Goal: Communication & Community: Answer question/provide support

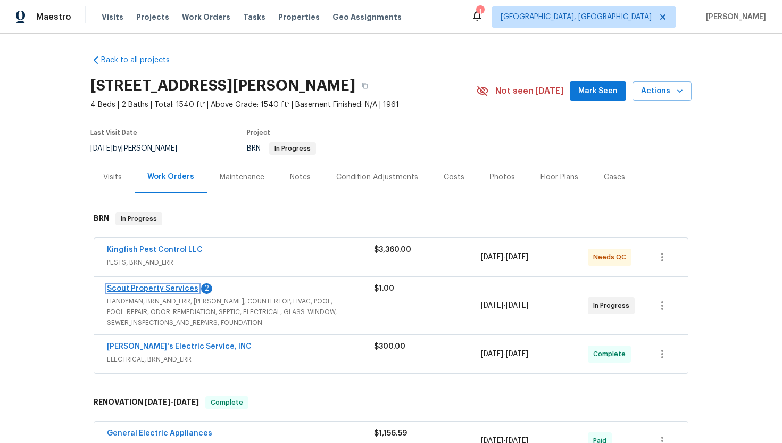
click at [149, 288] on link "Scout Property Services" at bounding box center [153, 288] width 92 height 7
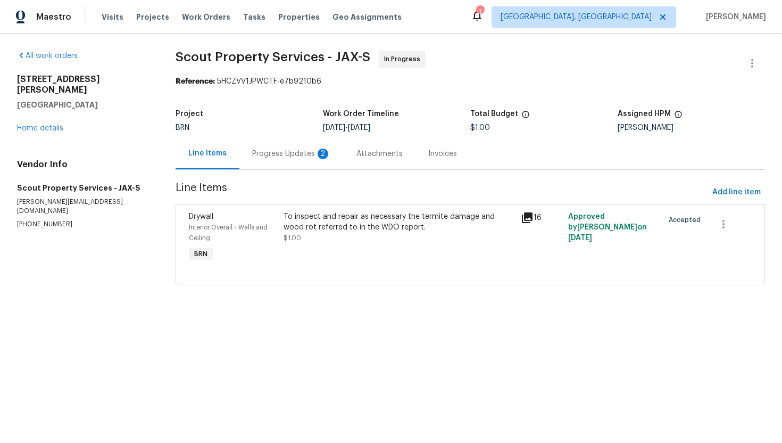
click at [292, 156] on div "Progress Updates 2" at bounding box center [291, 154] width 79 height 11
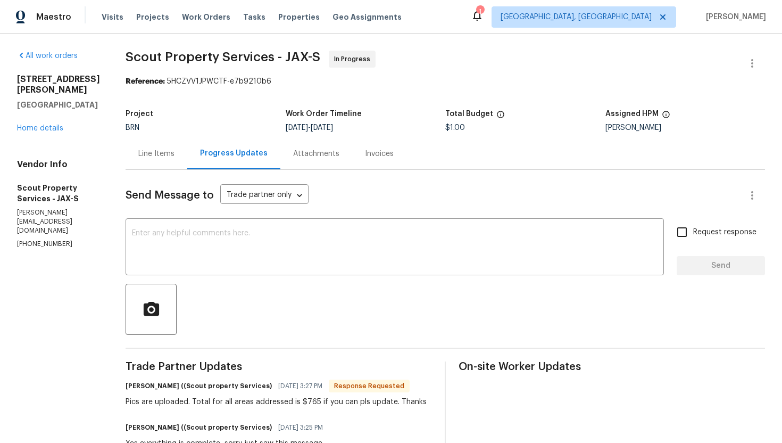
click at [154, 154] on div "Line Items" at bounding box center [156, 154] width 36 height 11
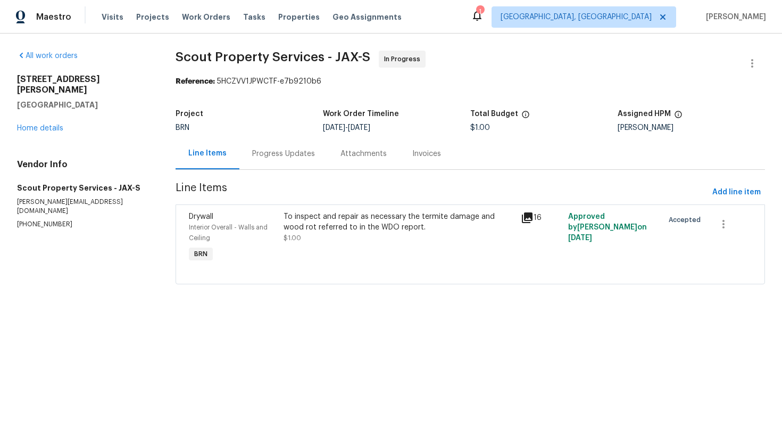
click at [347, 242] on div "To inspect and repair as necessary the termite damage and wood rot referred to …" at bounding box center [399, 227] width 231 height 32
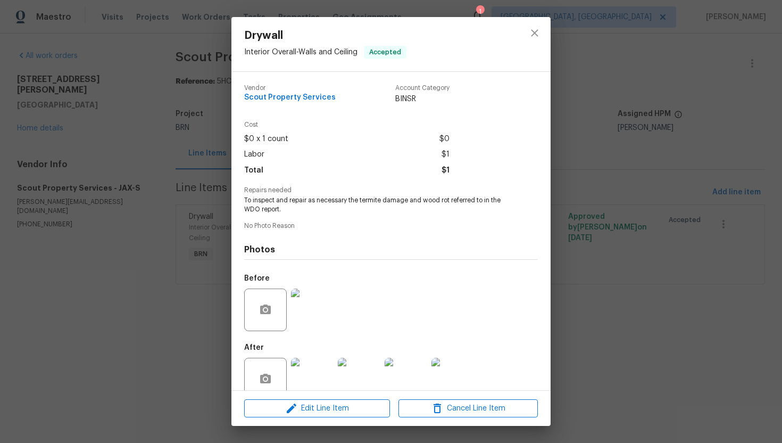
scroll to position [21, 0]
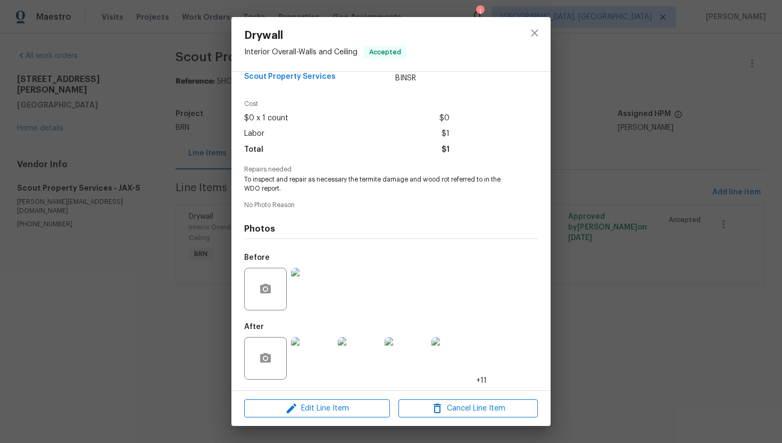
click at [324, 343] on img at bounding box center [312, 358] width 43 height 43
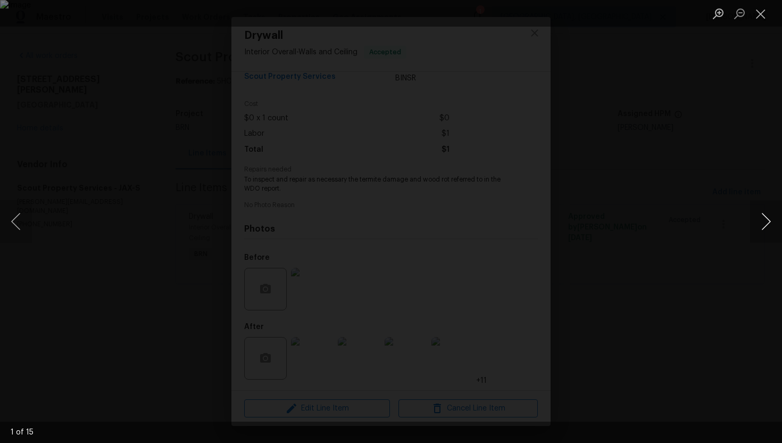
click at [759, 223] on button "Next image" at bounding box center [767, 221] width 32 height 43
click at [759, 224] on button "Next image" at bounding box center [767, 221] width 32 height 43
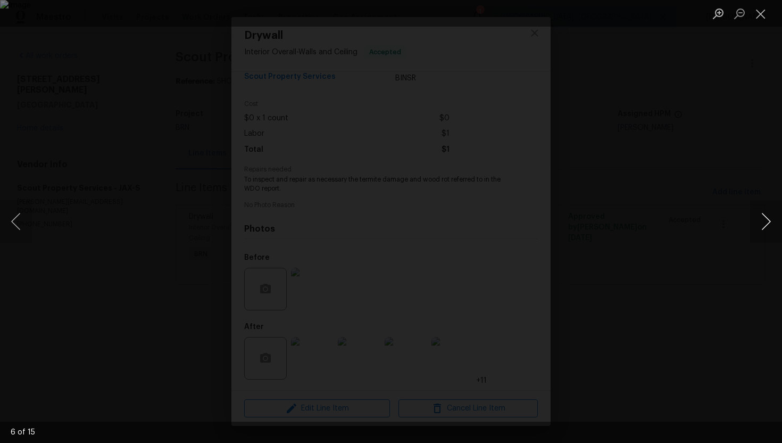
click at [759, 224] on button "Next image" at bounding box center [767, 221] width 32 height 43
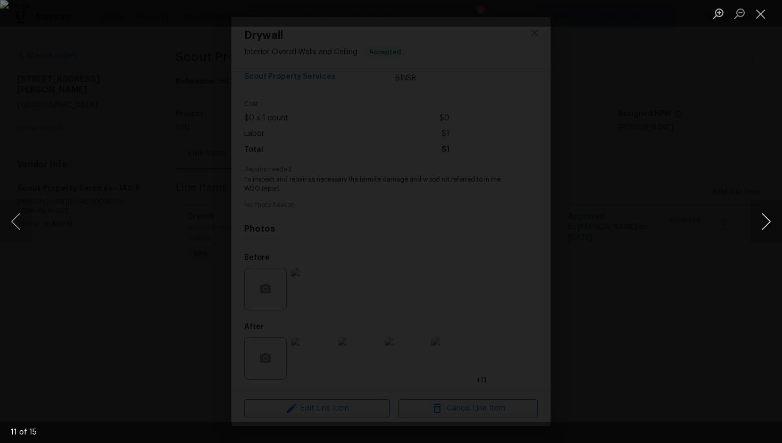
click at [759, 224] on button "Next image" at bounding box center [767, 221] width 32 height 43
click at [756, 11] on button "Close lightbox" at bounding box center [761, 13] width 21 height 19
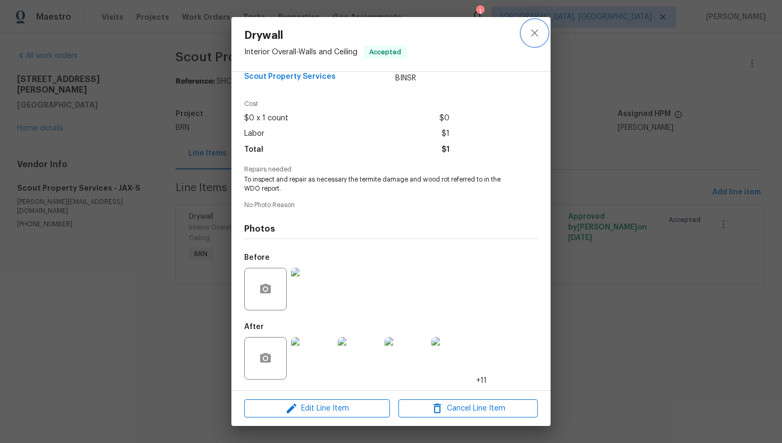
click at [532, 30] on icon "close" at bounding box center [535, 33] width 13 height 13
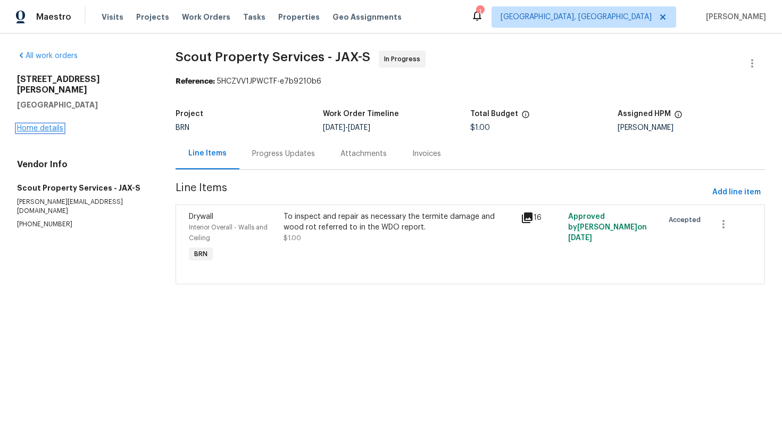
click at [43, 125] on link "Home details" at bounding box center [40, 128] width 46 height 7
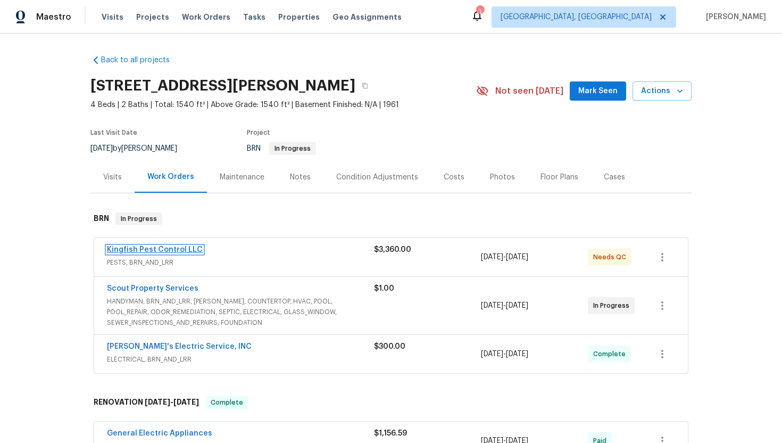
click at [169, 252] on link "Kingfish Pest Control LLC" at bounding box center [155, 249] width 96 height 7
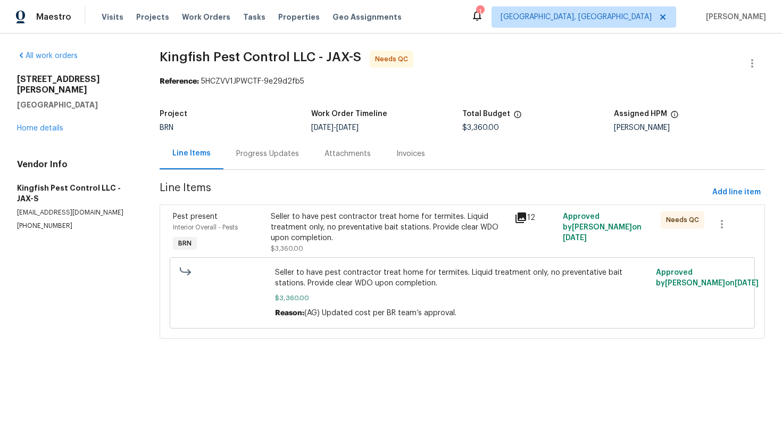
click at [266, 158] on div "Progress Updates" at bounding box center [267, 154] width 63 height 11
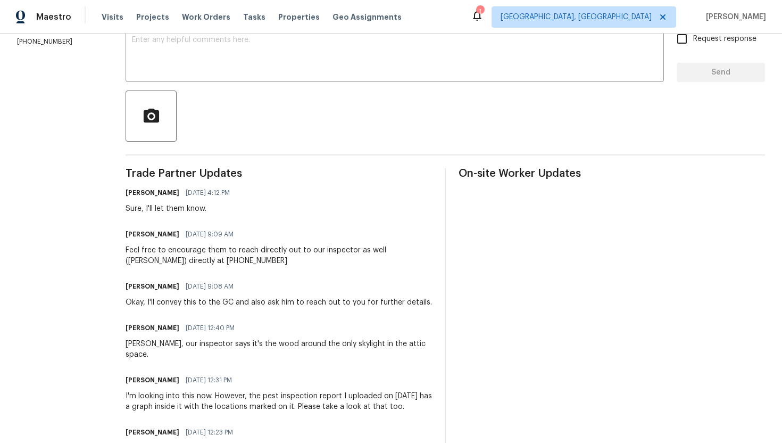
scroll to position [11, 0]
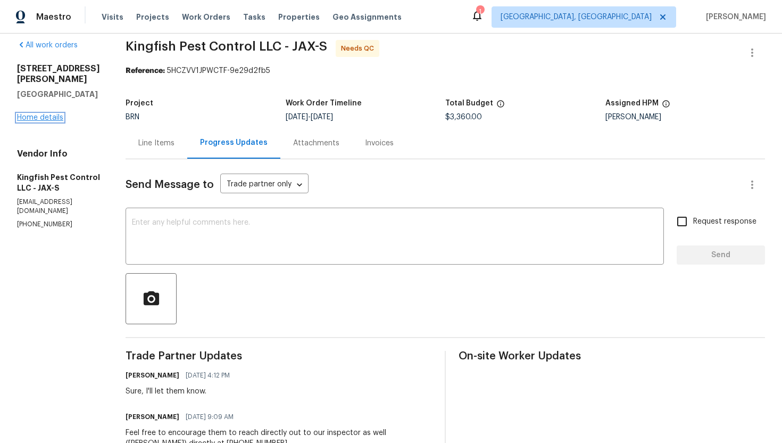
click at [28, 114] on link "Home details" at bounding box center [40, 117] width 46 height 7
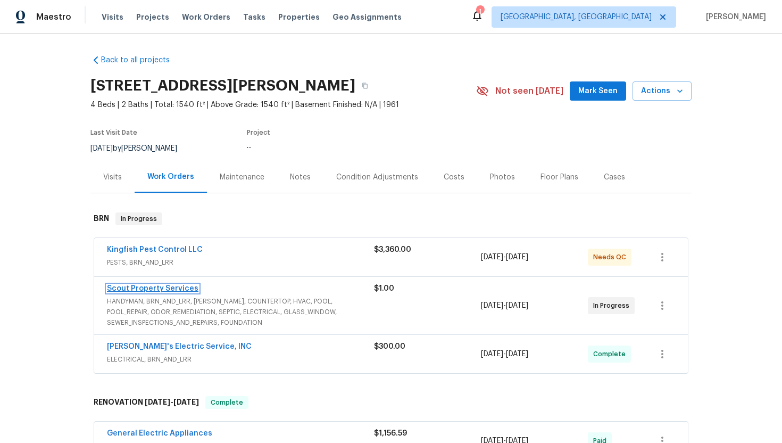
click at [163, 289] on link "Scout Property Services" at bounding box center [153, 288] width 92 height 7
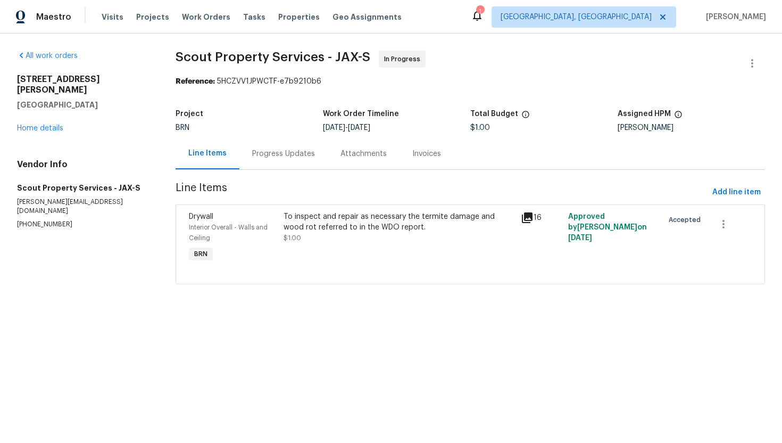
click at [268, 155] on div "Progress Updates" at bounding box center [283, 154] width 63 height 11
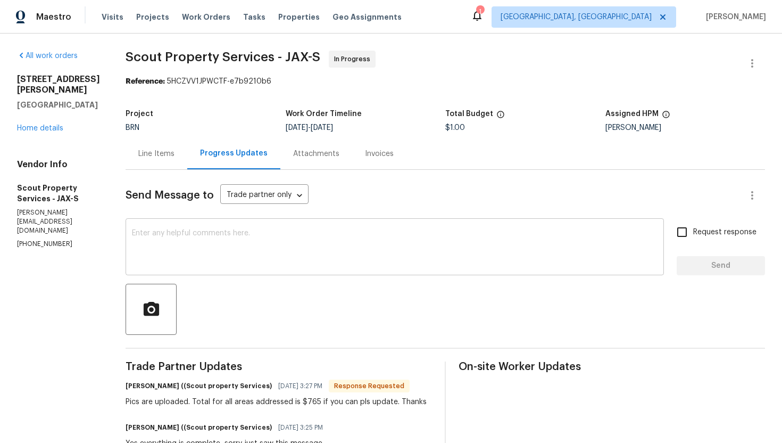
click at [249, 261] on textarea at bounding box center [395, 247] width 526 height 37
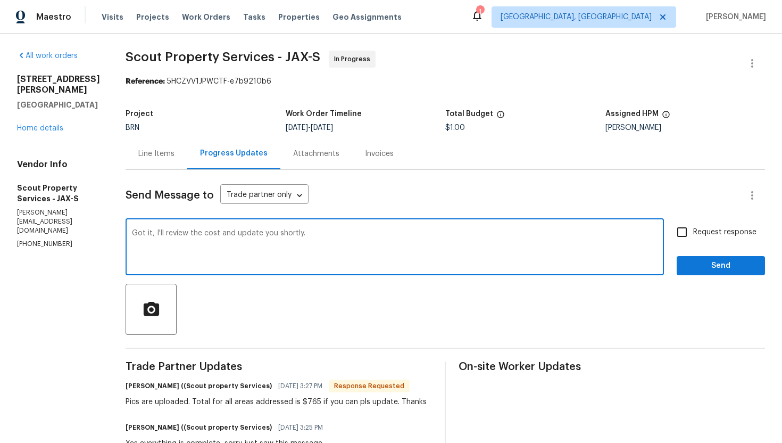
type textarea "Got it, I'll review the cost and update you shortly."
click at [698, 229] on span "Request response" at bounding box center [725, 232] width 63 height 11
click at [694, 229] on input "Request response" at bounding box center [682, 232] width 22 height 22
checkbox input "true"
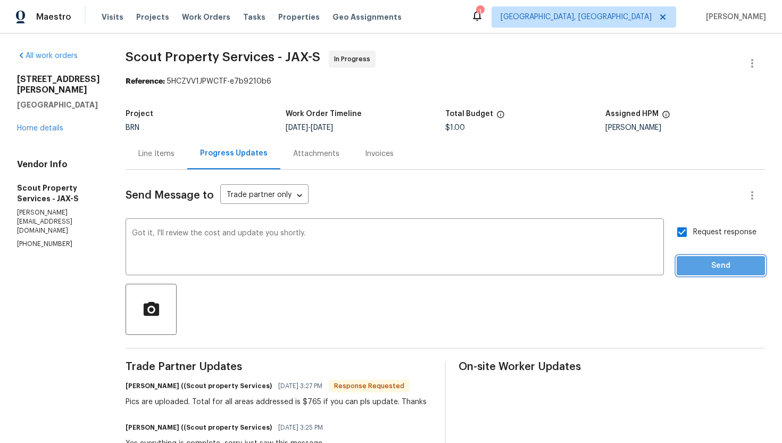
click at [707, 265] on span "Send" at bounding box center [721, 265] width 71 height 13
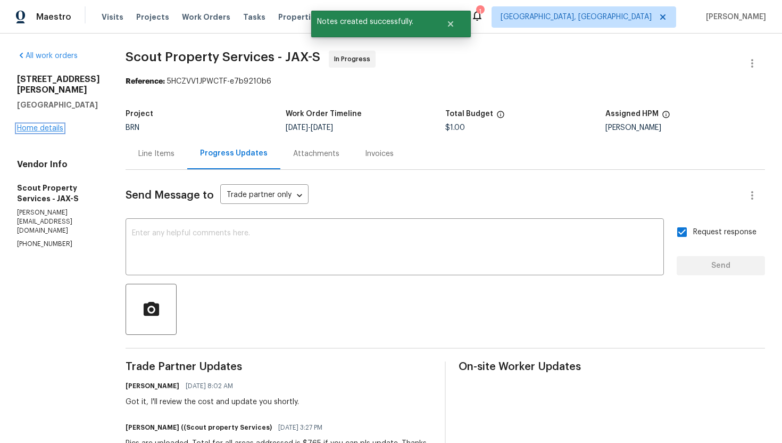
click at [52, 132] on link "Home details" at bounding box center [40, 128] width 46 height 7
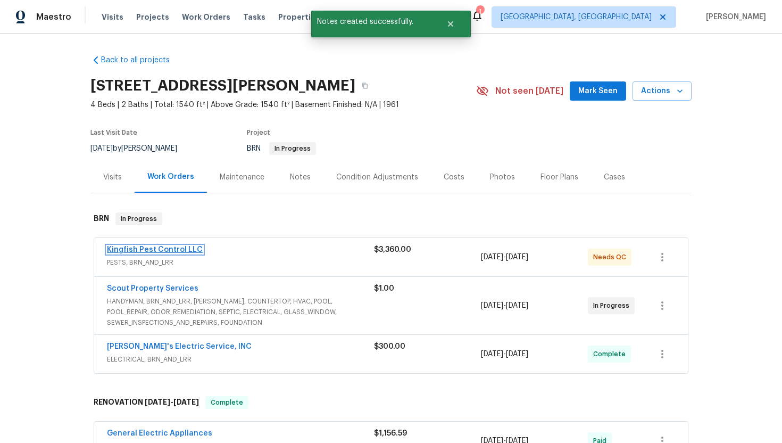
click at [156, 251] on link "Kingfish Pest Control LLC" at bounding box center [155, 249] width 96 height 7
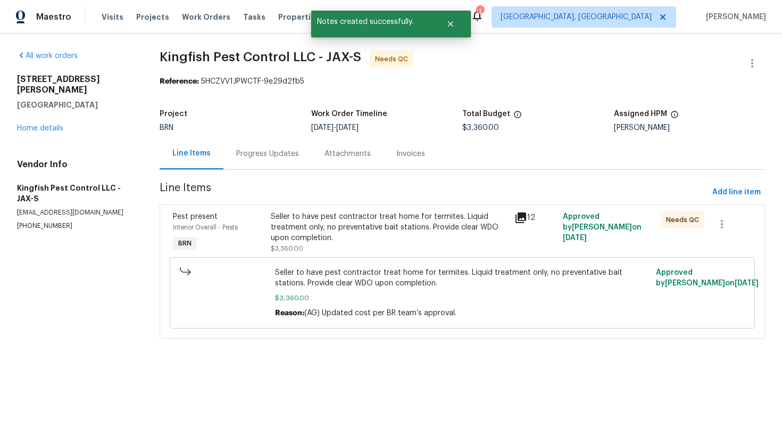
click at [262, 163] on div "Progress Updates" at bounding box center [268, 153] width 88 height 31
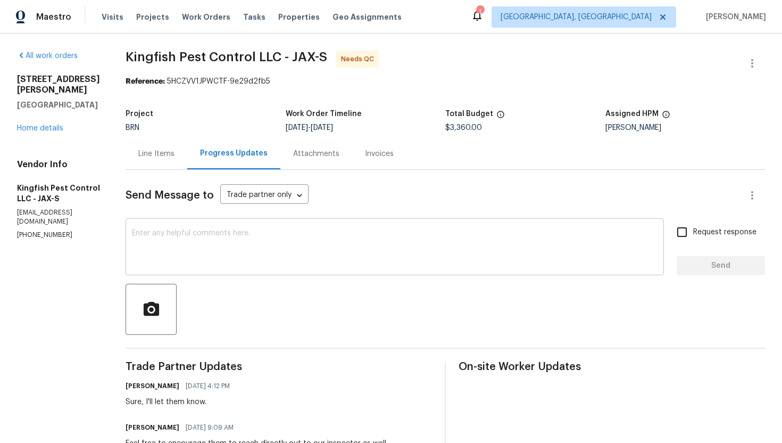
click at [281, 232] on textarea at bounding box center [395, 247] width 526 height 37
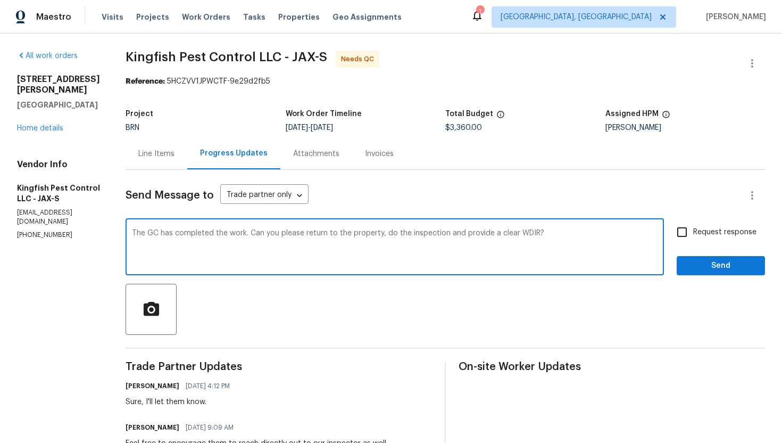
type textarea "The GC has completed the work. Can you please return to the property, do the in…"
click at [732, 227] on span "Request response" at bounding box center [725, 232] width 63 height 11
click at [694, 227] on input "Request response" at bounding box center [682, 232] width 22 height 22
checkbox input "true"
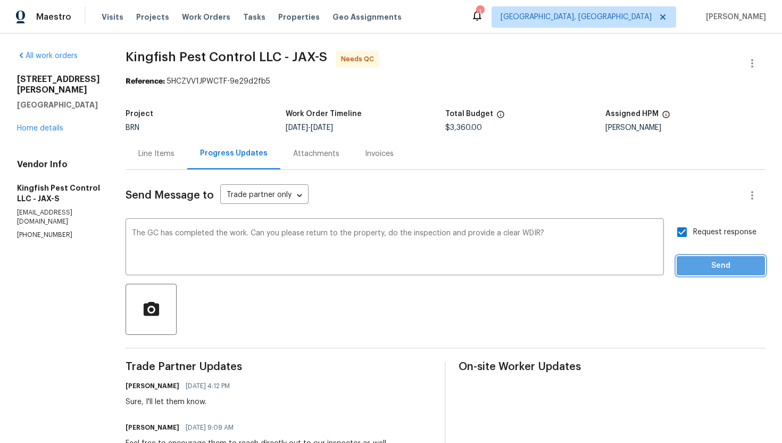
click at [721, 264] on span "Send" at bounding box center [721, 265] width 71 height 13
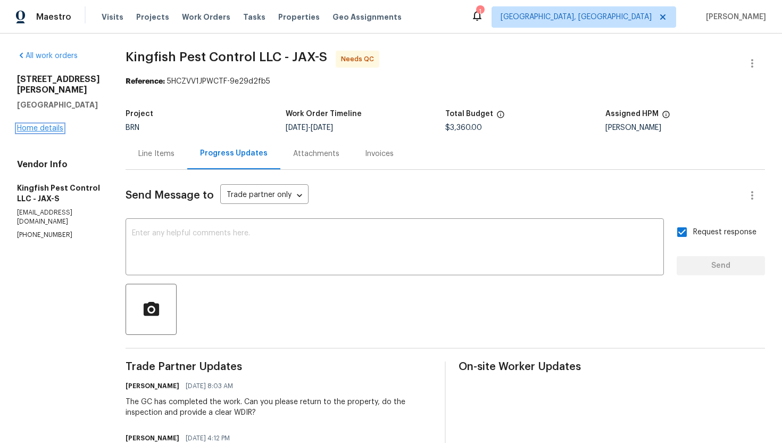
click at [52, 125] on link "Home details" at bounding box center [40, 128] width 46 height 7
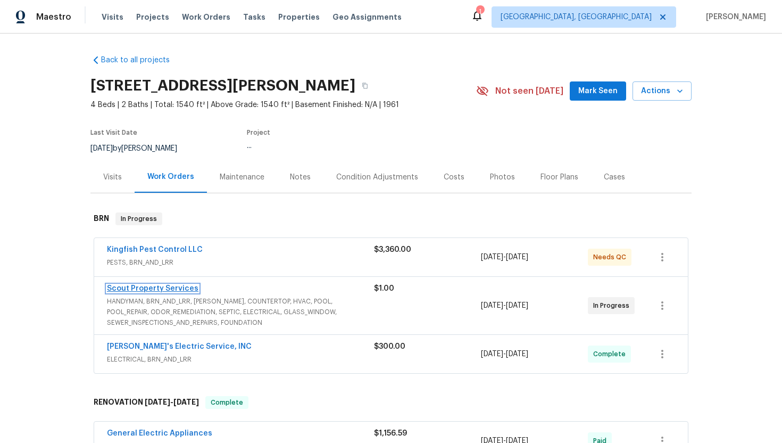
click at [176, 289] on link "Scout Property Services" at bounding box center [153, 288] width 92 height 7
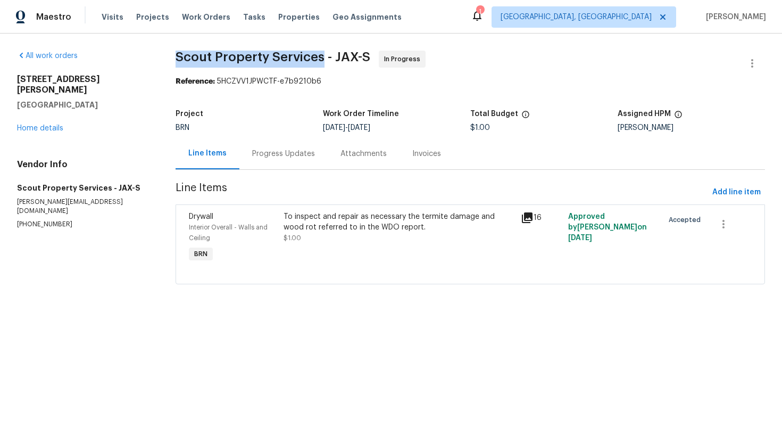
drag, startPoint x: 171, startPoint y: 55, endPoint x: 321, endPoint y: 56, distance: 149.6
click at [321, 56] on div "All work orders 9408 Little John Rd Jacksonville, FL 32208 Home details Vendor …" at bounding box center [391, 174] width 782 height 281
copy span "Scout Property Services"
click at [544, 60] on span "Scout Property Services - JAX-S In Progress" at bounding box center [458, 64] width 565 height 26
click at [336, 244] on div "To inspect and repair as necessary the termite damage and wood rot referred to …" at bounding box center [399, 238] width 237 height 60
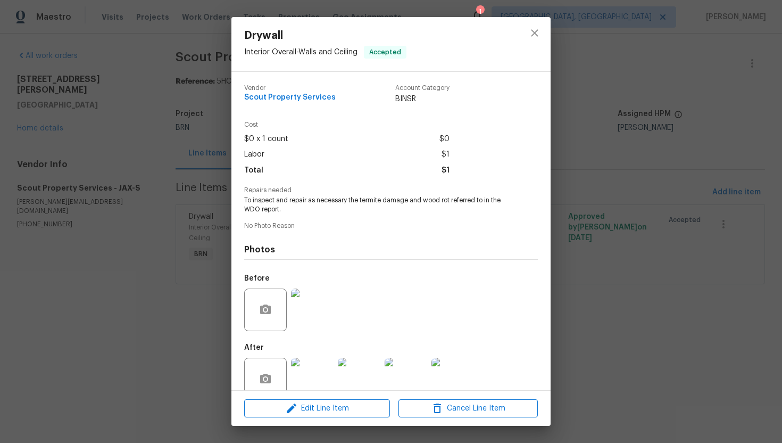
click at [304, 203] on span "To inspect and repair as necessary the termite damage and wood rot referred to …" at bounding box center [376, 205] width 265 height 18
copy span "To inspect and repair as necessary the termite damage and wood rot referred to …"
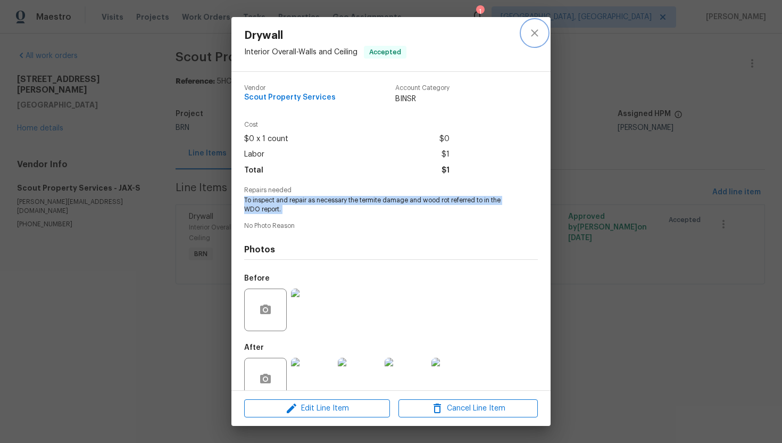
click at [535, 29] on icon "close" at bounding box center [535, 33] width 13 height 13
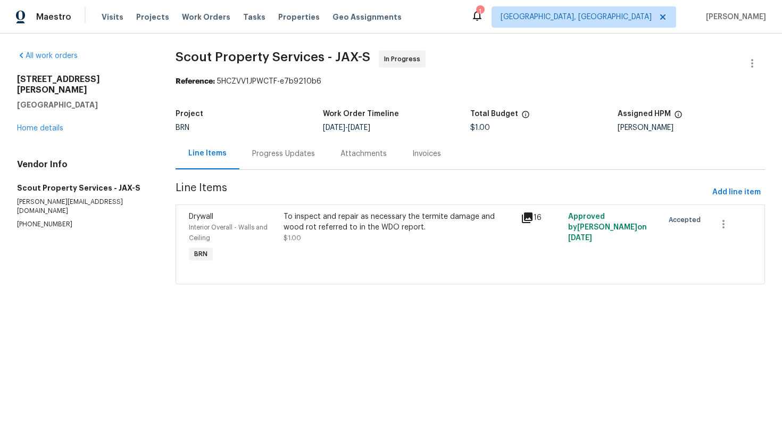
click at [279, 161] on div "Progress Updates" at bounding box center [284, 153] width 88 height 31
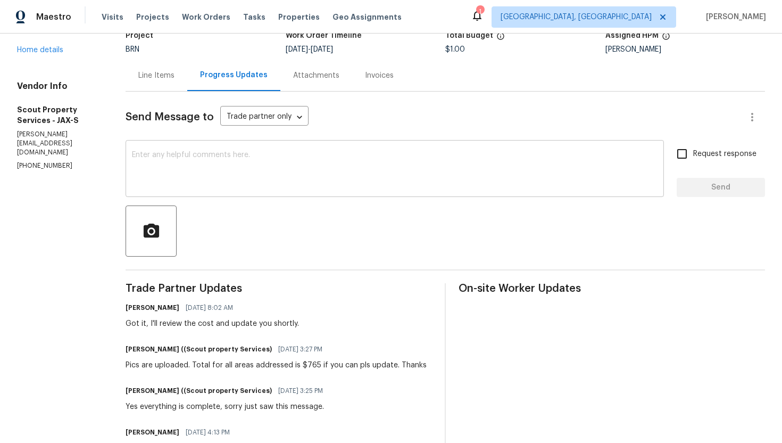
scroll to position [175, 0]
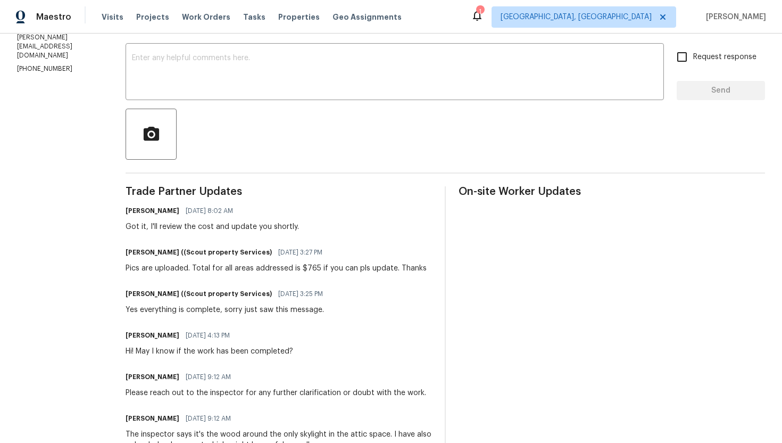
click at [268, 268] on div "Pics are uploaded. Total for all areas addressed is $765 if you can pls update.…" at bounding box center [276, 268] width 301 height 11
copy div "Pics are uploaded. Total for all areas addressed is $765 if you can pls update.…"
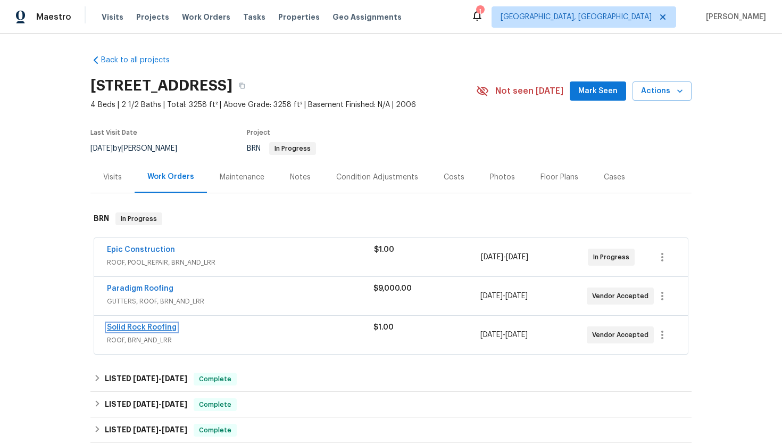
click at [130, 331] on link "Solid Rock Roofing" at bounding box center [142, 327] width 70 height 7
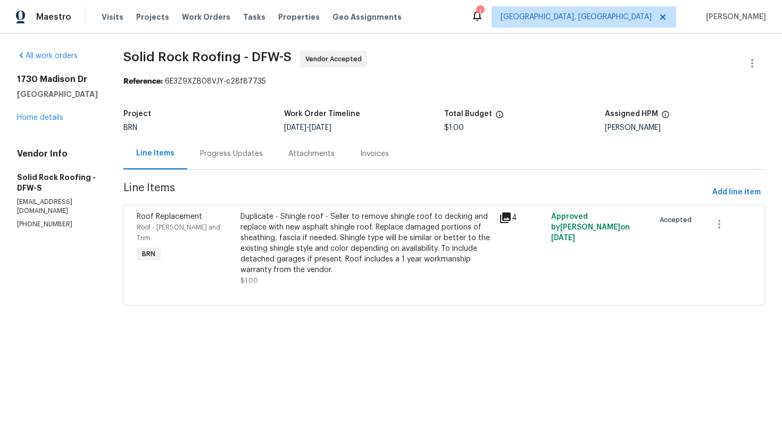
click at [249, 158] on div "Progress Updates" at bounding box center [231, 154] width 63 height 11
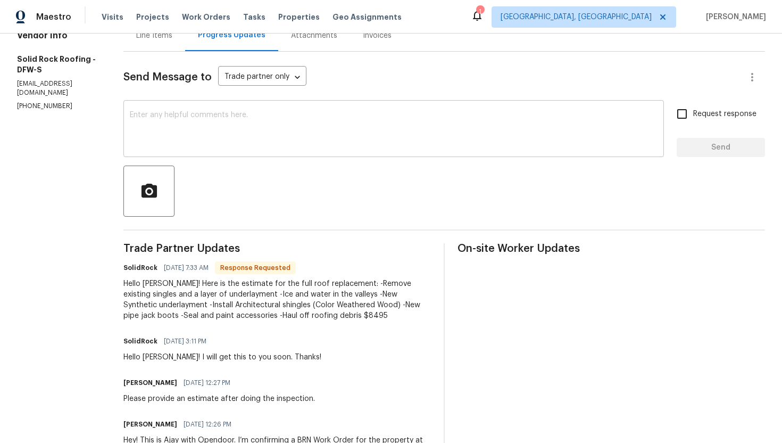
scroll to position [132, 0]
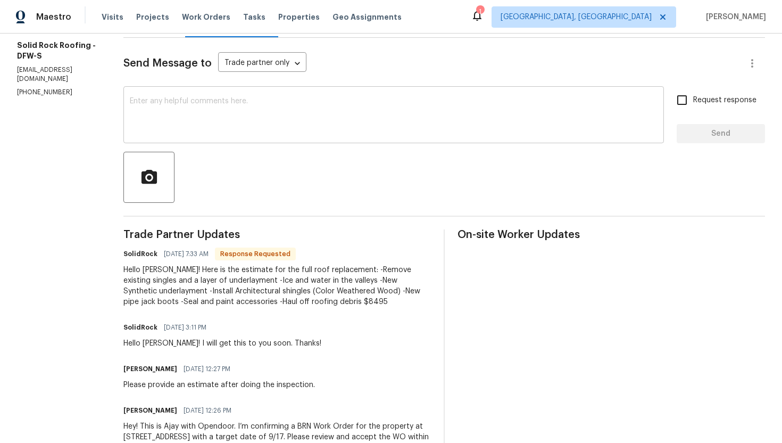
click at [263, 123] on textarea at bounding box center [394, 115] width 528 height 37
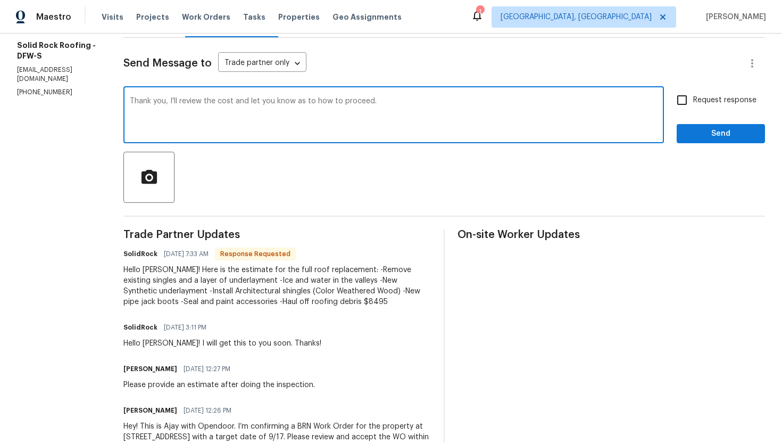
type textarea "Thank you, I'll review the cost and let you know as to how to proceed."
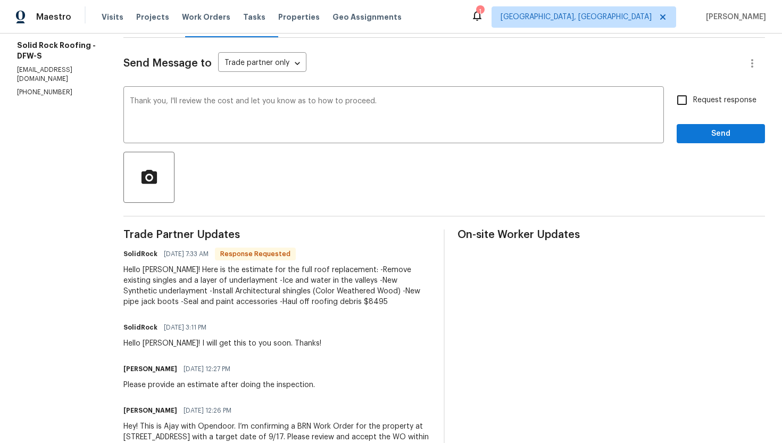
click at [707, 99] on span "Request response" at bounding box center [725, 100] width 63 height 11
click at [694, 99] on input "Request response" at bounding box center [682, 100] width 22 height 22
checkbox input "true"
click at [707, 134] on span "Send" at bounding box center [721, 133] width 71 height 13
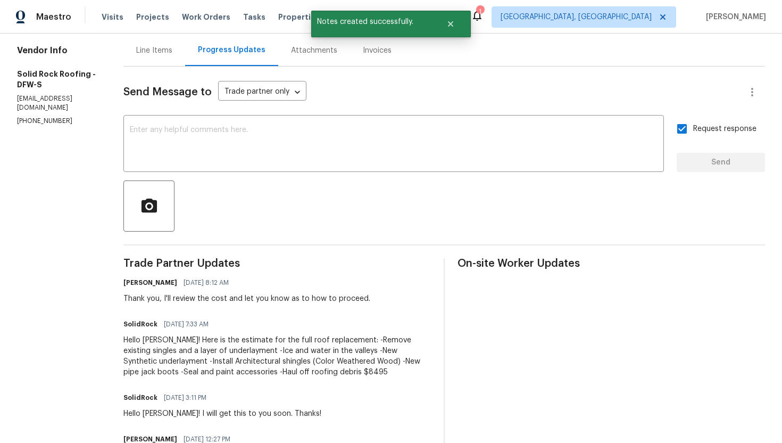
scroll to position [153, 0]
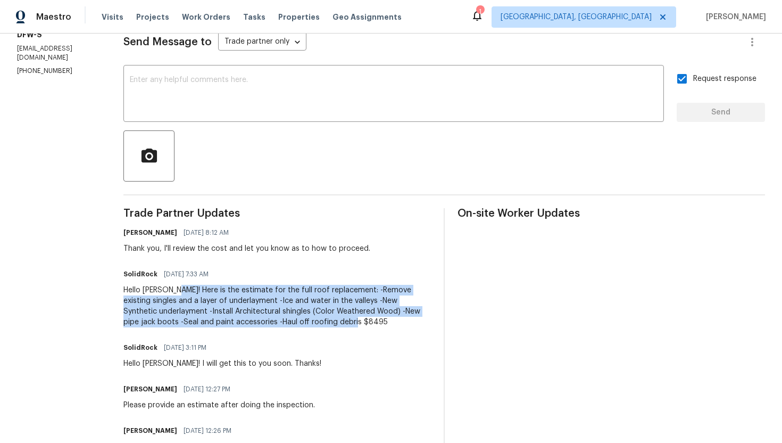
drag, startPoint x: 175, startPoint y: 290, endPoint x: 354, endPoint y: 326, distance: 182.9
click at [354, 326] on div "Hello Akshay! Here is the estimate for the full roof replacement: -Remove exist…" at bounding box center [277, 306] width 308 height 43
copy div "Here is the estimate for the full roof replacement: -Remove existing singles an…"
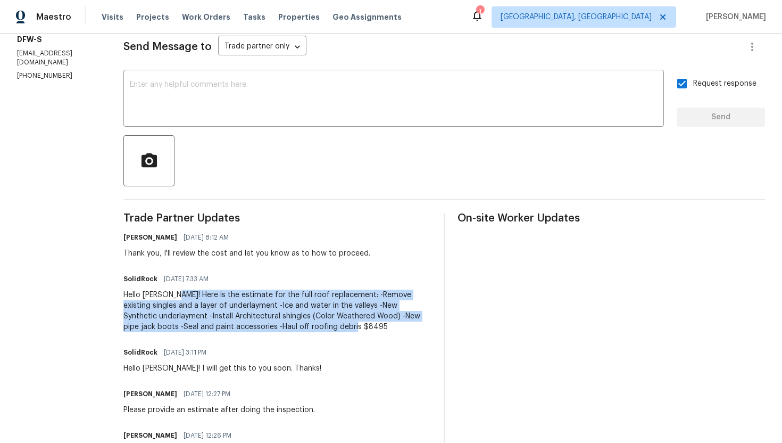
scroll to position [0, 0]
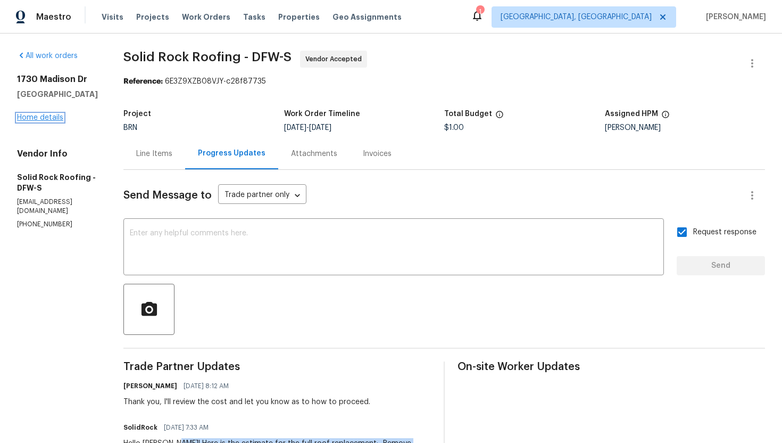
click at [56, 117] on link "Home details" at bounding box center [40, 117] width 46 height 7
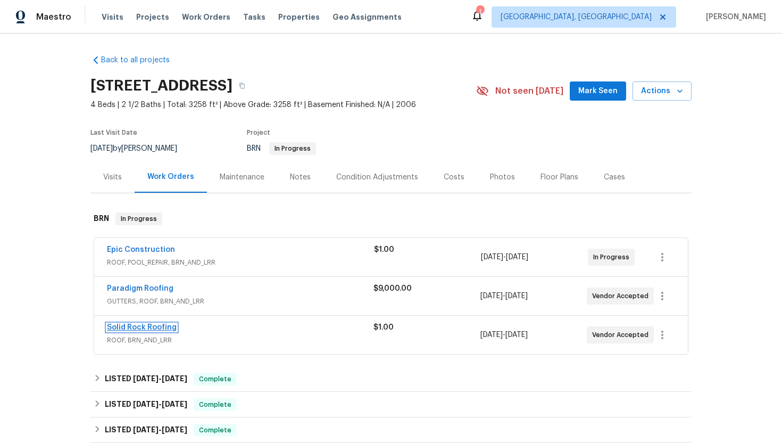
click at [138, 326] on link "Solid Rock Roofing" at bounding box center [142, 327] width 70 height 7
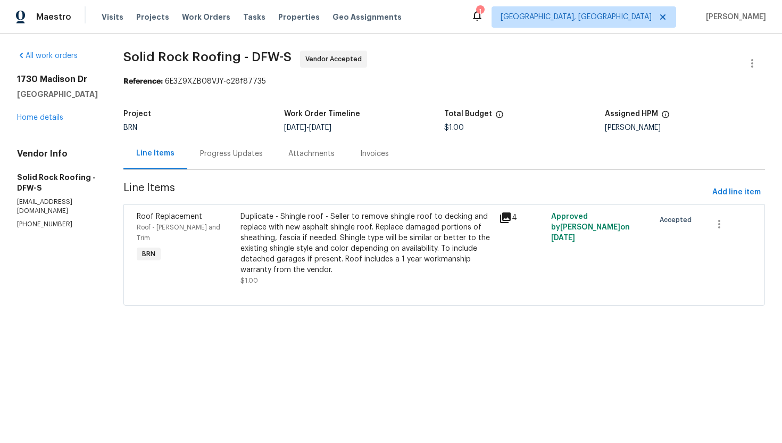
click at [230, 163] on div "Progress Updates" at bounding box center [231, 153] width 88 height 31
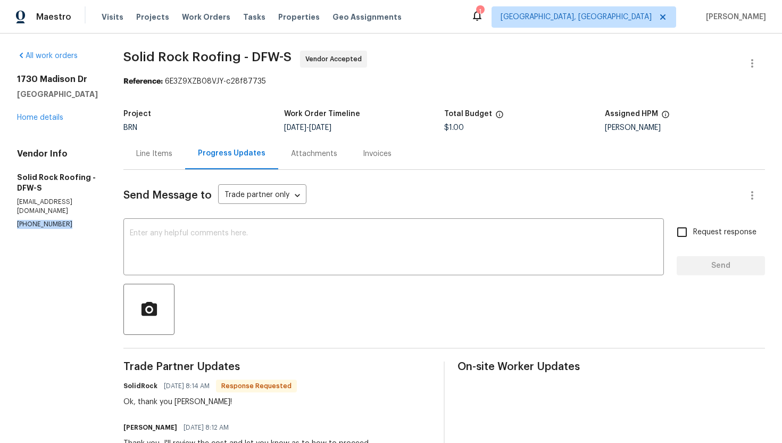
drag, startPoint x: 13, startPoint y: 216, endPoint x: 60, endPoint y: 221, distance: 46.7
click at [60, 221] on div "All work orders 1730 Madison Dr Cedar Hill, TX 75104 Home details Vendor Info S…" at bounding box center [391, 387] width 782 height 707
copy p "(817) 739-3624"
click at [160, 156] on div "Line Items" at bounding box center [154, 154] width 36 height 11
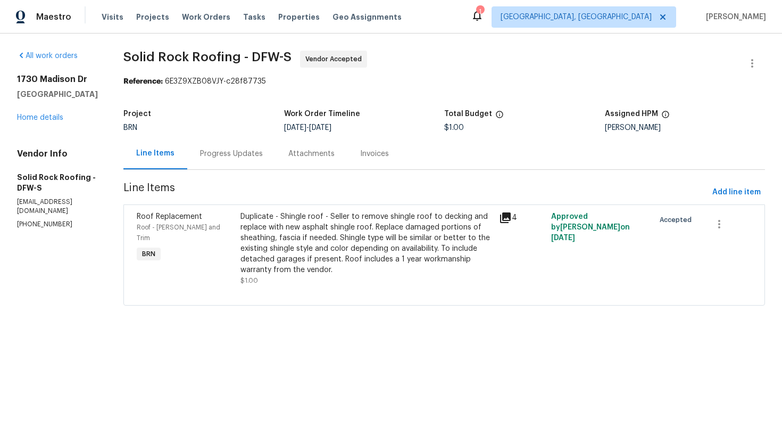
click at [347, 248] on div "Duplicate - Shingle roof - Seller to remove shingle roof to decking and replace…" at bounding box center [367, 243] width 253 height 64
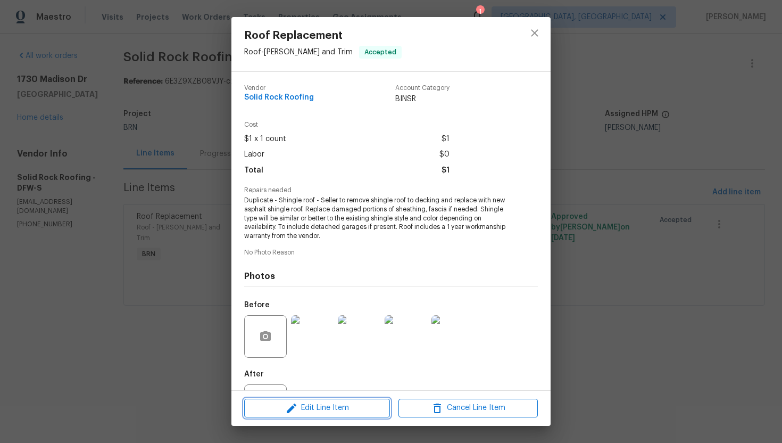
click at [301, 407] on span "Edit Line Item" at bounding box center [317, 407] width 139 height 13
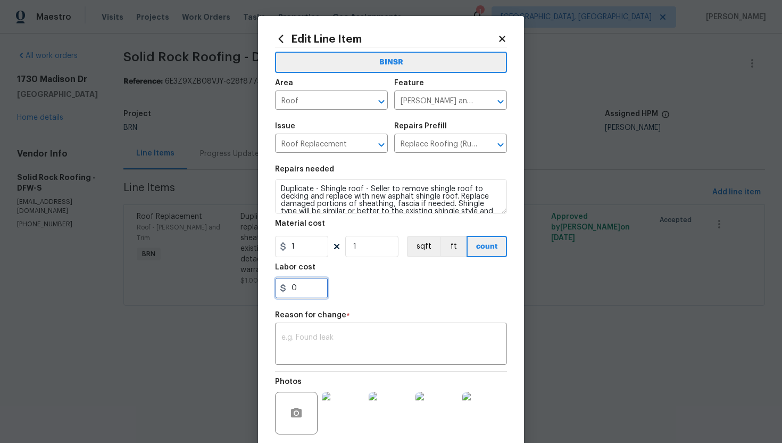
click at [303, 292] on input "0" at bounding box center [301, 287] width 53 height 21
click at [298, 245] on input "1" at bounding box center [301, 246] width 53 height 21
type input "0"
click at [307, 294] on input "0" at bounding box center [301, 287] width 53 height 21
type input "8495"
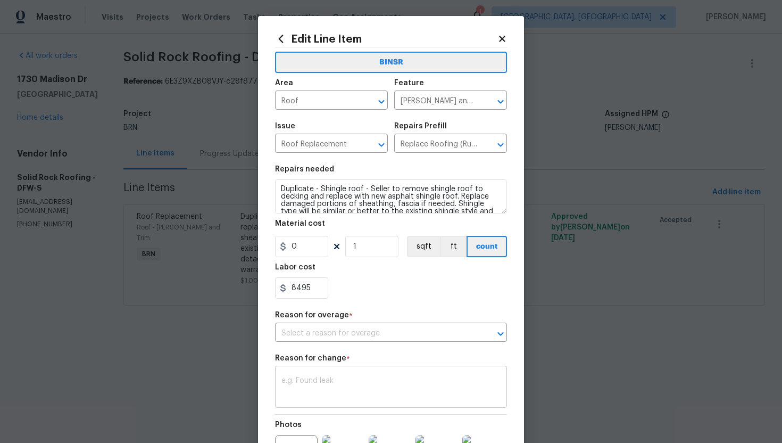
click at [347, 388] on textarea at bounding box center [391, 388] width 219 height 22
paste textarea "(AG) Updated cost per BR team’s approval."
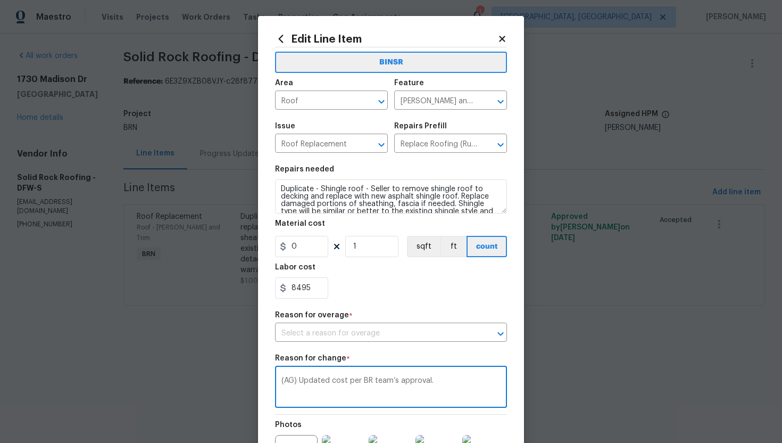
scroll to position [125, 0]
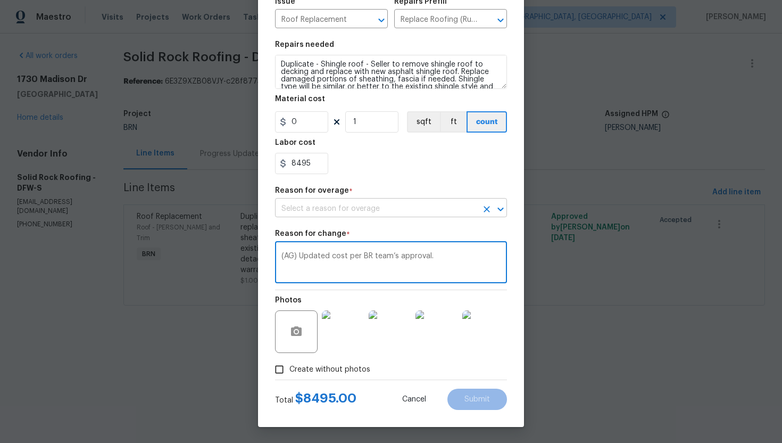
type textarea "(AG) Updated cost per BR team’s approval."
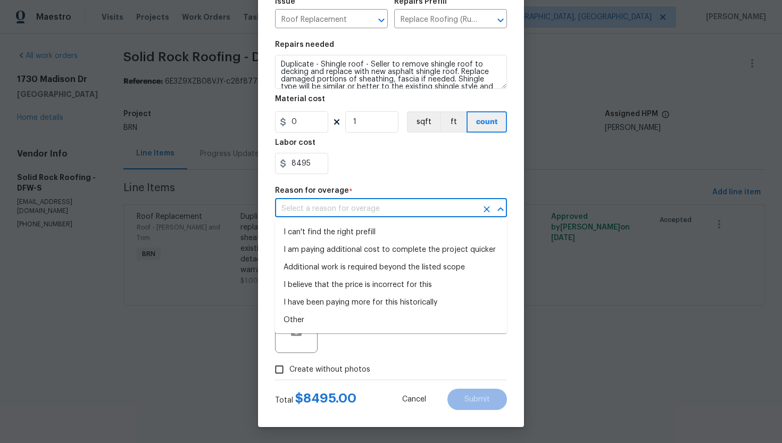
click at [433, 210] on input "text" at bounding box center [376, 209] width 202 height 17
click at [422, 228] on li "I can't find the right prefill" at bounding box center [391, 233] width 232 height 18
type input "I can't find the right prefill"
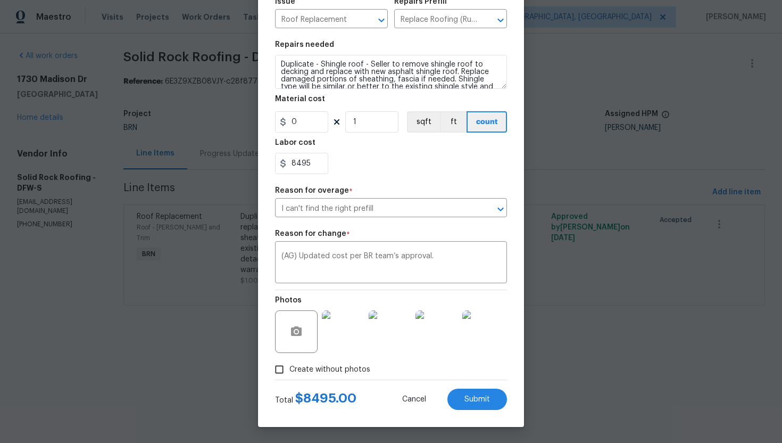
click at [429, 171] on div "8495" at bounding box center [391, 163] width 232 height 21
click at [484, 402] on span "Submit" at bounding box center [478, 399] width 26 height 8
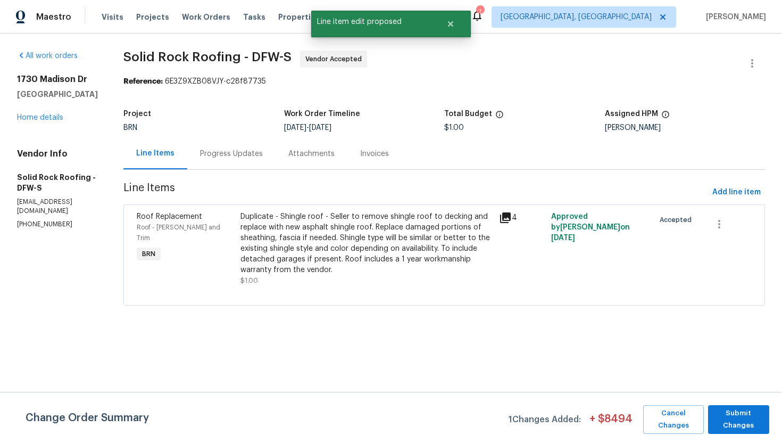
scroll to position [0, 0]
click at [740, 411] on span "Submit Changes" at bounding box center [739, 419] width 51 height 24
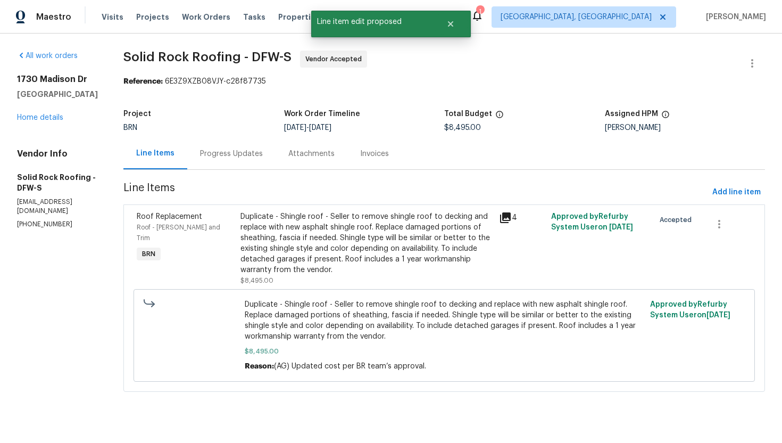
click at [223, 163] on div "Progress Updates" at bounding box center [231, 153] width 88 height 31
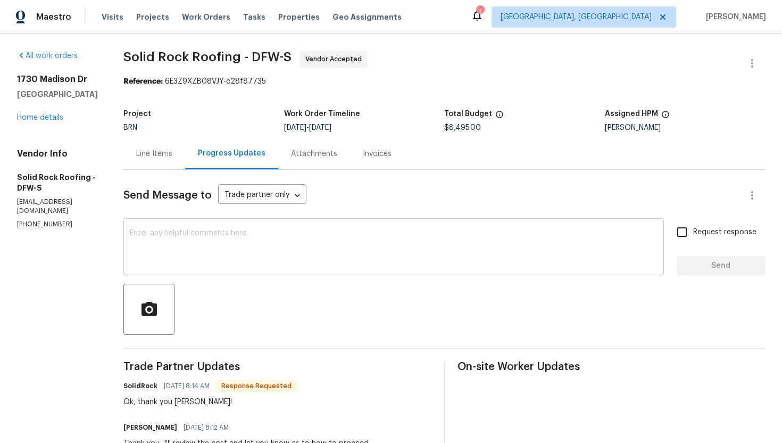
click at [256, 249] on textarea at bounding box center [394, 247] width 528 height 37
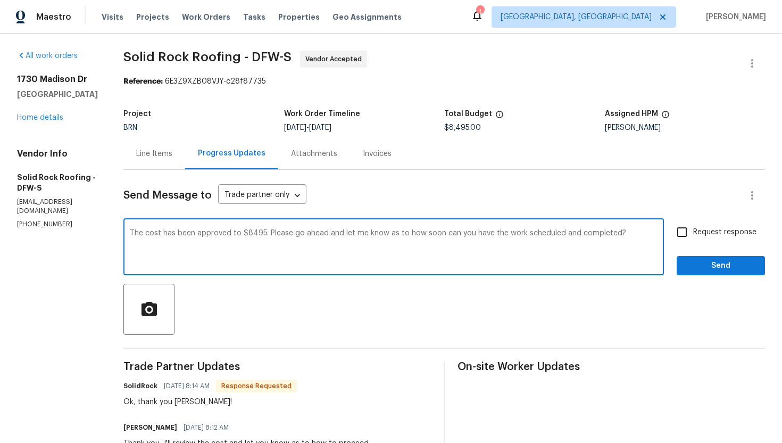
type textarea "The cost has been approved to $8495. Please go ahead and let me know as to how …"
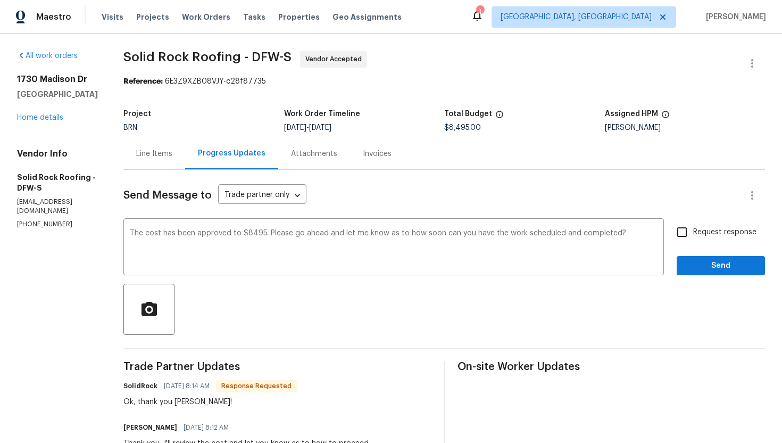
click at [714, 227] on span "Request response" at bounding box center [725, 232] width 63 height 11
click at [694, 227] on input "Request response" at bounding box center [682, 232] width 22 height 22
checkbox input "true"
click at [705, 263] on span "Send" at bounding box center [721, 265] width 71 height 13
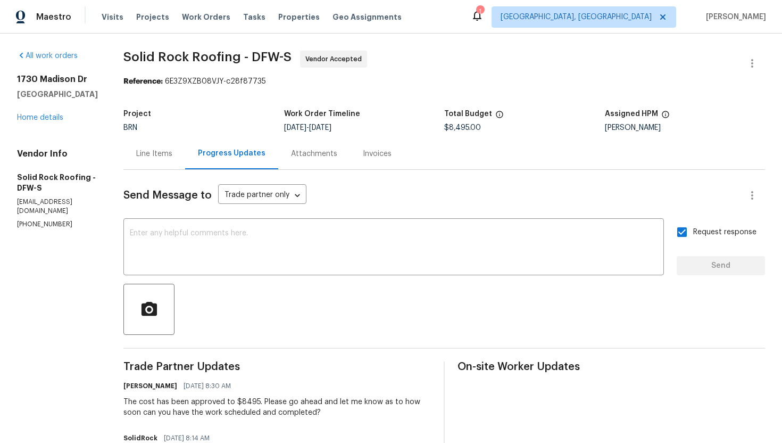
click at [169, 158] on div "Line Items" at bounding box center [154, 154] width 36 height 11
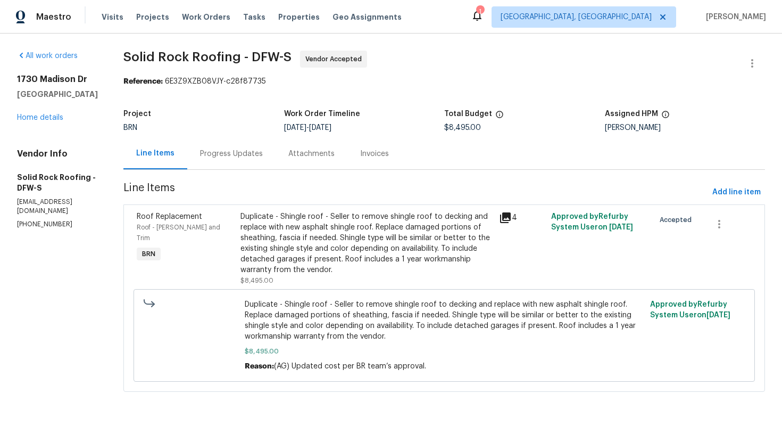
click at [222, 163] on div "Progress Updates" at bounding box center [231, 153] width 88 height 31
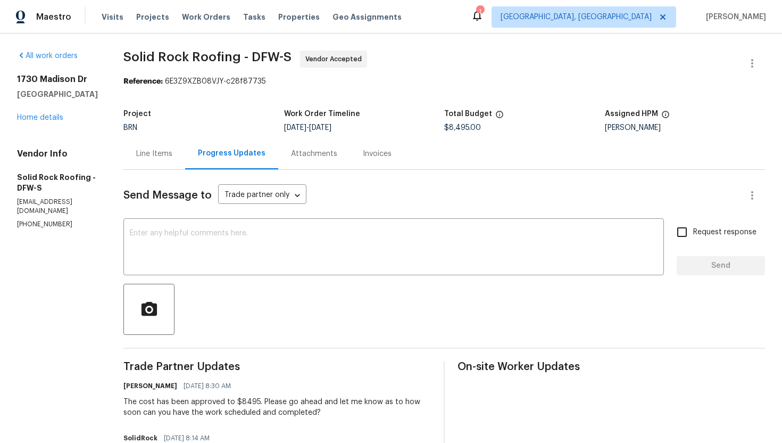
click at [158, 158] on div "Line Items" at bounding box center [154, 154] width 36 height 11
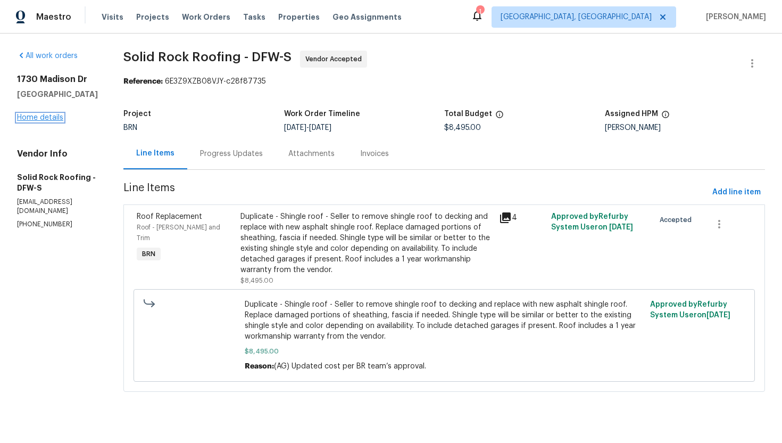
click at [55, 118] on link "Home details" at bounding box center [40, 117] width 46 height 7
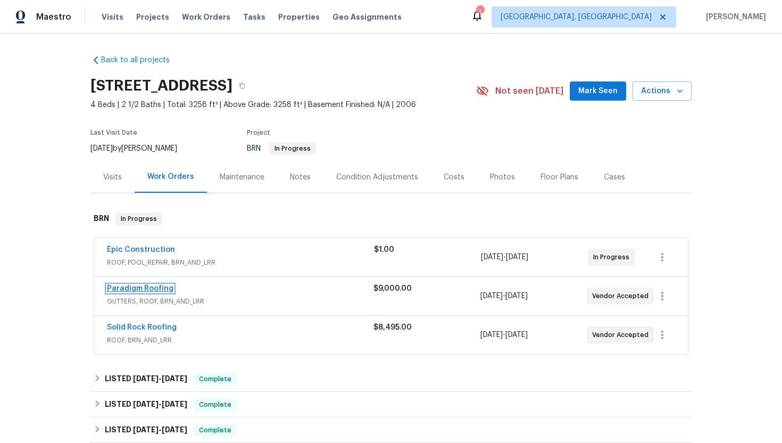
click at [148, 288] on link "Paradigm Roofing" at bounding box center [140, 288] width 67 height 7
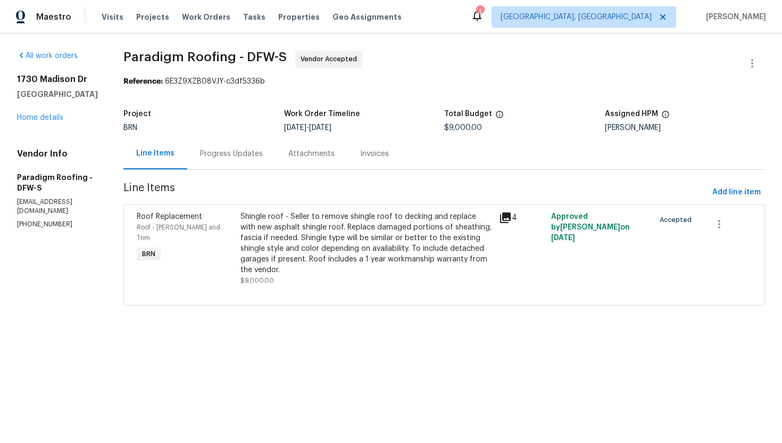
click at [262, 160] on div "Progress Updates" at bounding box center [231, 153] width 88 height 31
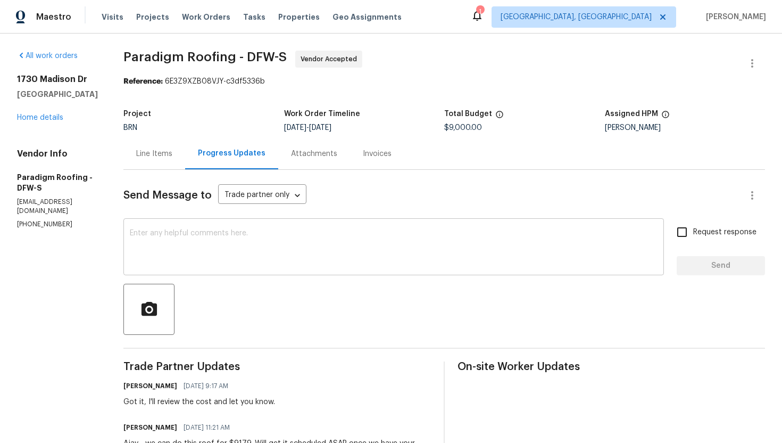
click at [301, 253] on textarea at bounding box center [394, 247] width 528 height 37
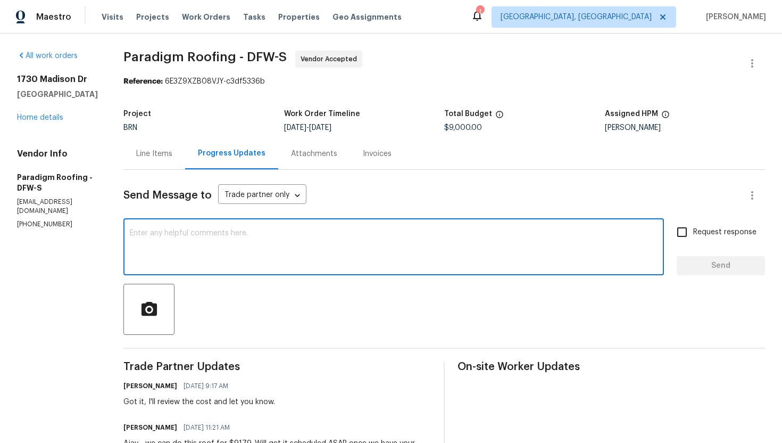
type textarea "?"
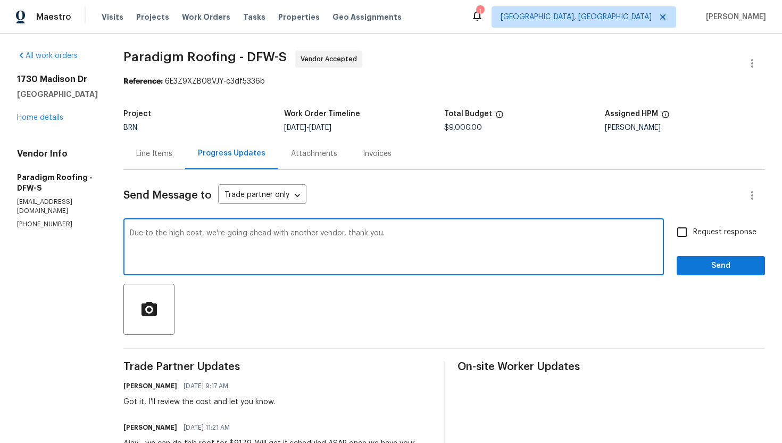
type textarea "Due to the high cost, we're going ahead with another vendor, thank you."
click at [685, 227] on input "Request response" at bounding box center [682, 232] width 22 height 22
checkbox input "true"
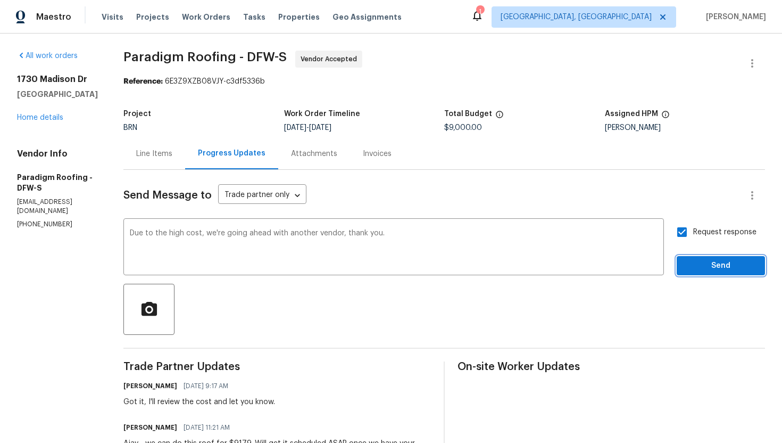
click at [723, 266] on span "Send" at bounding box center [721, 265] width 71 height 13
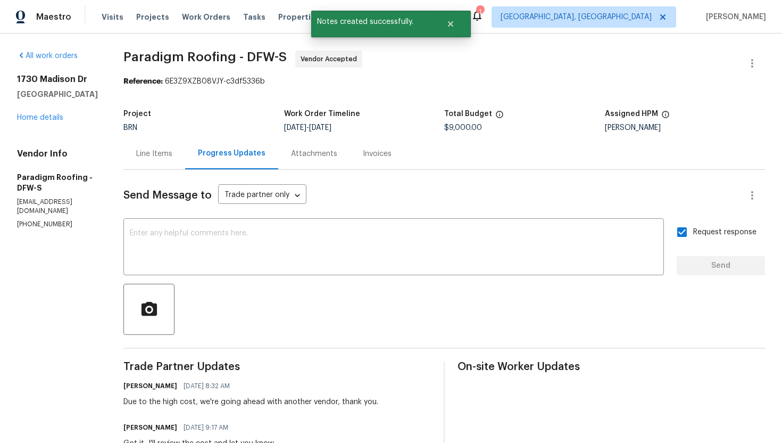
click at [166, 162] on div "Line Items" at bounding box center [154, 153] width 62 height 31
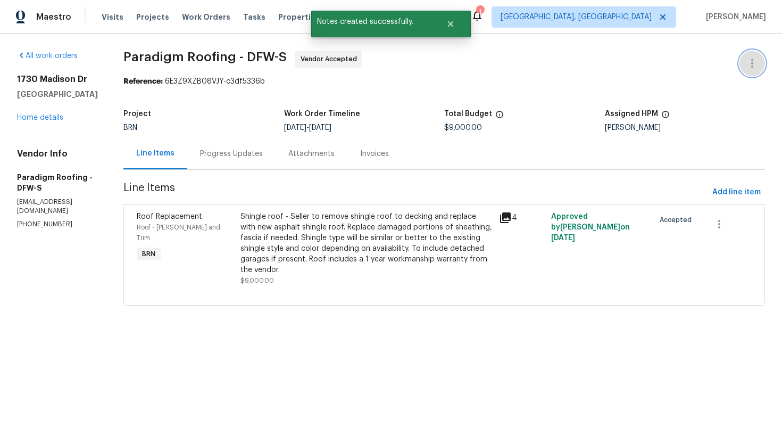
click at [755, 72] on button "button" at bounding box center [753, 64] width 26 height 26
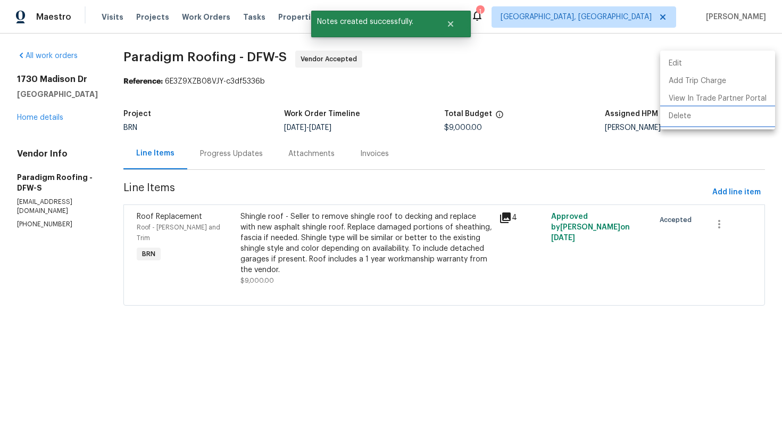
click at [736, 117] on li "Delete" at bounding box center [718, 117] width 115 height 18
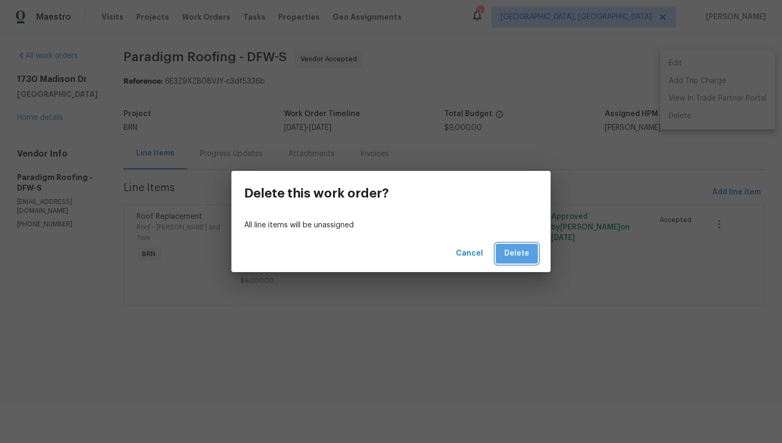
click at [520, 258] on span "Delete" at bounding box center [517, 253] width 25 height 13
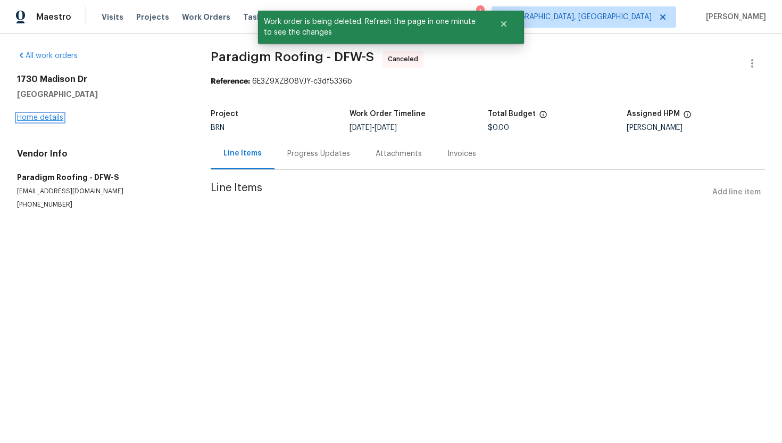
click at [59, 118] on link "Home details" at bounding box center [40, 117] width 46 height 7
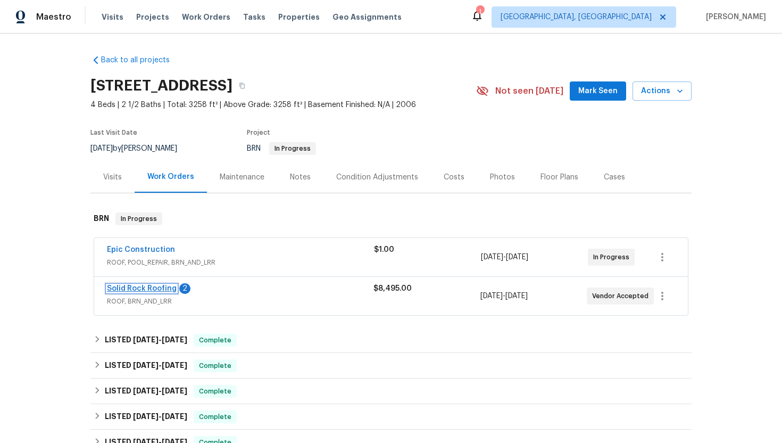
click at [133, 290] on link "Solid Rock Roofing" at bounding box center [142, 288] width 70 height 7
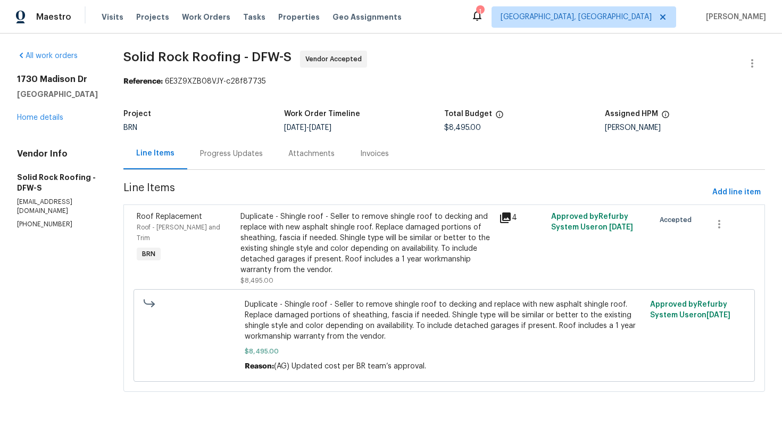
click at [238, 160] on div "Progress Updates" at bounding box center [231, 153] width 88 height 31
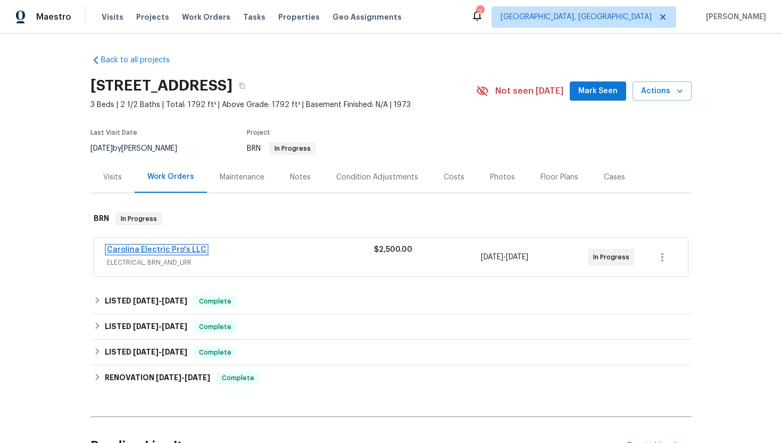
click at [156, 251] on link "Carolina Electric Pro's LLC" at bounding box center [157, 249] width 100 height 7
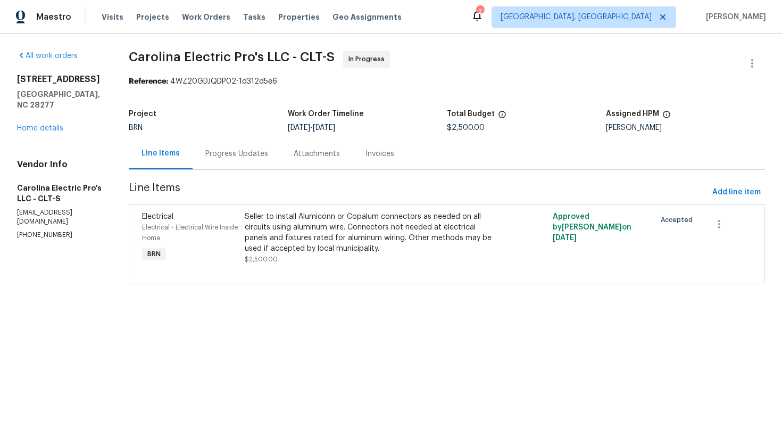
click at [268, 150] on div "Progress Updates" at bounding box center [236, 154] width 63 height 11
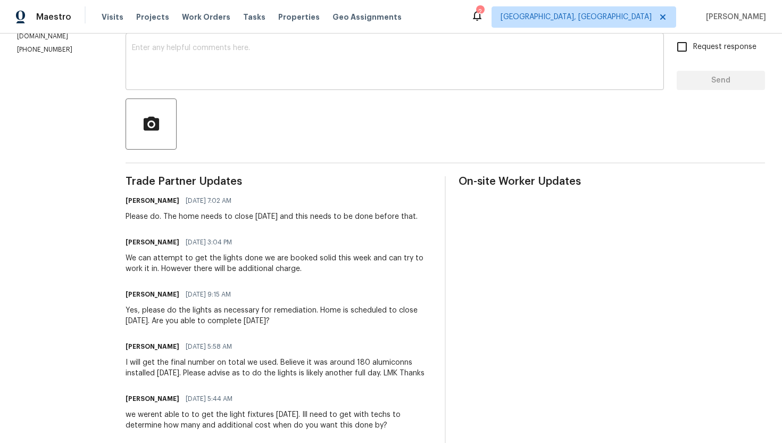
scroll to position [199, 0]
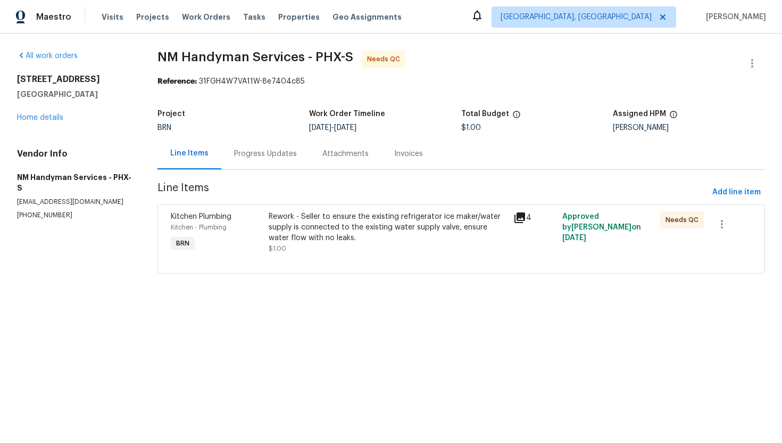
click at [240, 152] on div "Progress Updates" at bounding box center [265, 154] width 63 height 11
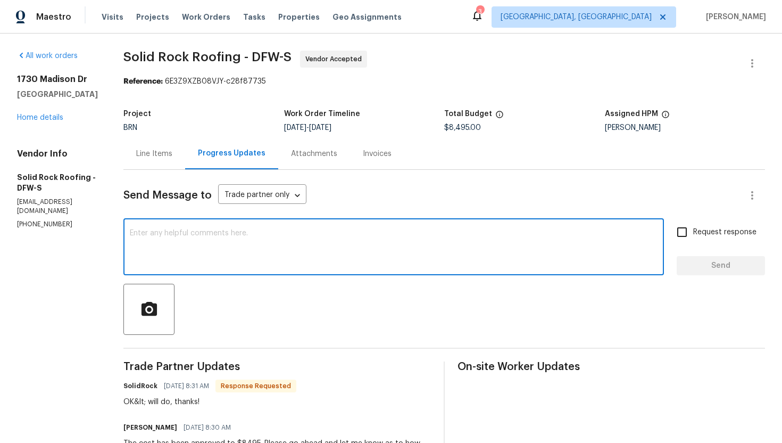
click at [220, 260] on textarea at bounding box center [394, 247] width 528 height 37
type textarea "Please let me know the work start date and the completion date?"
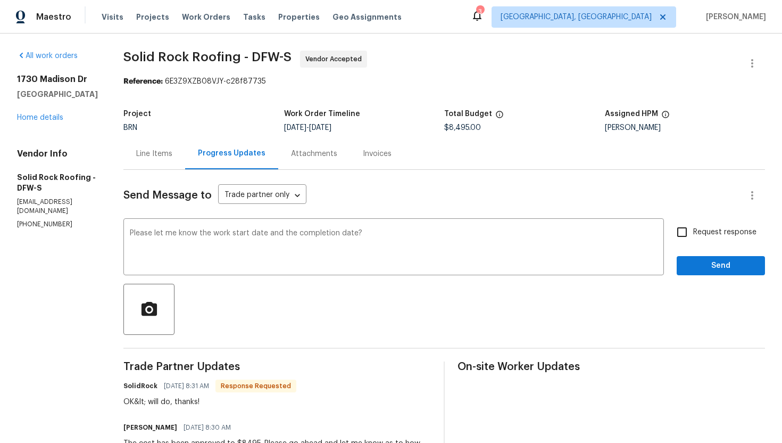
click at [707, 232] on span "Request response" at bounding box center [725, 232] width 63 height 11
click at [694, 232] on input "Request response" at bounding box center [682, 232] width 22 height 22
checkbox input "true"
click at [711, 261] on span "Send" at bounding box center [721, 265] width 71 height 13
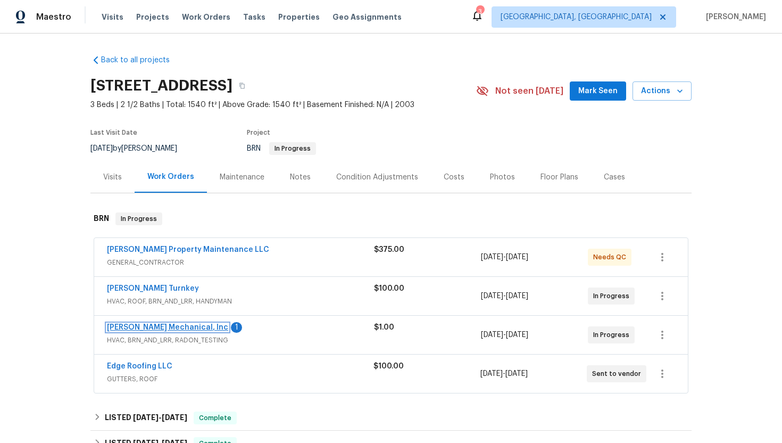
click at [162, 328] on link "[PERSON_NAME] Mechanical, Inc" at bounding box center [167, 327] width 121 height 7
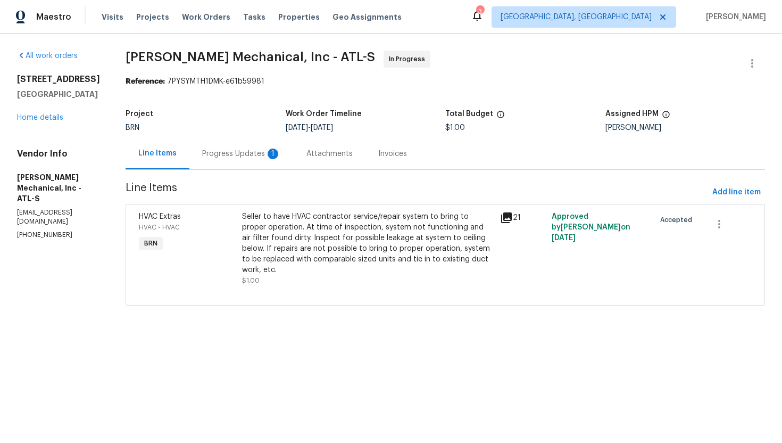
click at [235, 154] on div "Progress Updates 1" at bounding box center [241, 154] width 79 height 11
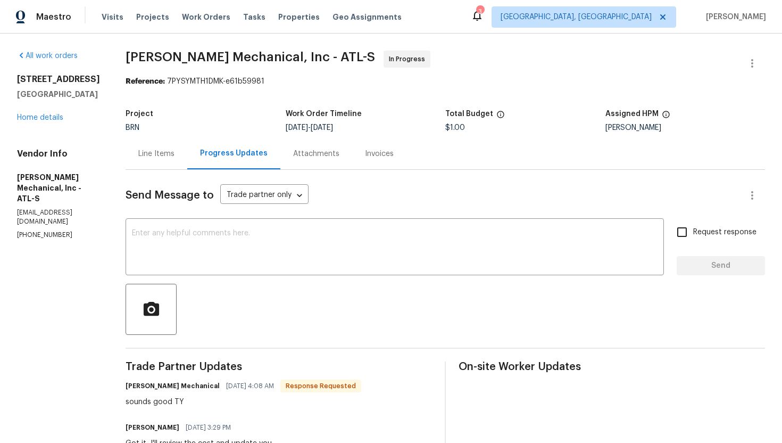
click at [173, 166] on div "Line Items" at bounding box center [157, 153] width 62 height 31
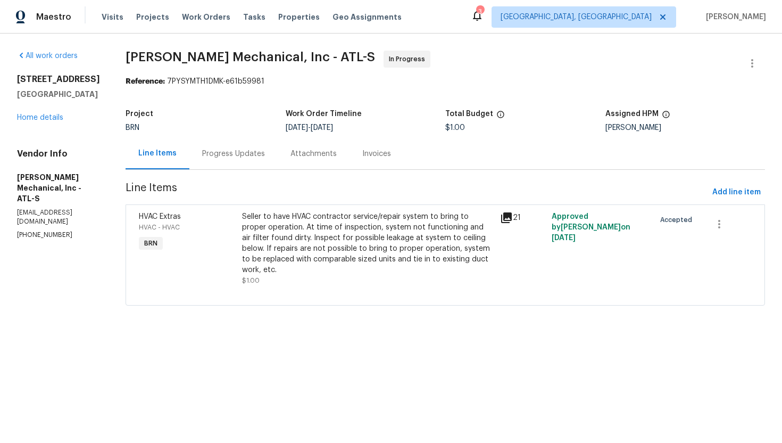
click at [317, 242] on div "Seller to have HVAC contractor service/repair system to bring to proper operati…" at bounding box center [368, 243] width 252 height 64
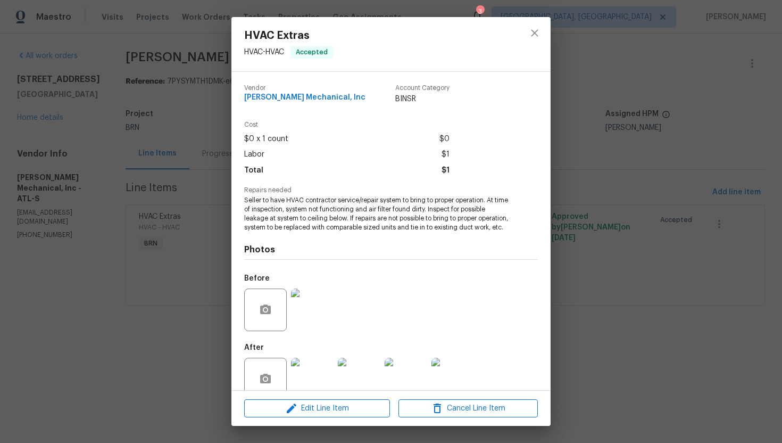
scroll to position [30, 0]
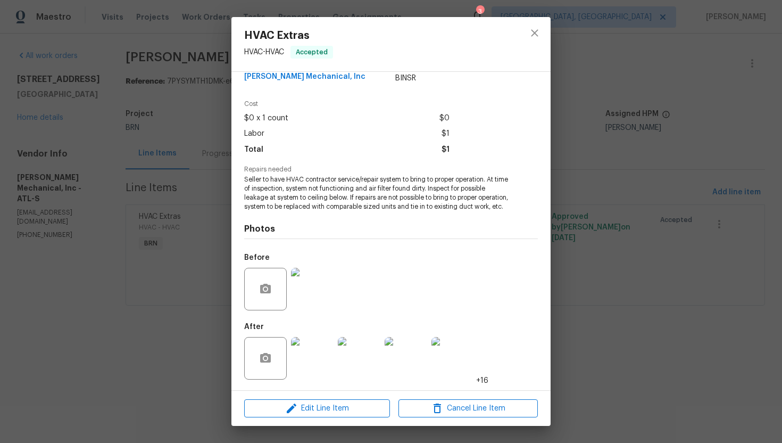
click at [317, 342] on img at bounding box center [312, 358] width 43 height 43
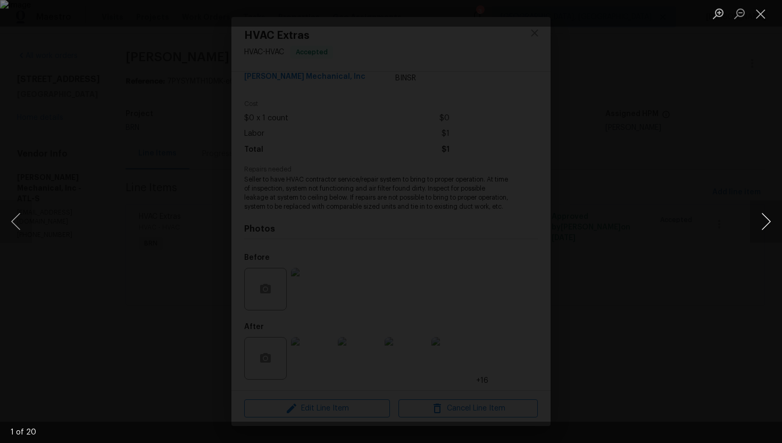
click at [760, 222] on button "Next image" at bounding box center [767, 221] width 32 height 43
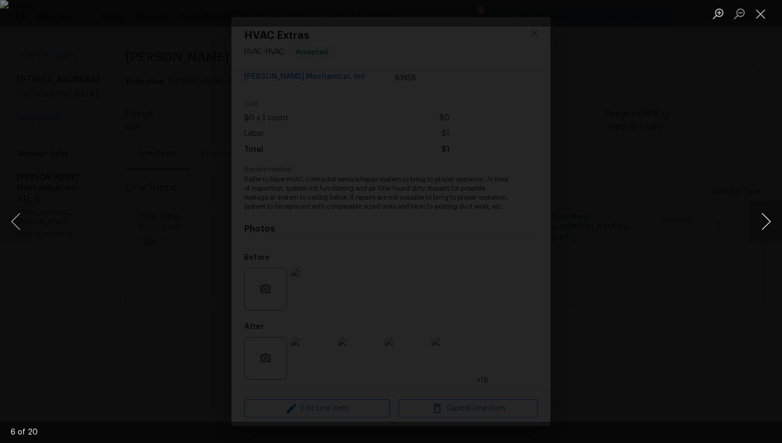
click at [760, 222] on button "Next image" at bounding box center [767, 221] width 32 height 43
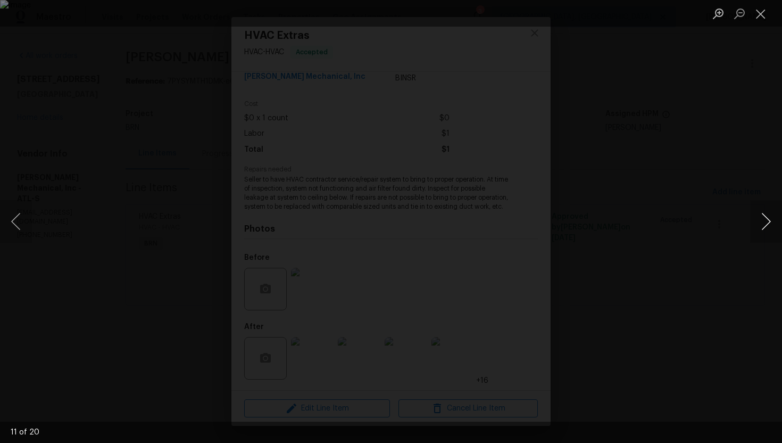
click at [760, 222] on button "Next image" at bounding box center [767, 221] width 32 height 43
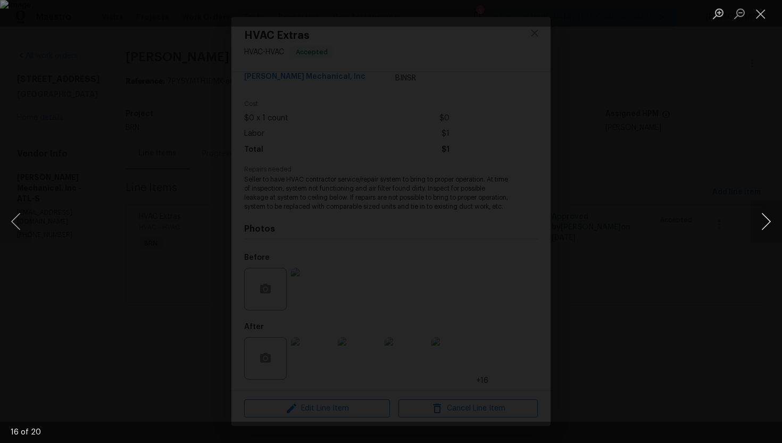
click at [760, 222] on button "Next image" at bounding box center [767, 221] width 32 height 43
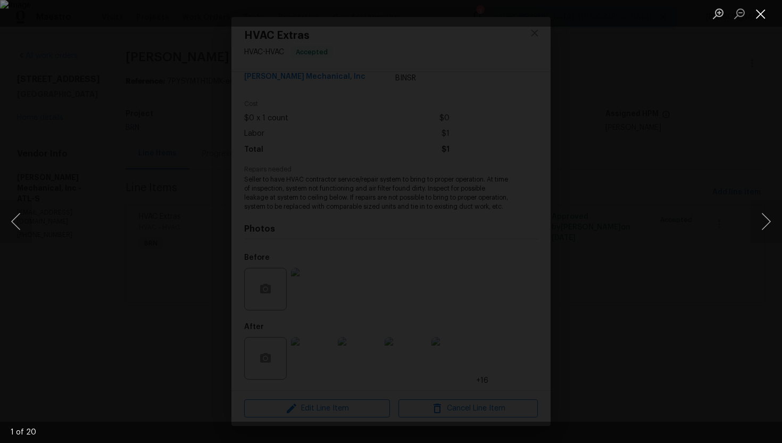
click at [759, 18] on button "Close lightbox" at bounding box center [761, 13] width 21 height 19
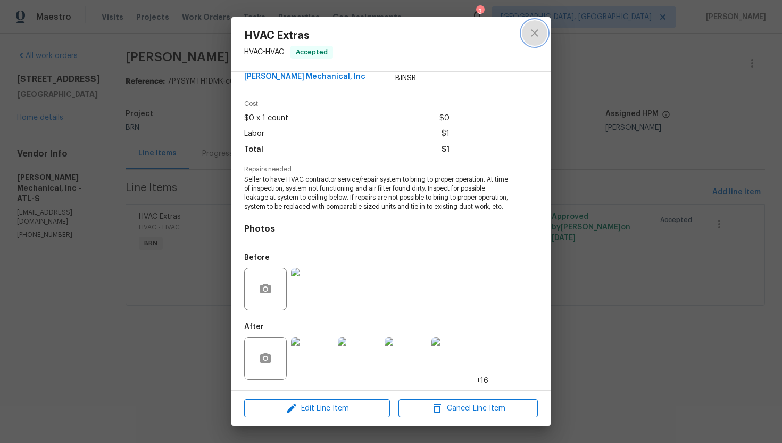
click at [533, 32] on icon "close" at bounding box center [535, 33] width 13 height 13
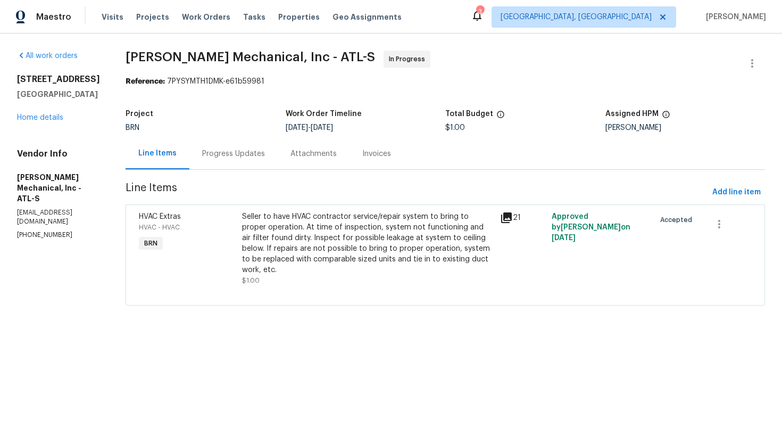
click at [350, 233] on div "Seller to have HVAC contractor service/repair system to bring to proper operati…" at bounding box center [368, 243] width 252 height 64
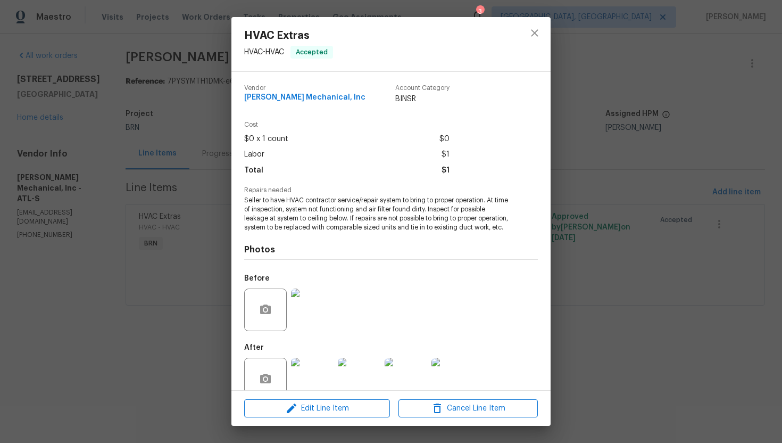
click at [150, 287] on div "HVAC Extras HVAC - HVAC Accepted Vendor JH Martin Mechanical, Inc Account Categ…" at bounding box center [391, 221] width 782 height 443
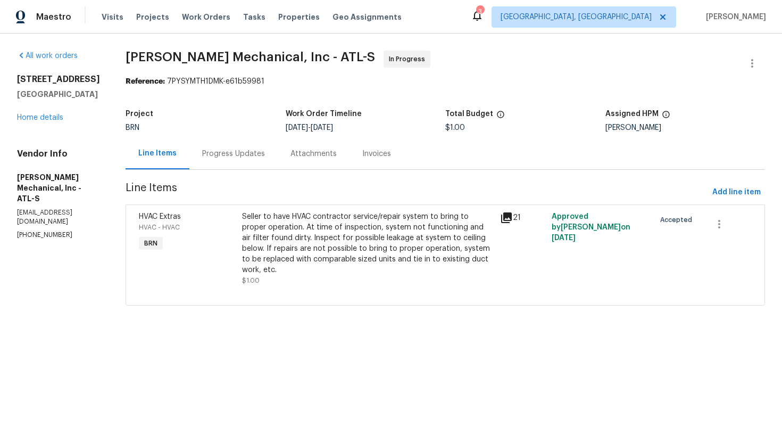
click at [244, 159] on div "Progress Updates" at bounding box center [233, 153] width 88 height 31
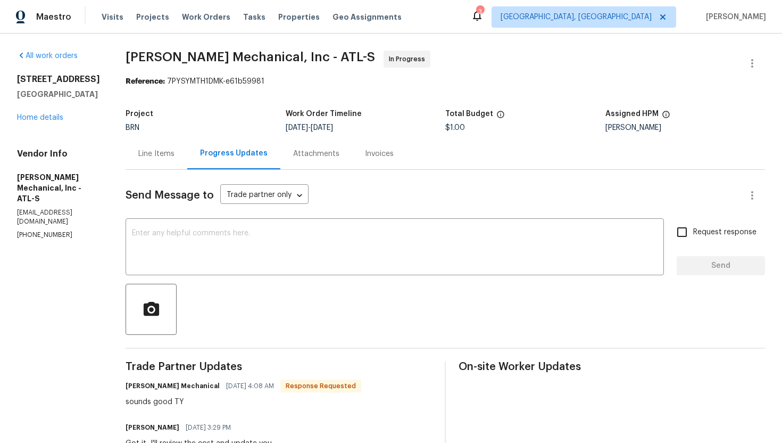
click at [175, 158] on div "Line Items" at bounding box center [156, 154] width 36 height 11
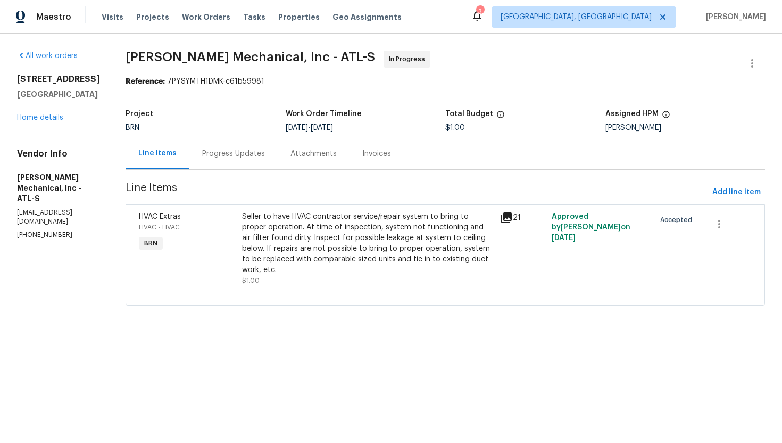
click at [308, 253] on div "Seller to have HVAC contractor service/repair system to bring to proper operati…" at bounding box center [368, 243] width 252 height 64
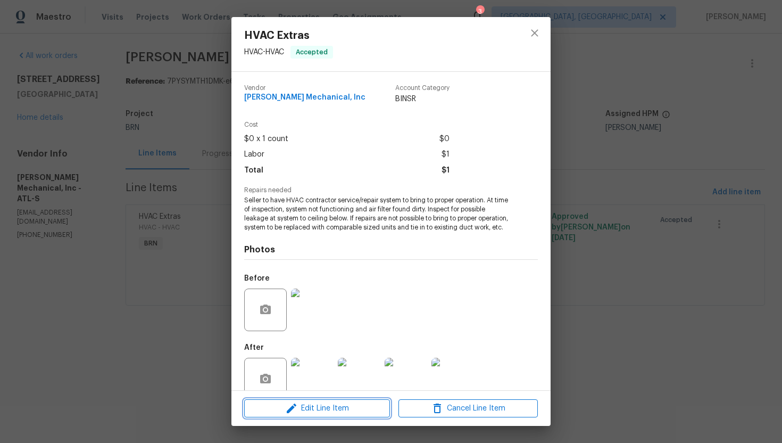
click at [296, 401] on button "Edit Line Item" at bounding box center [317, 408] width 146 height 19
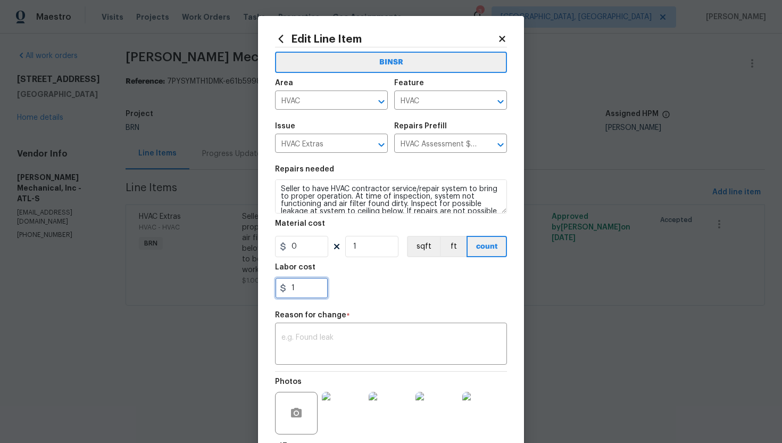
drag, startPoint x: 291, startPoint y: 294, endPoint x: 314, endPoint y: 294, distance: 22.9
click at [314, 294] on input "1" at bounding box center [301, 287] width 53 height 21
type input "570"
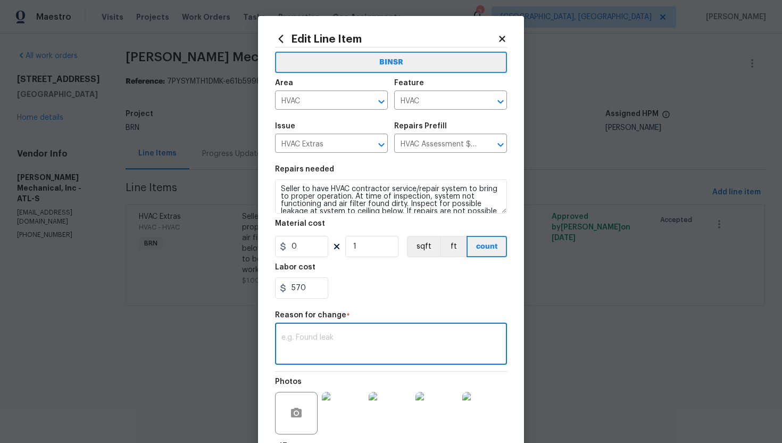
click at [336, 351] on textarea at bounding box center [391, 345] width 219 height 22
paste textarea "(AG) Updated cost per BR team’s approval."
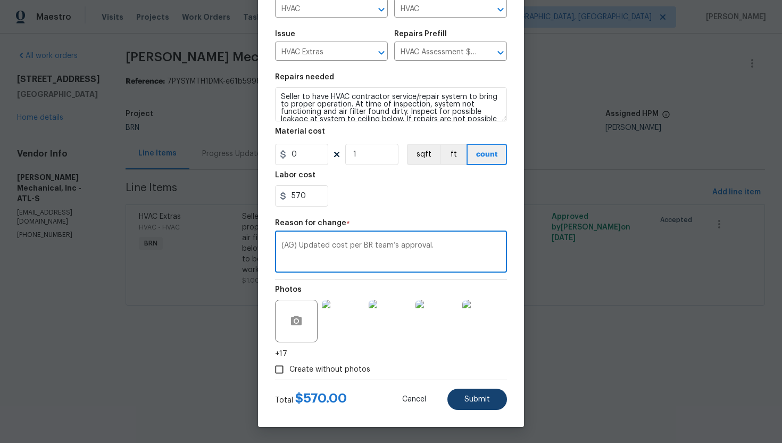
type textarea "(AG) Updated cost per BR team’s approval."
click at [469, 393] on button "Submit" at bounding box center [478, 399] width 60 height 21
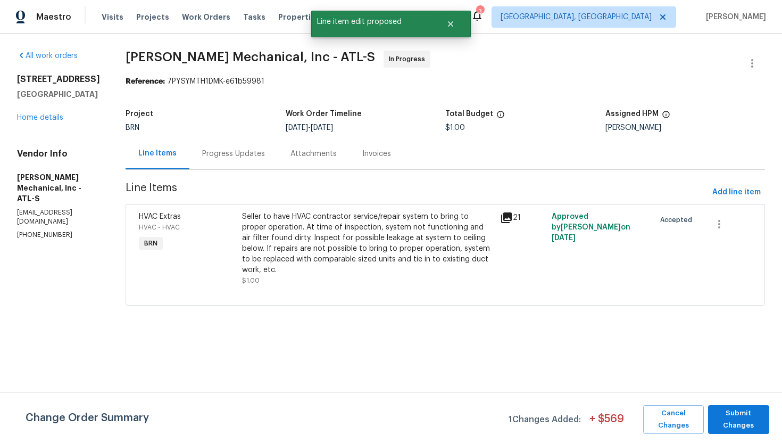
scroll to position [0, 0]
click at [731, 412] on span "Submit Changes" at bounding box center [739, 419] width 51 height 24
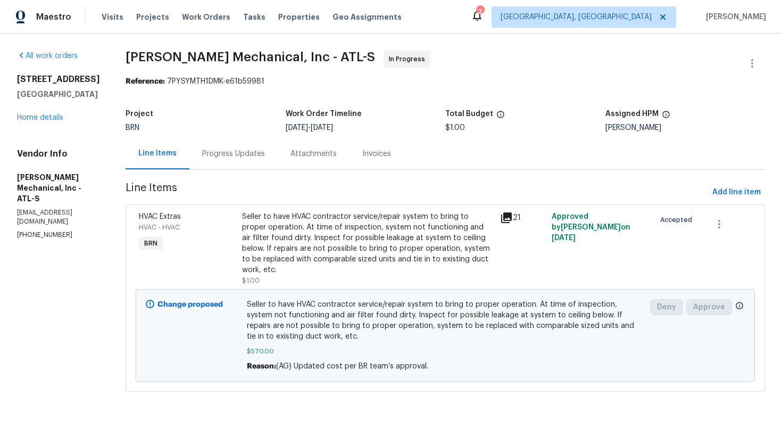
click at [242, 160] on div "Progress Updates" at bounding box center [233, 153] width 88 height 31
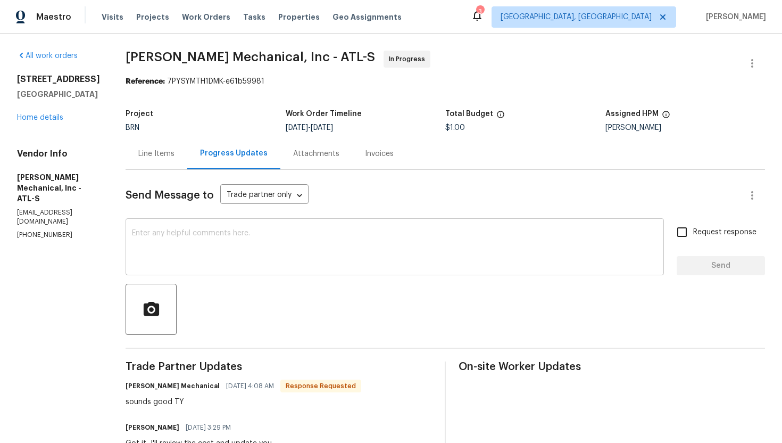
click at [319, 260] on textarea at bounding box center [395, 247] width 526 height 37
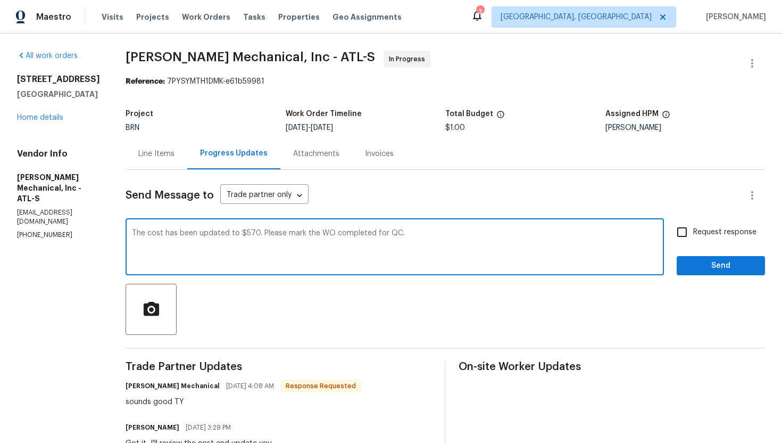
type textarea "The cost has been updated to $570. Please mark the WO completed for QC."
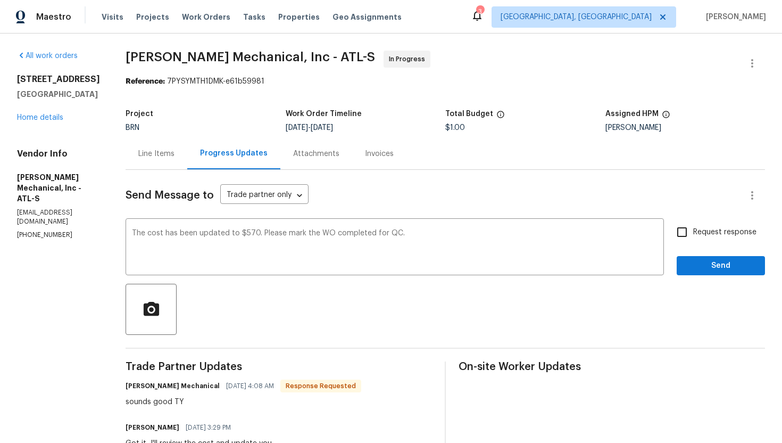
click at [714, 248] on div "Request response Send" at bounding box center [721, 248] width 88 height 54
click at [708, 236] on span "Request response" at bounding box center [725, 232] width 63 height 11
click at [694, 236] on input "Request response" at bounding box center [682, 232] width 22 height 22
checkbox input "true"
click at [719, 265] on span "Send" at bounding box center [721, 265] width 71 height 13
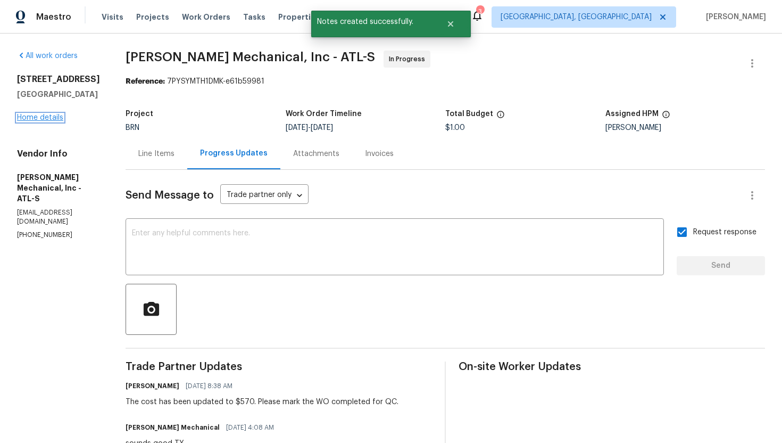
click at [59, 121] on link "Home details" at bounding box center [40, 117] width 46 height 7
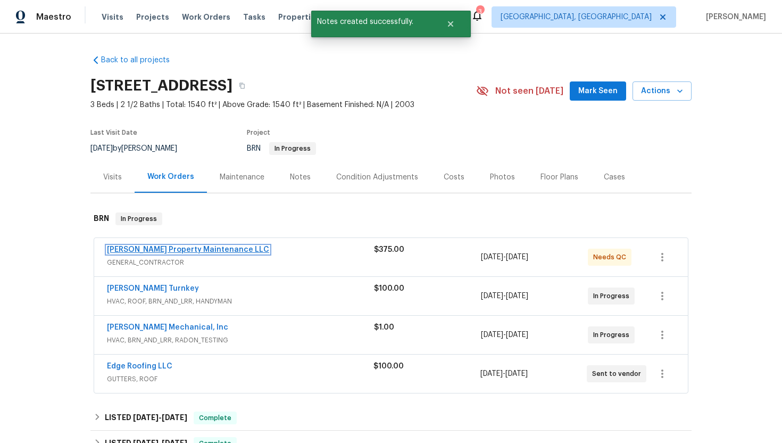
click at [164, 252] on link "[PERSON_NAME] Property Maintenance LLC" at bounding box center [188, 249] width 162 height 7
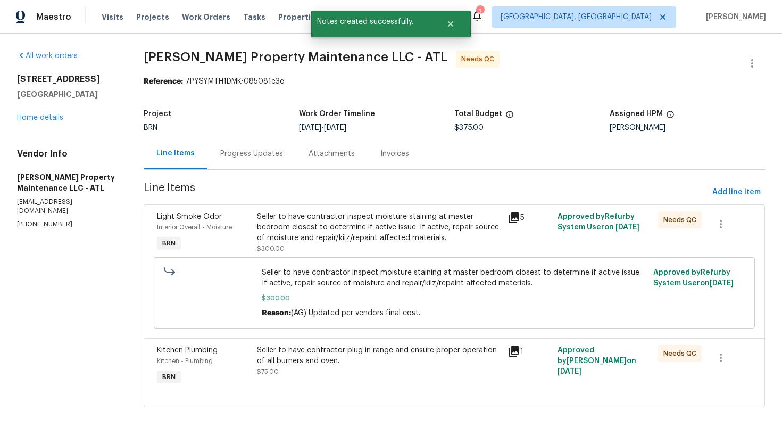
click at [274, 158] on div "Progress Updates" at bounding box center [251, 154] width 63 height 11
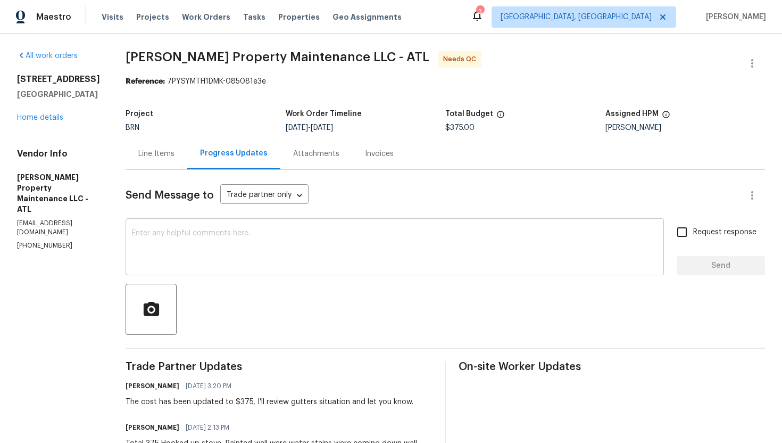
click at [292, 245] on textarea at bounding box center [395, 247] width 526 height 37
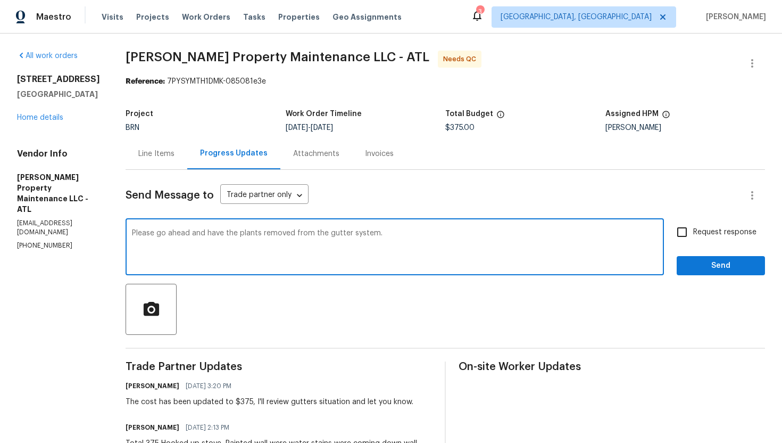
type textarea "Please go ahead and have the plants removed from the gutter system."
click at [710, 227] on span "Request response" at bounding box center [725, 232] width 63 height 11
click at [694, 227] on input "Request response" at bounding box center [682, 232] width 22 height 22
checkbox input "true"
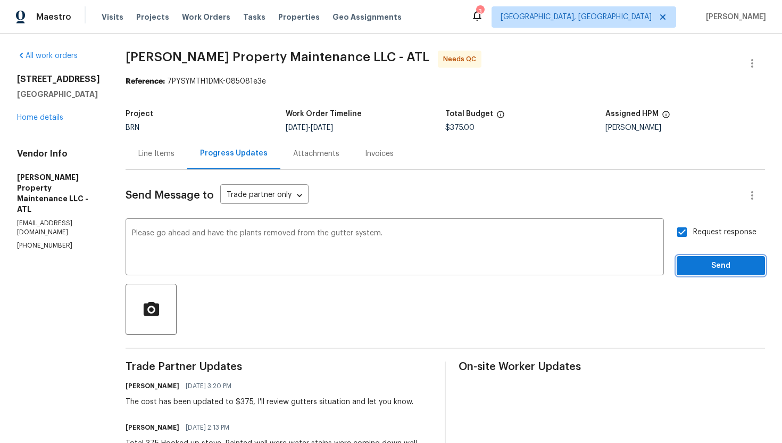
click at [711, 267] on span "Send" at bounding box center [721, 265] width 71 height 13
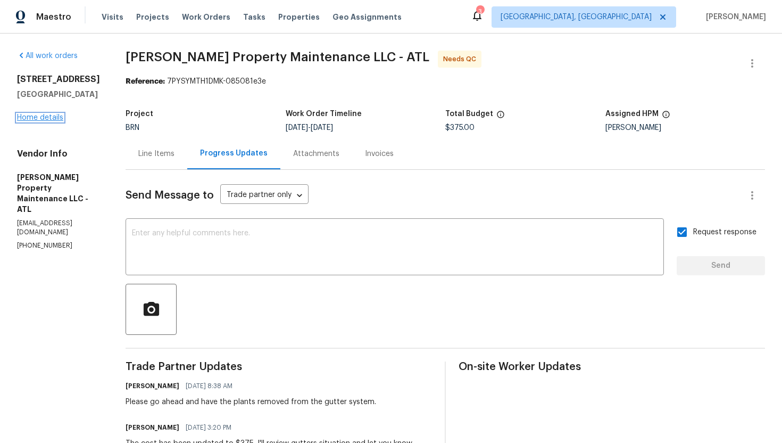
click at [57, 121] on link "Home details" at bounding box center [40, 117] width 46 height 7
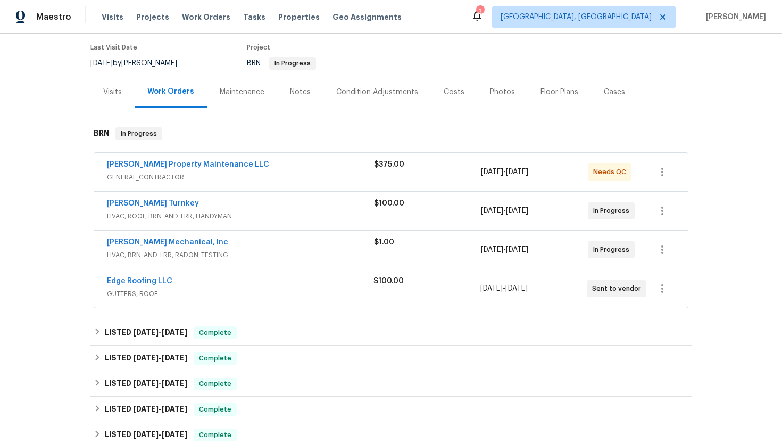
scroll to position [87, 0]
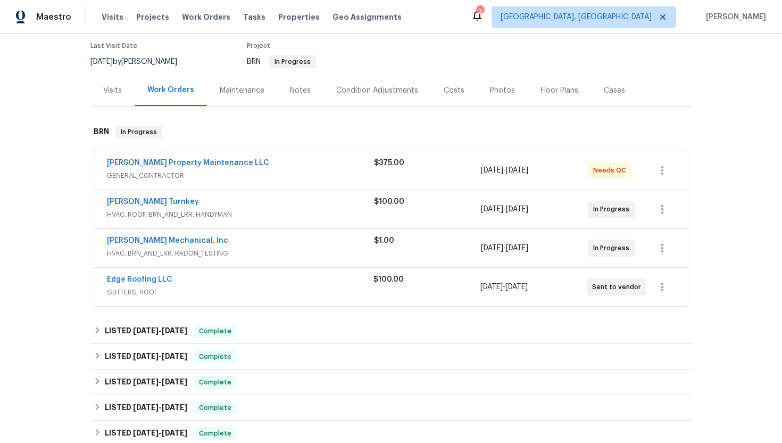
click at [125, 274] on div "Edge Roofing LLC GUTTERS, ROOF $100.00 9/12/2025 - 9/15/2025 Sent to vendor" at bounding box center [391, 287] width 594 height 38
click at [125, 278] on link "Edge Roofing LLC" at bounding box center [139, 279] width 65 height 7
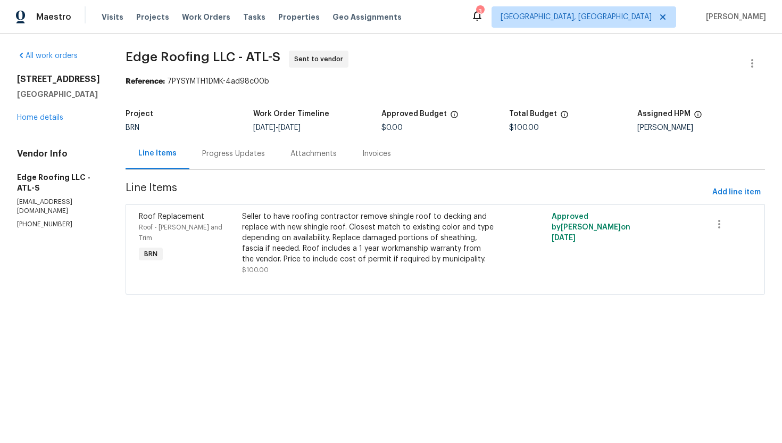
click at [235, 146] on div "Progress Updates" at bounding box center [233, 153] width 88 height 31
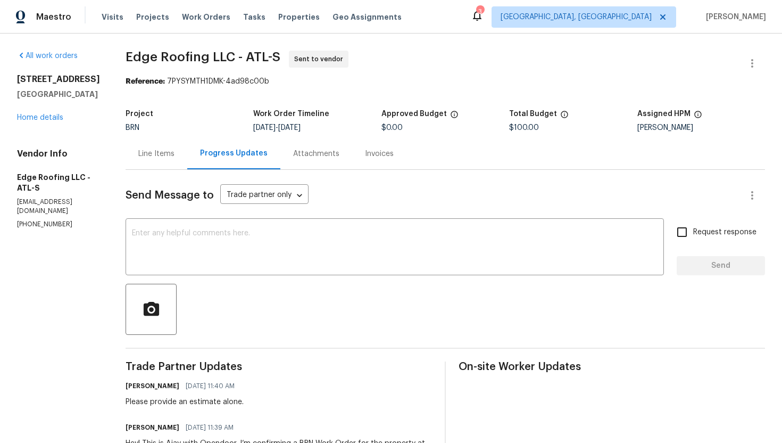
click at [144, 159] on div "Line Items" at bounding box center [157, 153] width 62 height 31
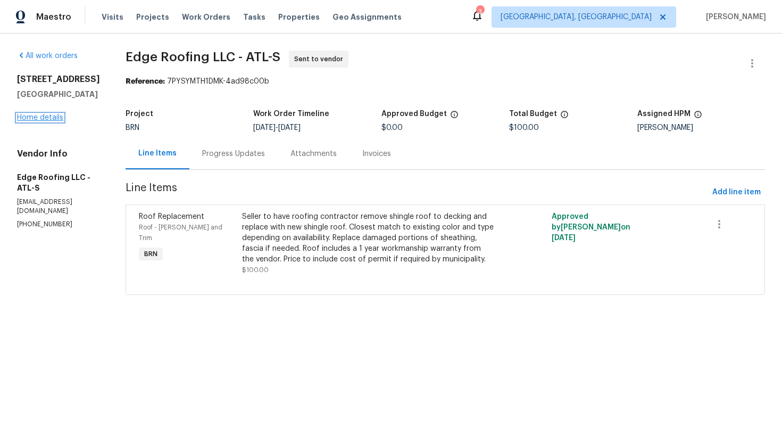
click at [51, 121] on link "Home details" at bounding box center [40, 117] width 46 height 7
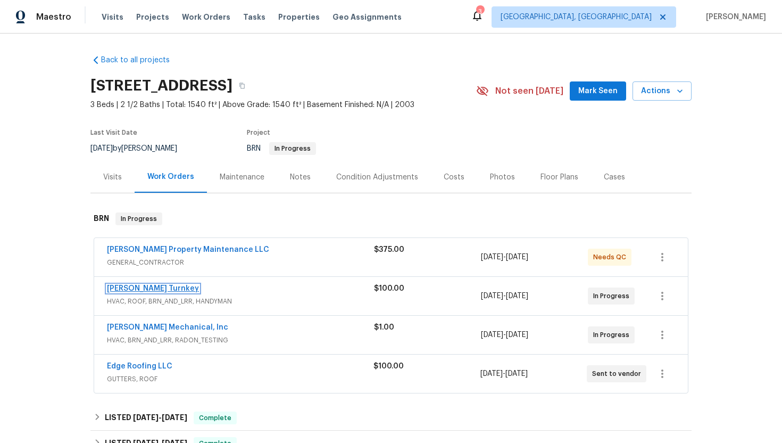
click at [140, 288] on link "[PERSON_NAME] Turnkey" at bounding box center [153, 288] width 92 height 7
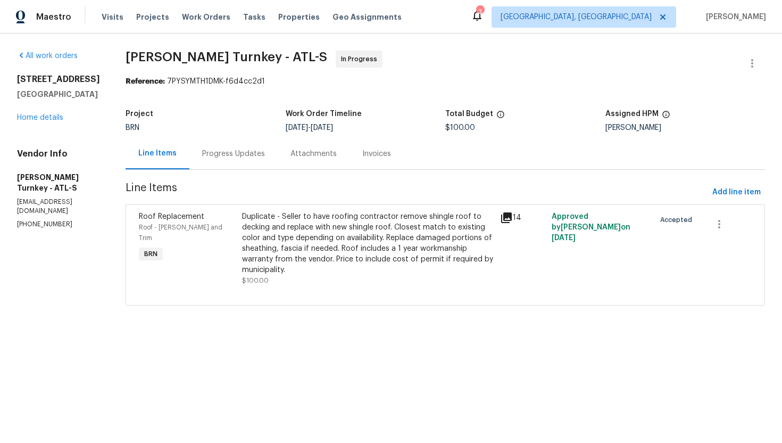
click at [236, 161] on div "Progress Updates" at bounding box center [233, 153] width 88 height 31
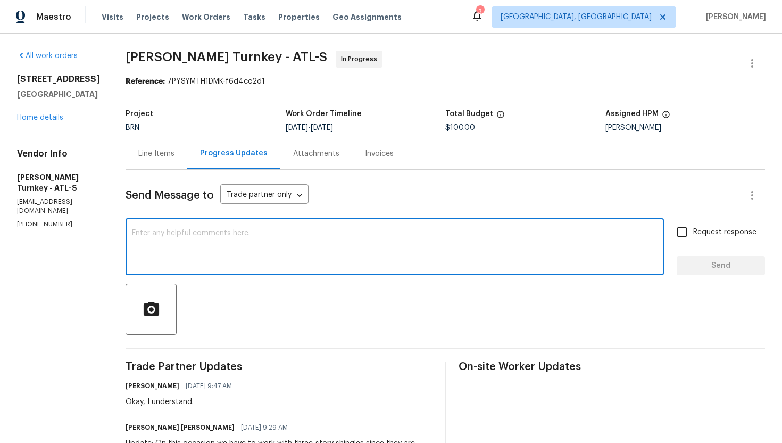
click at [257, 257] on textarea at bounding box center [395, 247] width 526 height 37
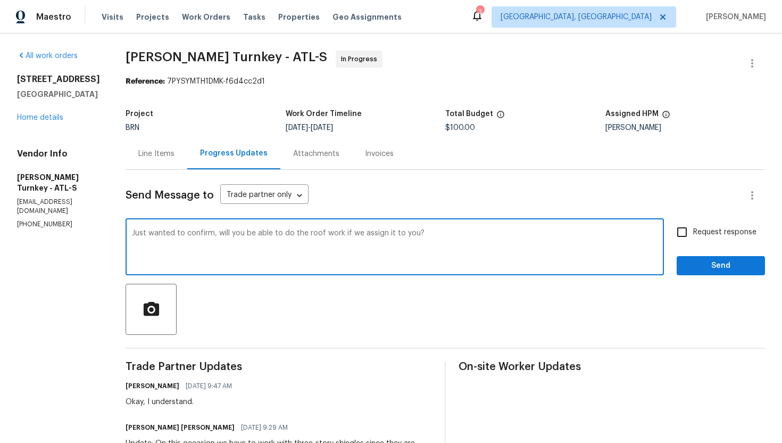
type textarea "Just wanted to confirm, will you be able to do the roof work if we assign it to…"
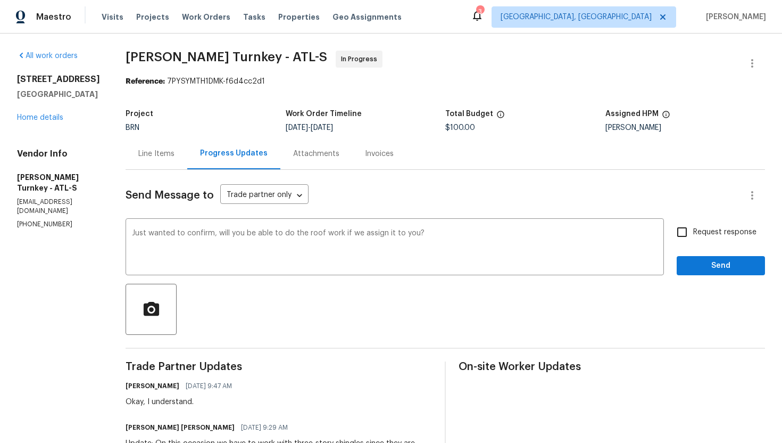
click at [711, 235] on span "Request response" at bounding box center [725, 232] width 63 height 11
click at [694, 235] on input "Request response" at bounding box center [682, 232] width 22 height 22
checkbox input "true"
click at [714, 266] on span "Send" at bounding box center [721, 265] width 71 height 13
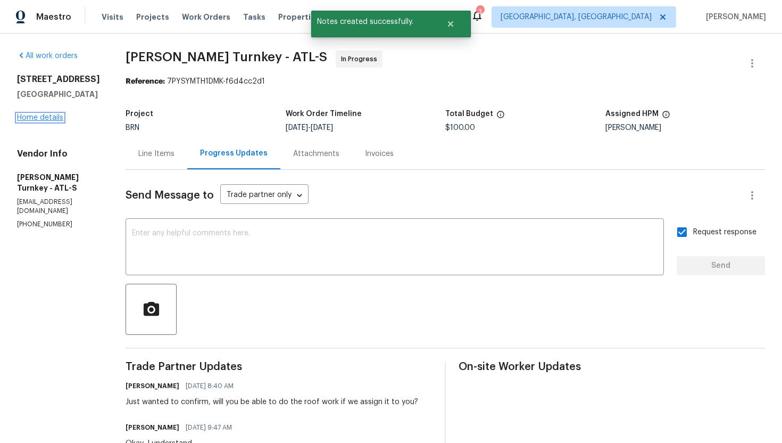
click at [55, 121] on link "Home details" at bounding box center [40, 117] width 46 height 7
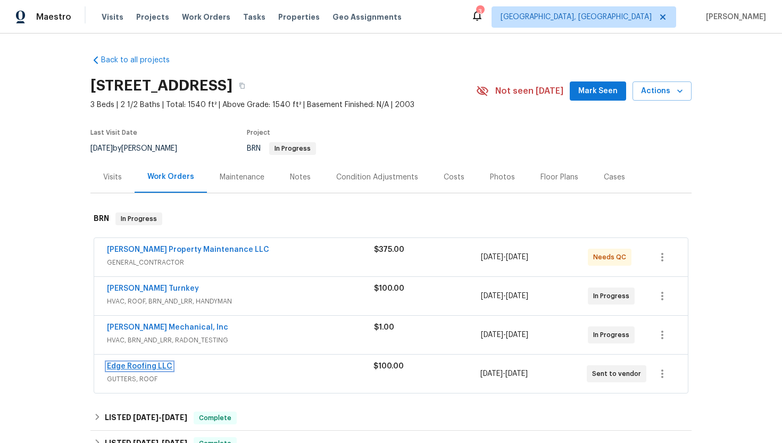
click at [134, 365] on link "Edge Roofing LLC" at bounding box center [139, 365] width 65 height 7
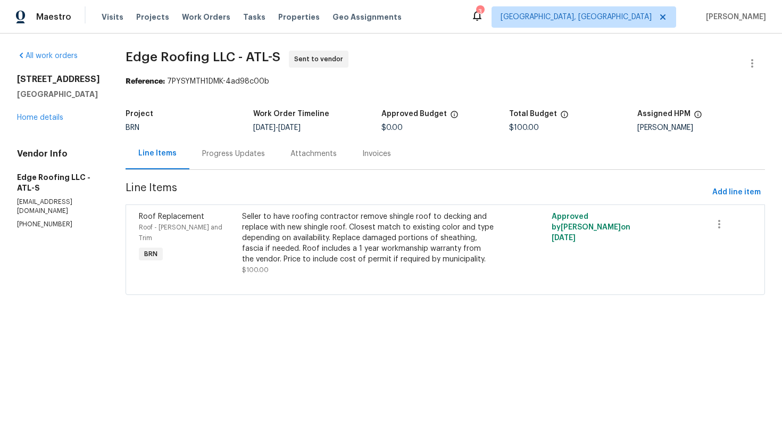
click at [202, 155] on div "Progress Updates" at bounding box center [233, 154] width 63 height 11
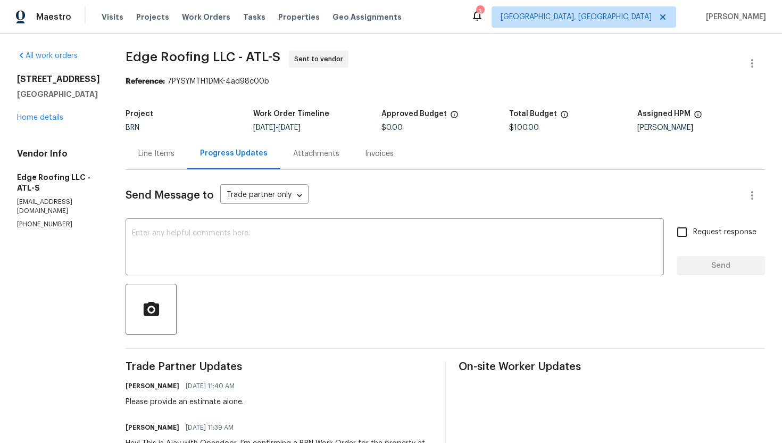
click at [150, 145] on div "Line Items" at bounding box center [157, 153] width 62 height 31
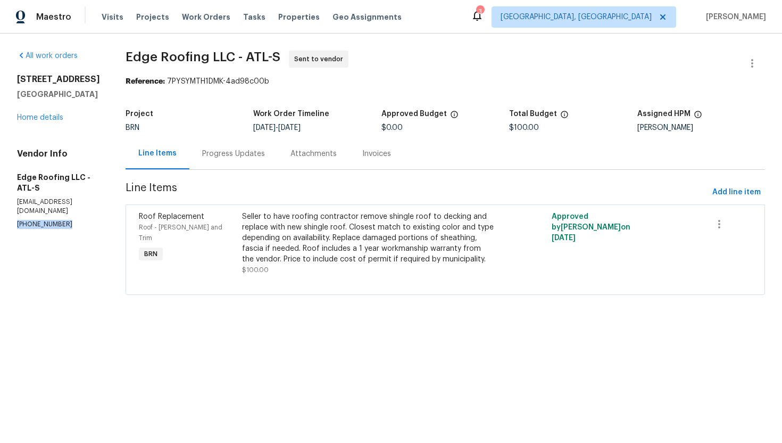
drag, startPoint x: 15, startPoint y: 226, endPoint x: 79, endPoint y: 229, distance: 64.0
click at [80, 229] on div "All work orders 20 Pine Canyon Dr SW Unit 24 Atlanta, GA 30331 Home details Ven…" at bounding box center [391, 179] width 782 height 291
copy p "(770) 789-8745"
click at [220, 151] on div "Progress Updates" at bounding box center [233, 154] width 63 height 11
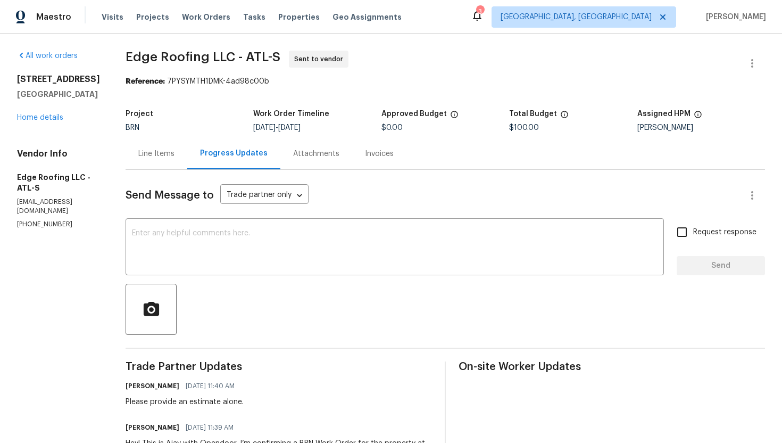
click at [167, 156] on div "Line Items" at bounding box center [157, 153] width 62 height 31
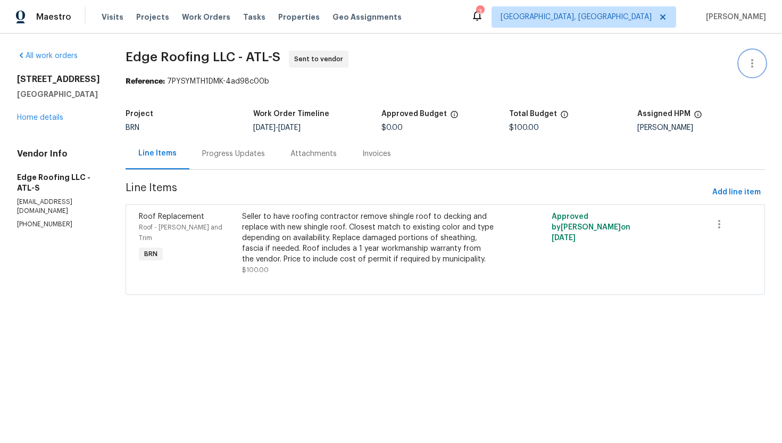
click at [759, 61] on button "button" at bounding box center [753, 64] width 26 height 26
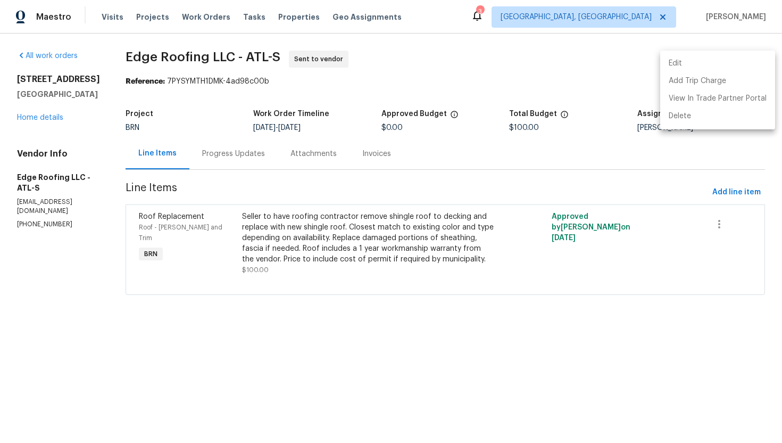
click at [744, 61] on li "Edit" at bounding box center [718, 64] width 115 height 18
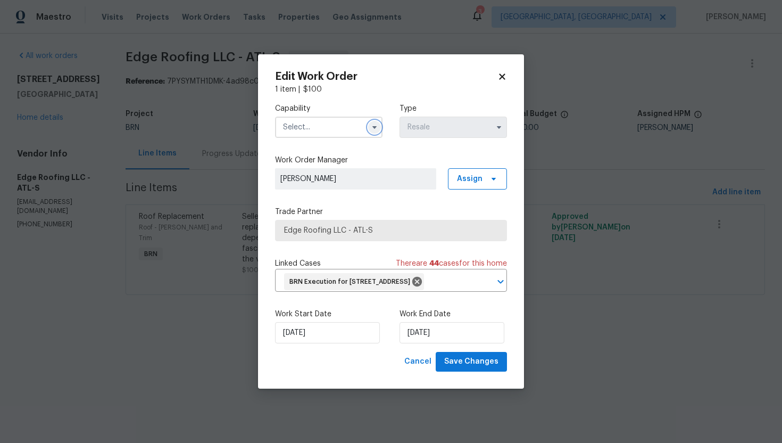
click at [375, 126] on icon "button" at bounding box center [375, 127] width 4 height 3
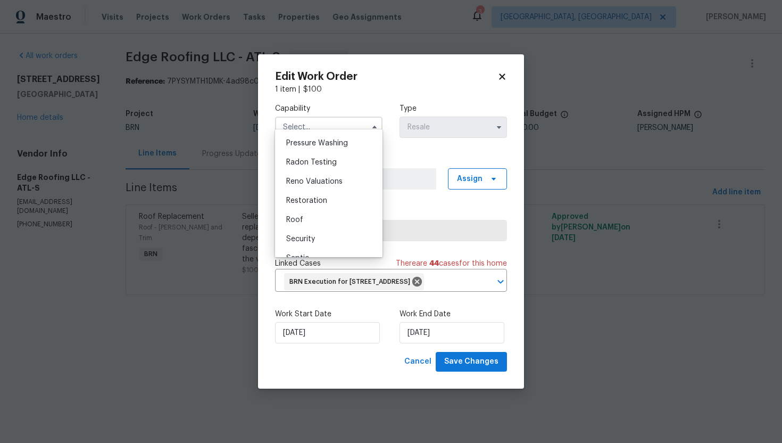
scroll to position [1023, 0]
click at [333, 208] on div "Roof" at bounding box center [329, 204] width 102 height 19
type input "Roof"
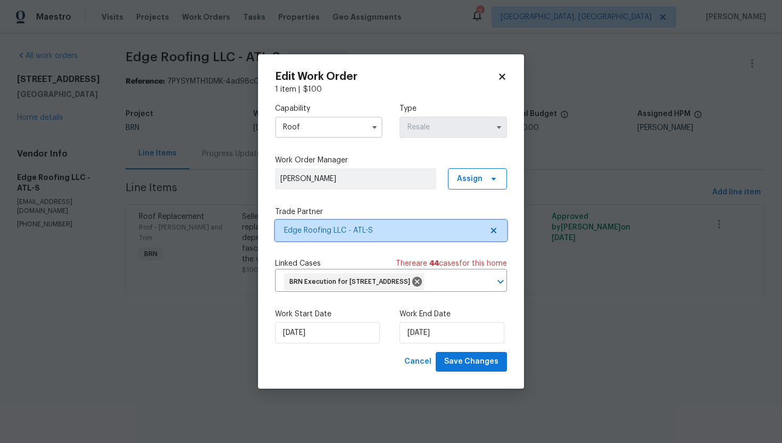
click at [493, 228] on icon at bounding box center [493, 230] width 5 height 5
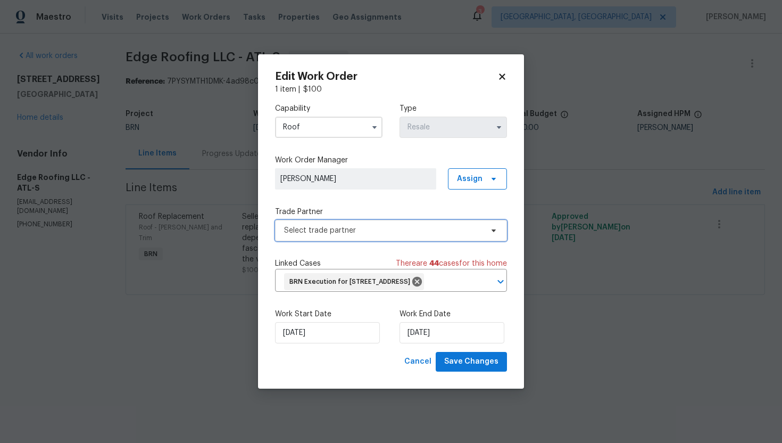
click at [482, 225] on span "Select trade partner" at bounding box center [383, 230] width 199 height 11
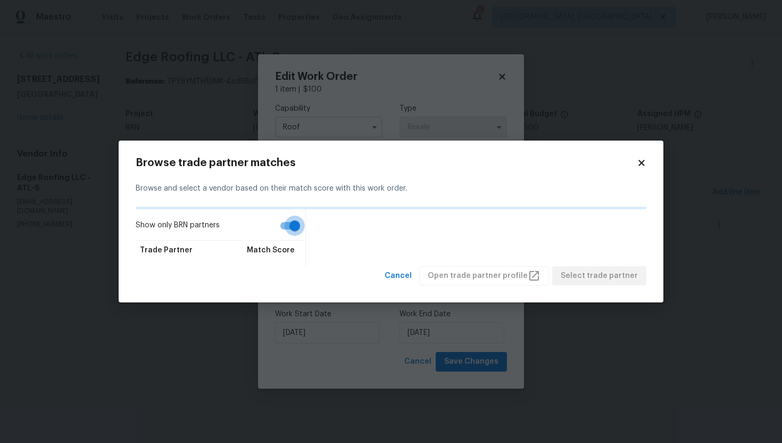
click at [303, 228] on input "Show only BRN partners" at bounding box center [295, 226] width 61 height 20
checkbox input "false"
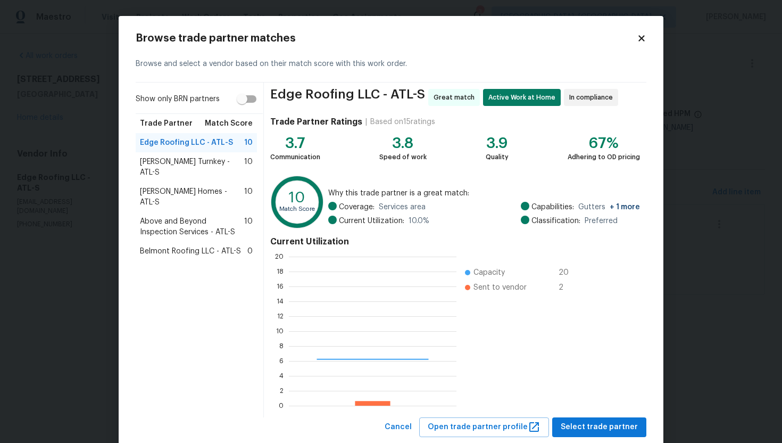
scroll to position [149, 168]
click at [225, 246] on span "Belmont Roofing LLC - ATL-S" at bounding box center [190, 251] width 101 height 11
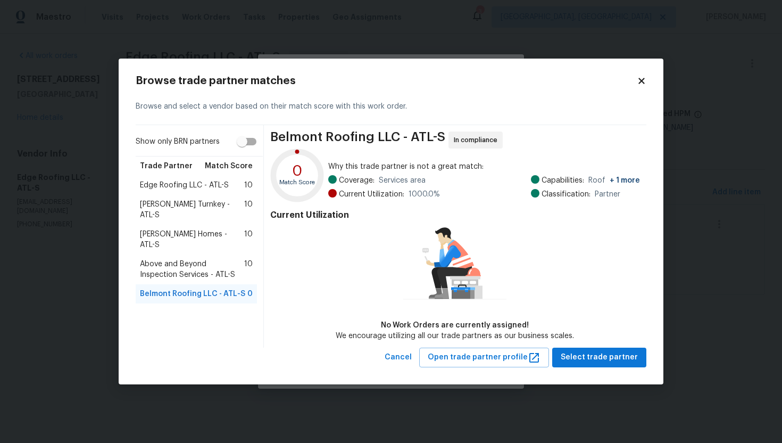
click at [186, 229] on span "Therrien Homes - ATL-S" at bounding box center [192, 239] width 104 height 21
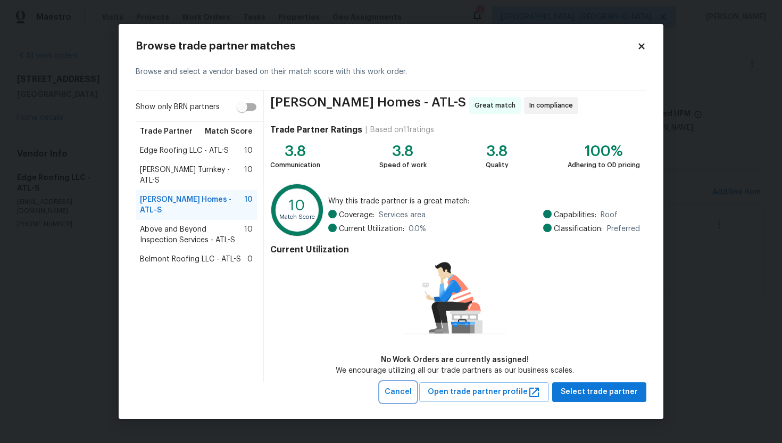
click at [401, 393] on span "Cancel" at bounding box center [398, 391] width 27 height 13
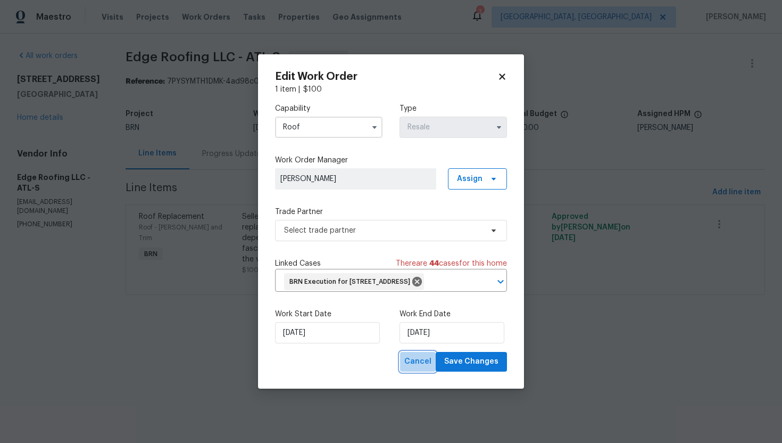
click at [421, 368] on span "Cancel" at bounding box center [418, 361] width 27 height 13
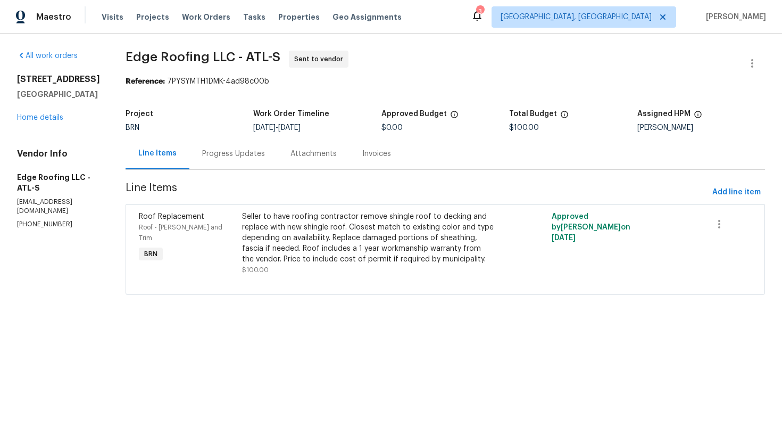
click at [220, 156] on div "Progress Updates" at bounding box center [233, 154] width 63 height 11
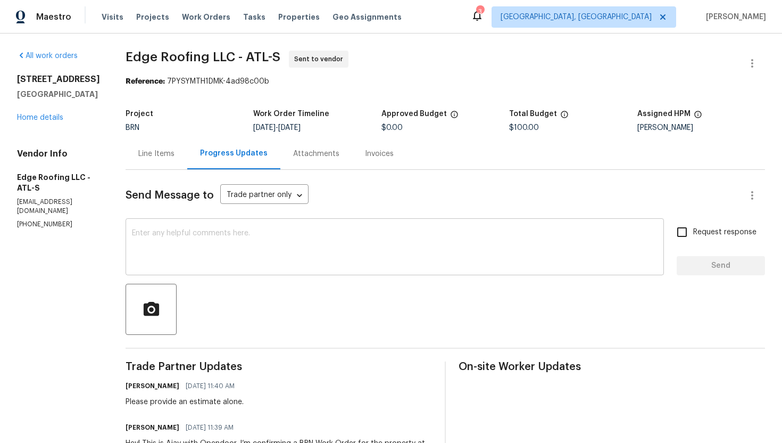
click at [224, 232] on textarea at bounding box center [395, 247] width 526 height 37
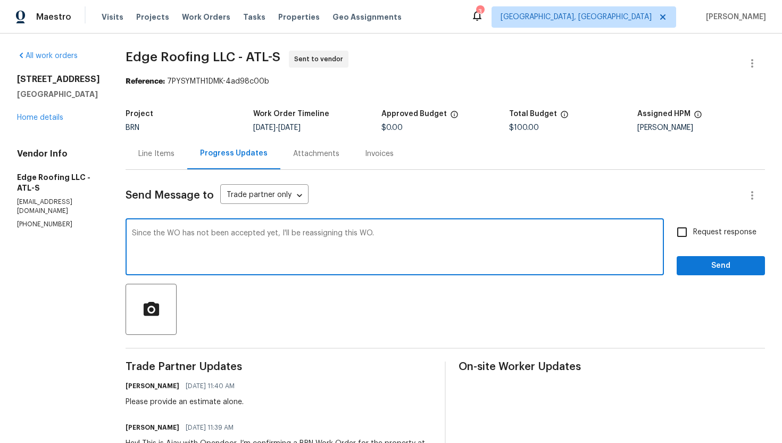
type textarea "Since the WO has not been accepted yet, I'll be reassigning this WO."
click at [679, 235] on input "Request response" at bounding box center [682, 232] width 22 height 22
checkbox input "true"
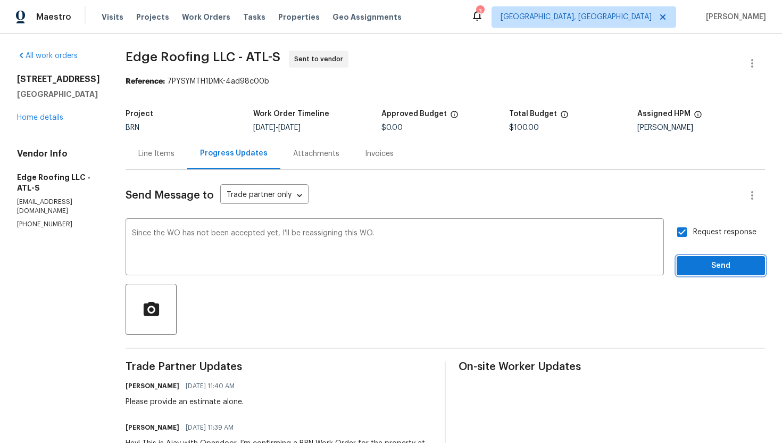
click at [699, 260] on span "Send" at bounding box center [721, 265] width 71 height 13
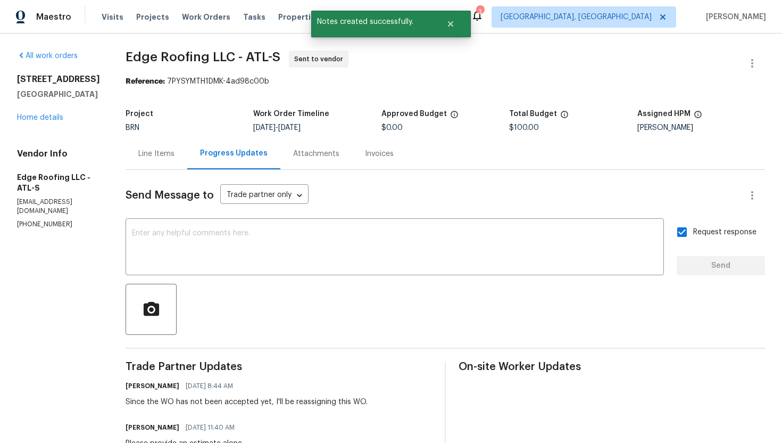
click at [162, 153] on div "Line Items" at bounding box center [156, 154] width 36 height 11
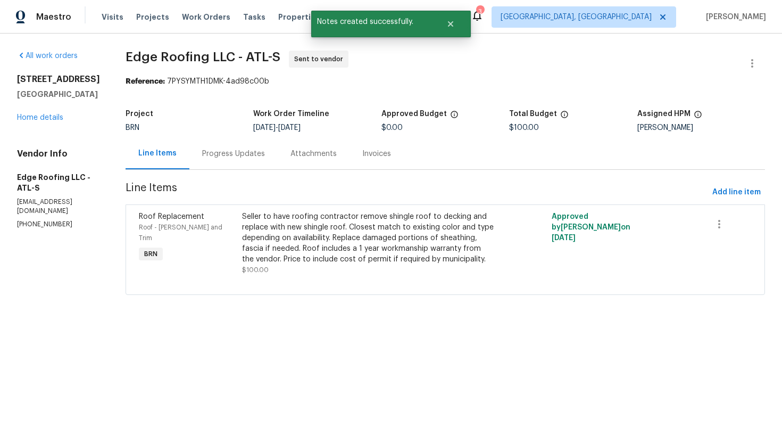
click at [222, 159] on div "Progress Updates" at bounding box center [233, 153] width 88 height 31
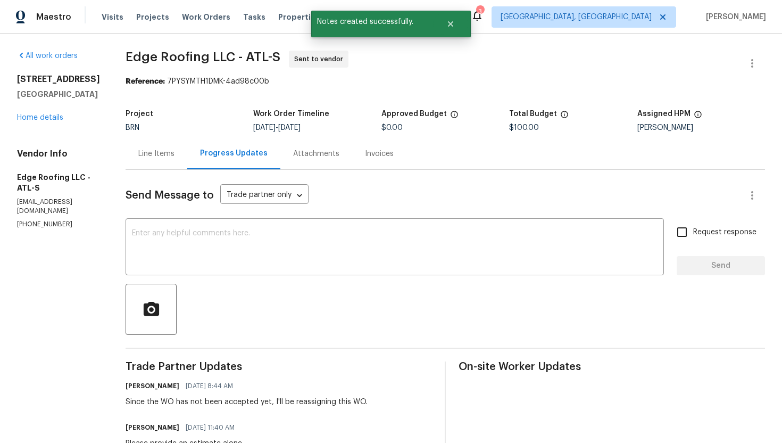
click at [750, 48] on div "All work orders 20 Pine Canyon Dr SW Unit 24 Atlanta, GA 30331 Home details Ven…" at bounding box center [391, 309] width 782 height 550
click at [750, 62] on icon "button" at bounding box center [752, 63] width 13 height 13
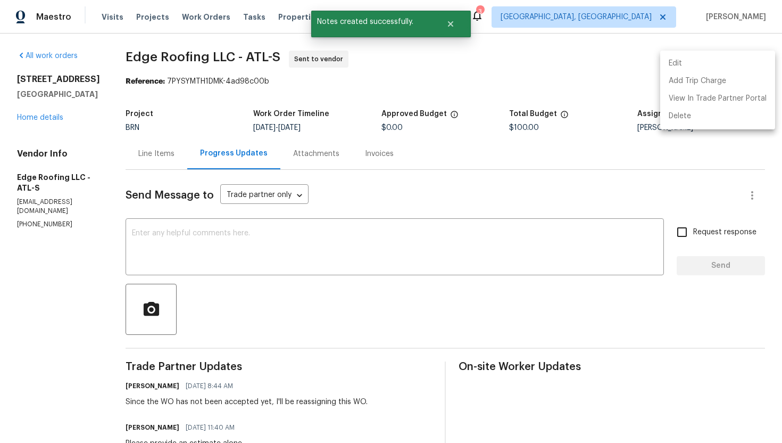
click at [750, 62] on li "Edit" at bounding box center [718, 64] width 115 height 18
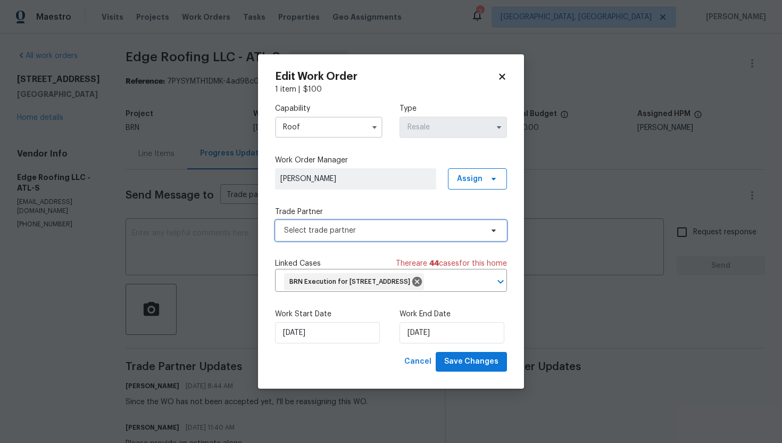
click at [390, 225] on span "Select trade partner" at bounding box center [383, 230] width 199 height 11
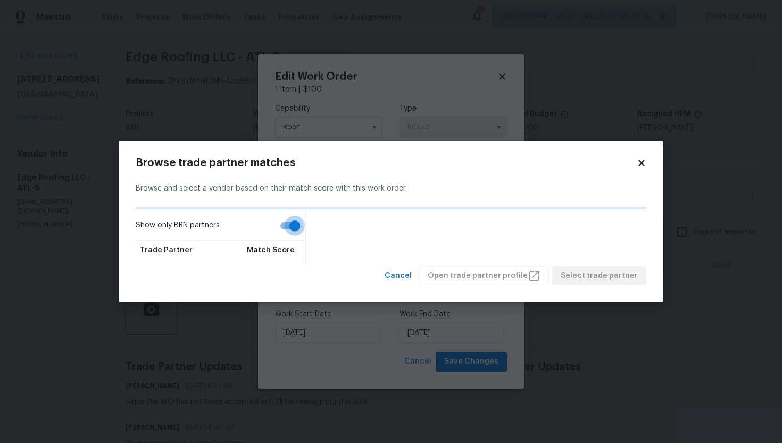
click at [296, 226] on input "Show only BRN partners" at bounding box center [295, 226] width 61 height 20
checkbox input "false"
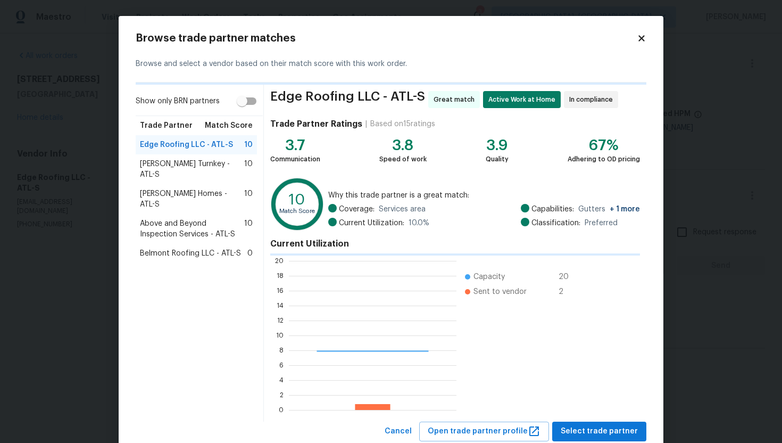
scroll to position [149, 168]
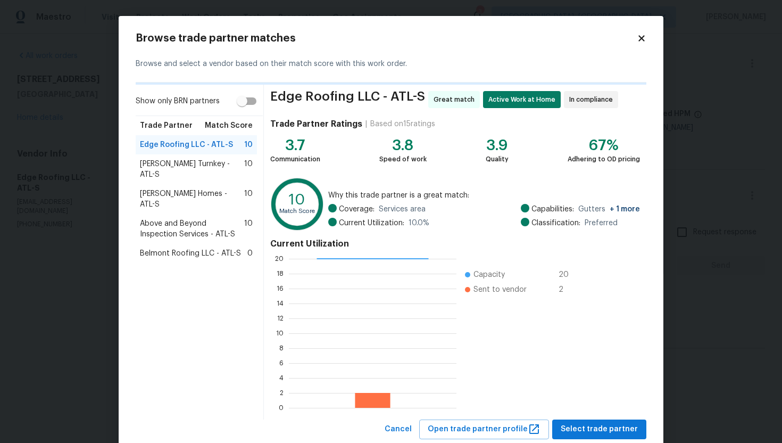
click at [215, 188] on span "Therrien Homes - ATL-S" at bounding box center [192, 198] width 104 height 21
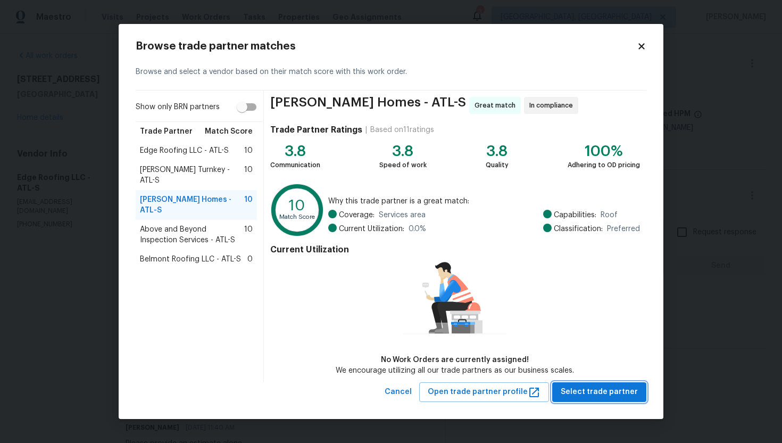
click at [585, 390] on span "Select trade partner" at bounding box center [599, 391] width 77 height 13
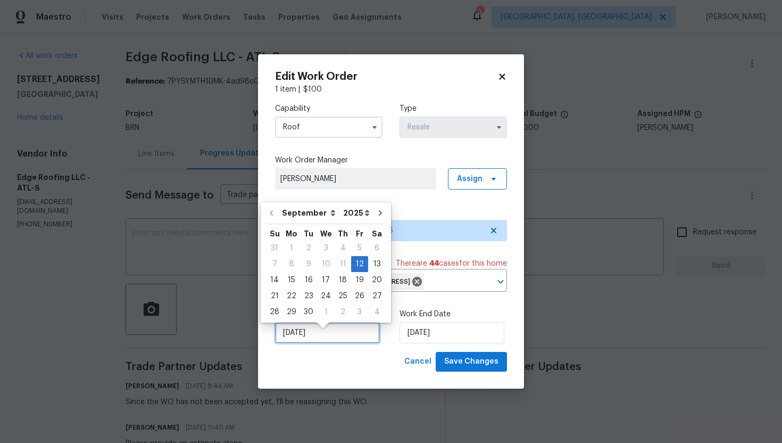
click at [300, 336] on input "9/12/2025" at bounding box center [327, 332] width 105 height 21
click at [303, 282] on div "16" at bounding box center [308, 280] width 17 height 15
type input "[DATE]"
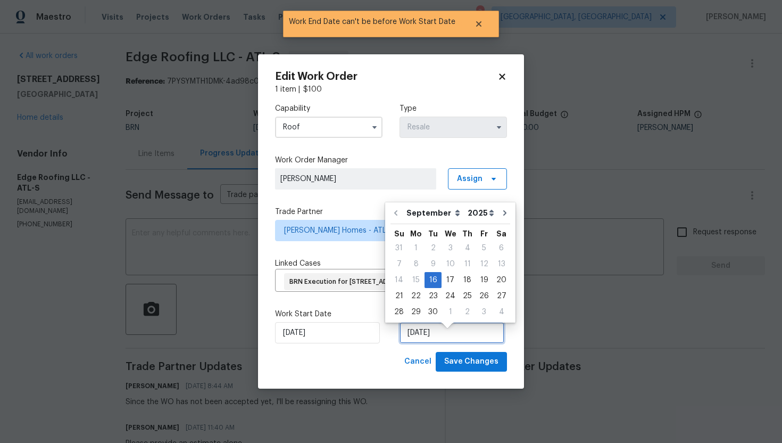
click at [409, 343] on input "[DATE]" at bounding box center [452, 332] width 105 height 21
click at [452, 281] on div "17" at bounding box center [451, 280] width 18 height 15
type input "[DATE]"
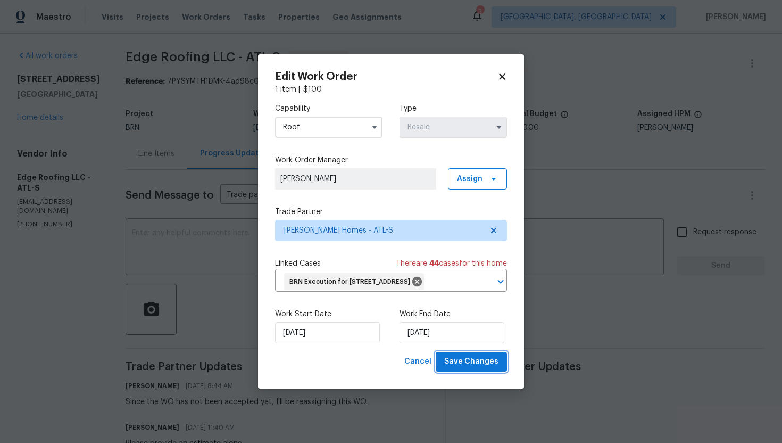
click at [480, 368] on span "Save Changes" at bounding box center [471, 361] width 54 height 13
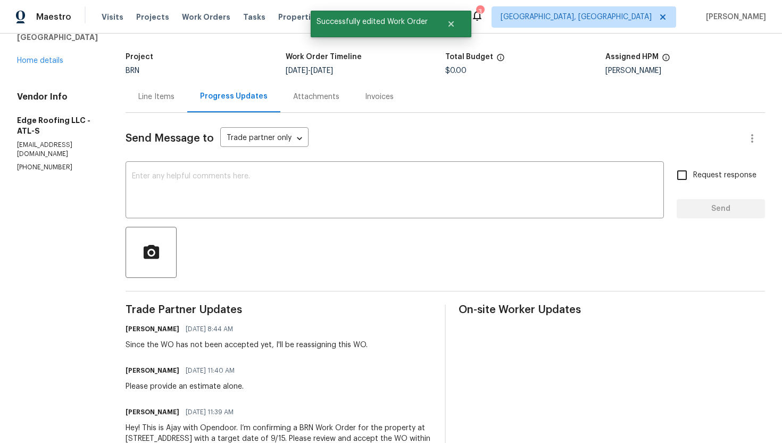
scroll to position [141, 0]
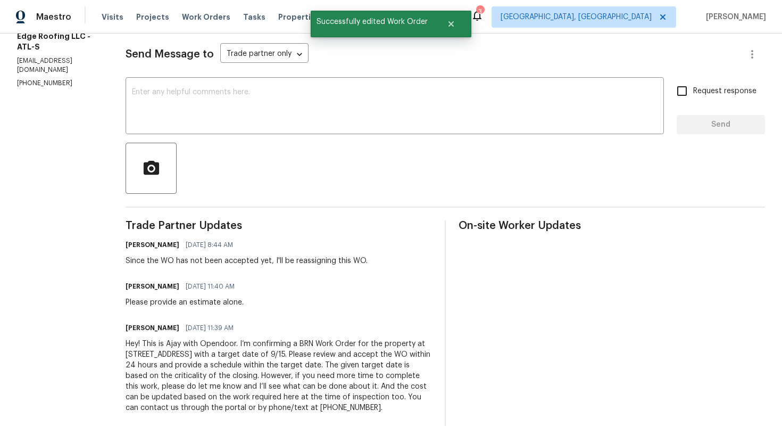
drag, startPoint x: 112, startPoint y: 301, endPoint x: 398, endPoint y: 408, distance: 305.2
click at [398, 408] on div "All work orders 20 Pine Canyon Dr SW Unit 24 Atlanta, GA 30331 Home details Ven…" at bounding box center [391, 167] width 782 height 550
copy div "Please provide an estimate alone. Ajay Godson 09/12/2025 11:39 AM Hey! This is …"
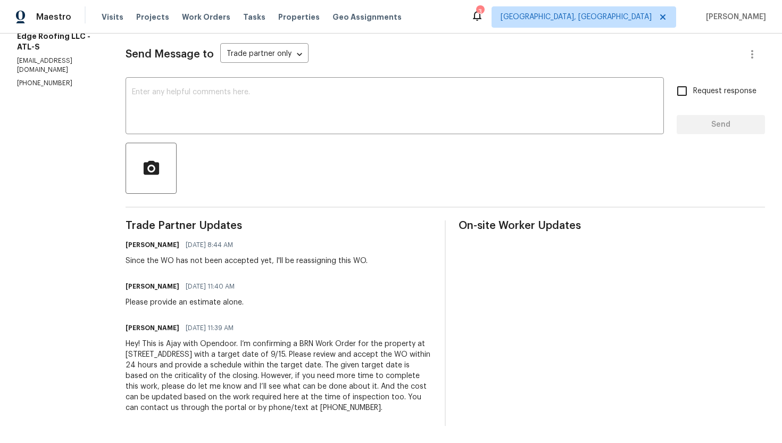
scroll to position [0, 0]
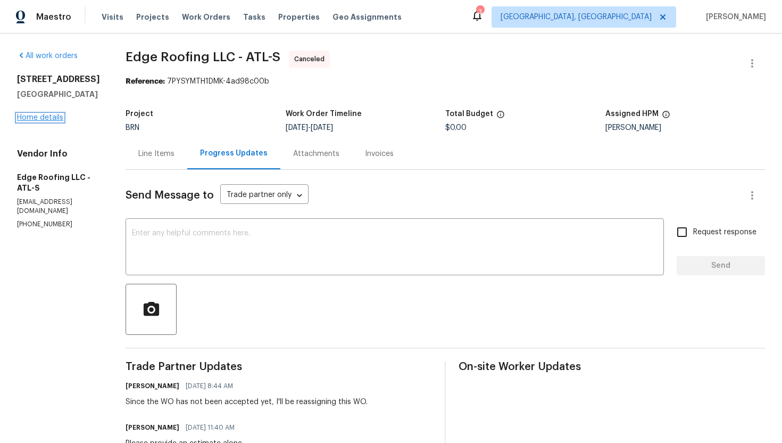
click at [47, 121] on link "Home details" at bounding box center [40, 117] width 46 height 7
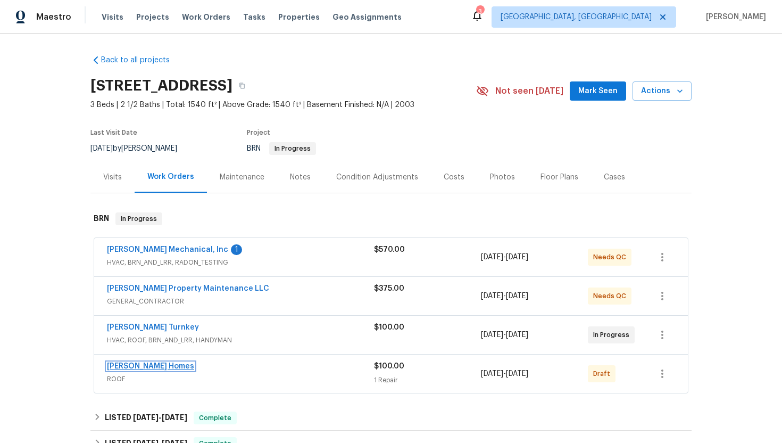
click at [151, 364] on link "Therrien Homes" at bounding box center [150, 365] width 87 height 7
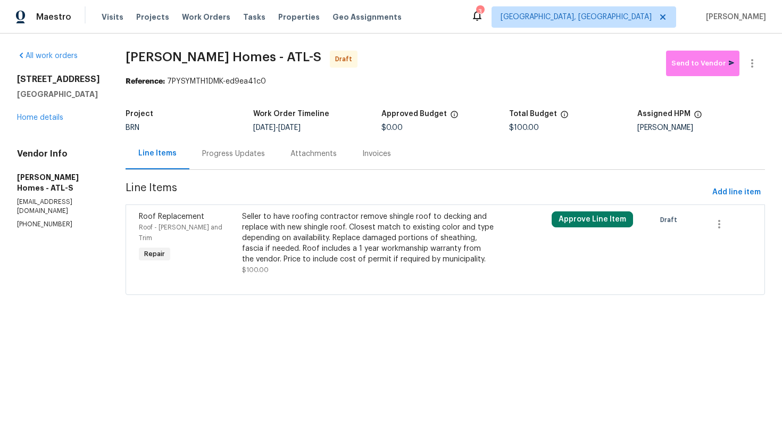
click at [259, 155] on div "Progress Updates" at bounding box center [233, 153] width 88 height 31
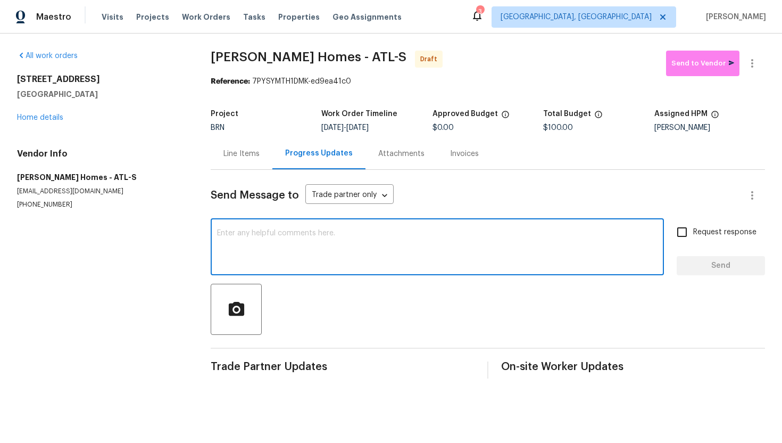
click at [314, 258] on textarea at bounding box center [437, 247] width 441 height 37
paste textarea "Please provide an estimate alone. Ajay Godson 09/12/2025 11:39 AM Hey! This is …"
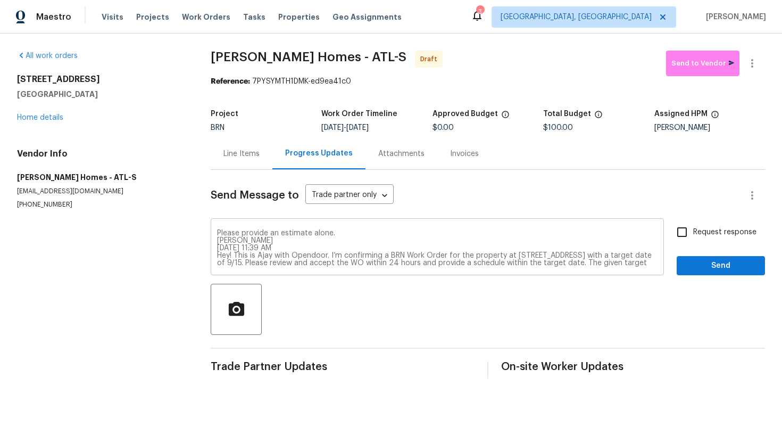
drag, startPoint x: 216, startPoint y: 244, endPoint x: 262, endPoint y: 246, distance: 46.9
click at [262, 246] on div "Please provide an estimate alone. Ajay Godson 09/12/2025 11:39 AM Hey! This is …" at bounding box center [438, 248] width 454 height 54
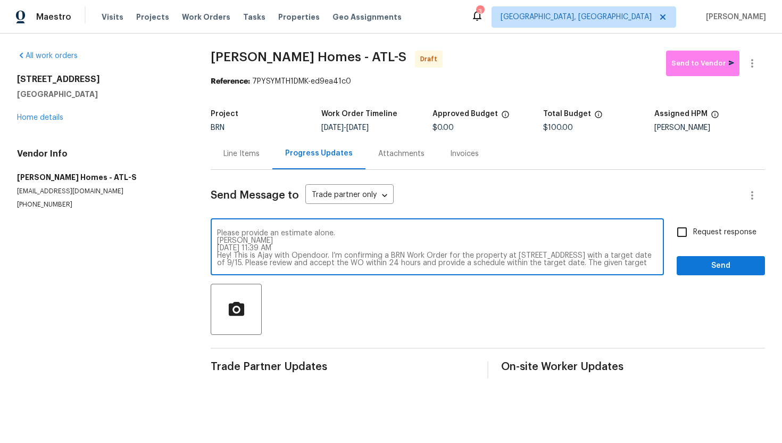
drag, startPoint x: 290, startPoint y: 246, endPoint x: 219, endPoint y: 241, distance: 71.5
click at [219, 241] on textarea "Please provide an estimate alone. Ajay Godson 09/12/2025 11:39 AM Hey! This is …" at bounding box center [437, 247] width 441 height 37
drag, startPoint x: 218, startPoint y: 233, endPoint x: 354, endPoint y: 233, distance: 135.7
click at [355, 233] on textarea "Please provide an estimate alone. Hey! This is Ajay with Opendoor. I’m confirmi…" at bounding box center [437, 247] width 441 height 37
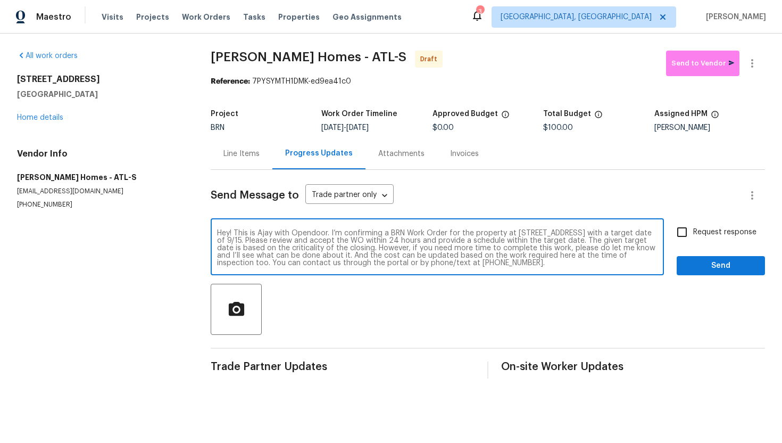
scroll to position [15, 0]
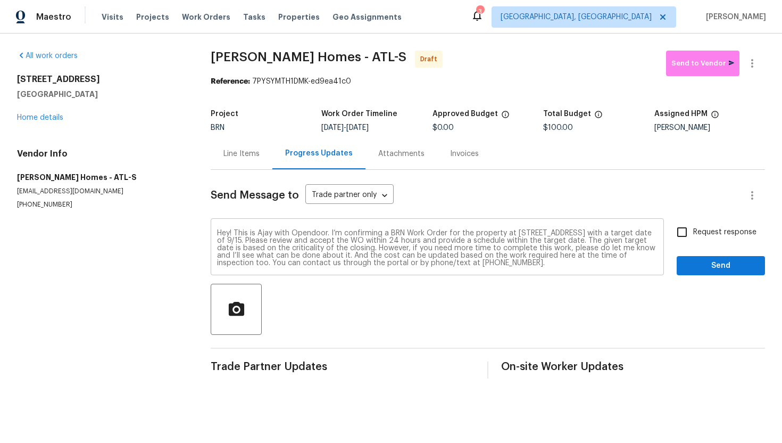
click at [216, 234] on div "Hey! This is Ajay with Opendoor. I’m confirming a BRN Work Order for the proper…" at bounding box center [438, 248] width 454 height 54
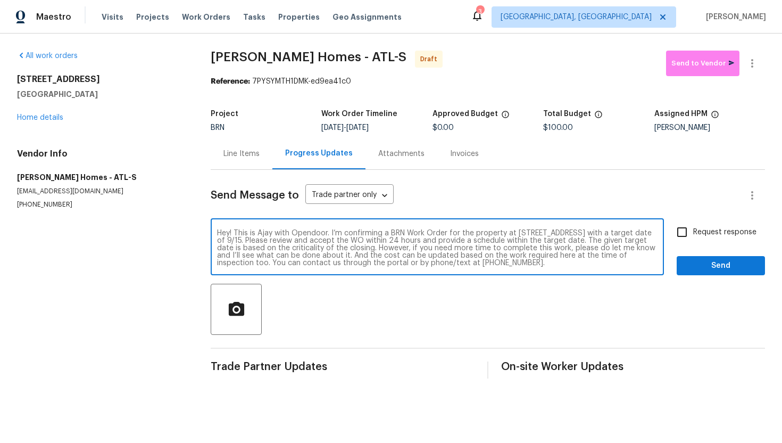
click at [339, 241] on textarea "Hey! This is Ajay with Opendoor. I’m confirming a BRN Work Order for the proper…" at bounding box center [437, 247] width 441 height 37
type textarea "Hey! This is Ajay with Opendoor. I’m confirming a BRN Work Order for the proper…"
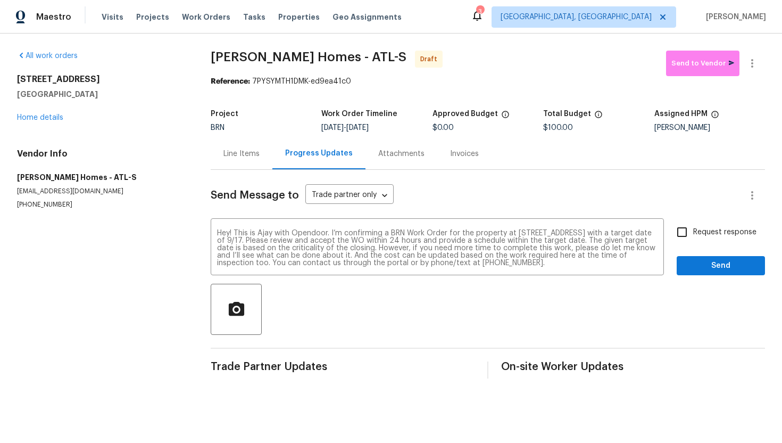
click at [713, 233] on span "Request response" at bounding box center [725, 232] width 63 height 11
click at [694, 233] on input "Request response" at bounding box center [682, 232] width 22 height 22
checkbox input "true"
click at [717, 261] on span "Send" at bounding box center [721, 265] width 71 height 13
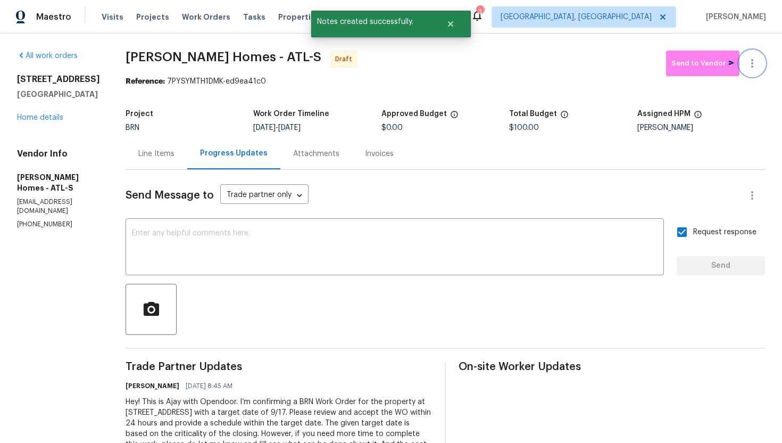
click at [756, 69] on icon "button" at bounding box center [752, 63] width 13 height 13
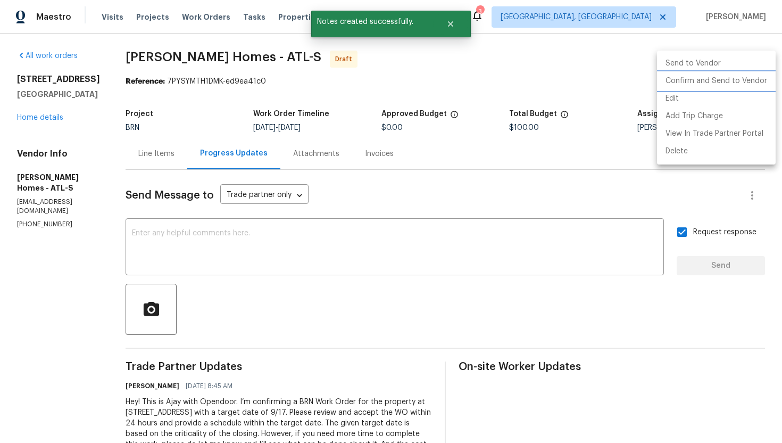
click at [744, 79] on li "Confirm and Send to Vendor" at bounding box center [716, 81] width 119 height 18
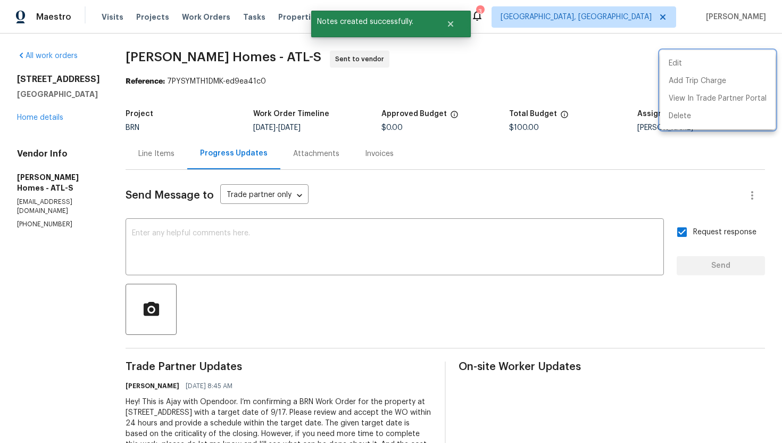
click at [406, 232] on div at bounding box center [391, 221] width 782 height 443
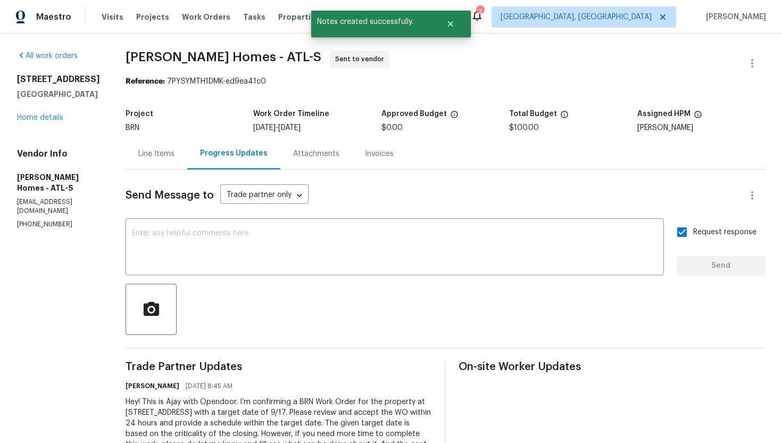
click at [406, 232] on textarea at bounding box center [395, 247] width 526 height 37
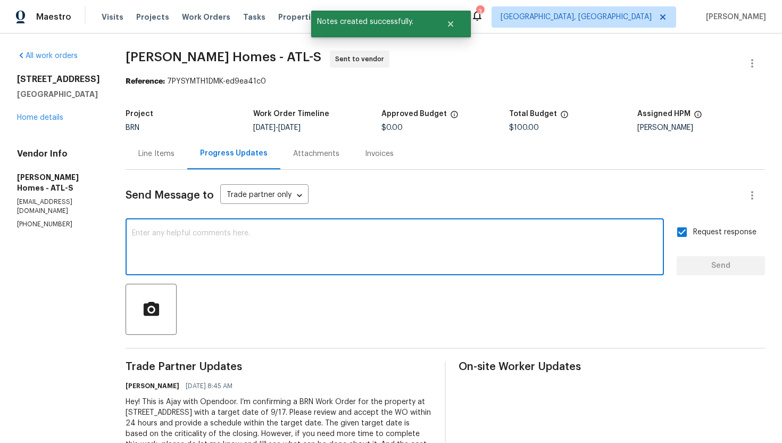
paste textarea "Please provide an estimate alone."
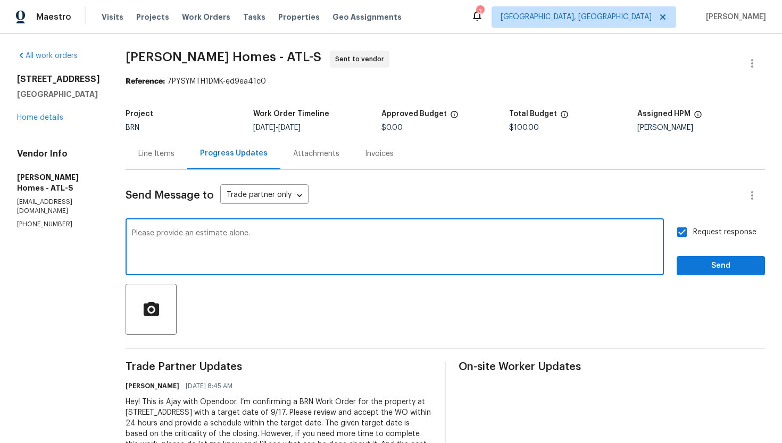
type textarea "Please provide an estimate alone."
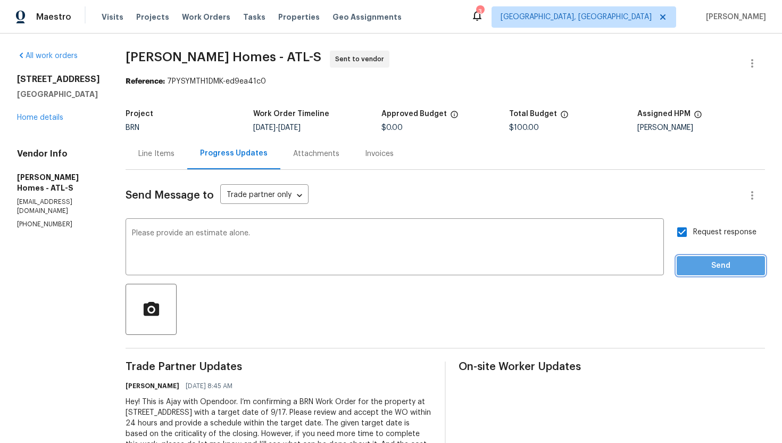
click at [710, 272] on button "Send" at bounding box center [721, 266] width 88 height 20
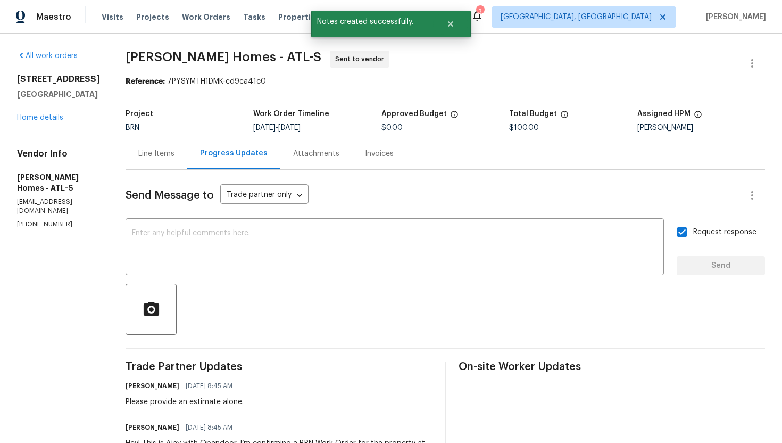
click at [139, 149] on div "Line Items" at bounding box center [156, 154] width 36 height 11
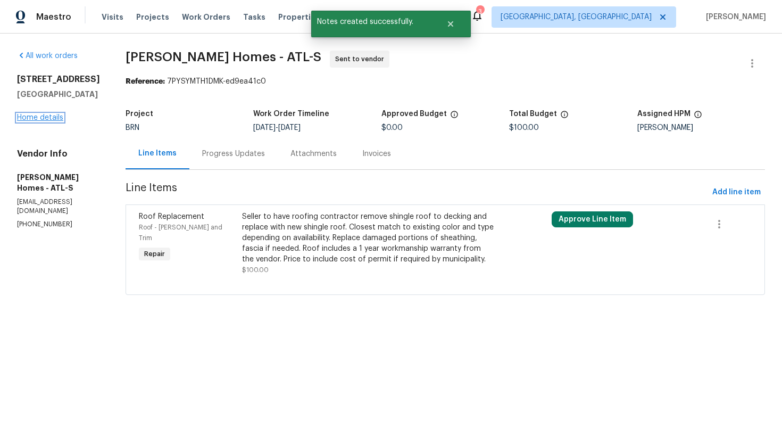
click at [57, 121] on link "Home details" at bounding box center [40, 117] width 46 height 7
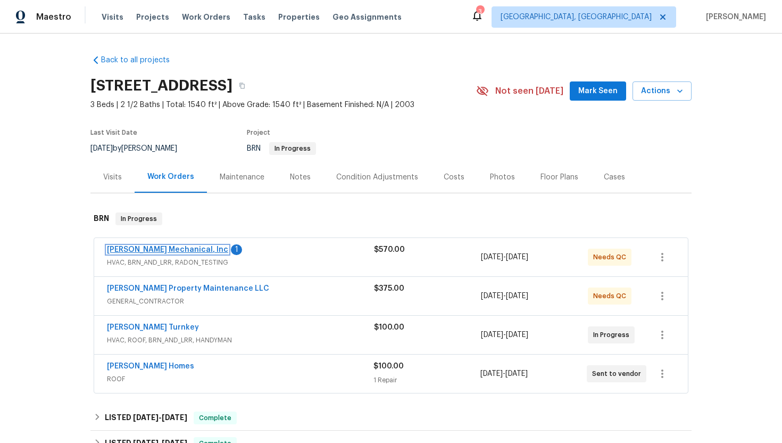
click at [142, 250] on link "JH Martin Mechanical, Inc" at bounding box center [167, 249] width 121 height 7
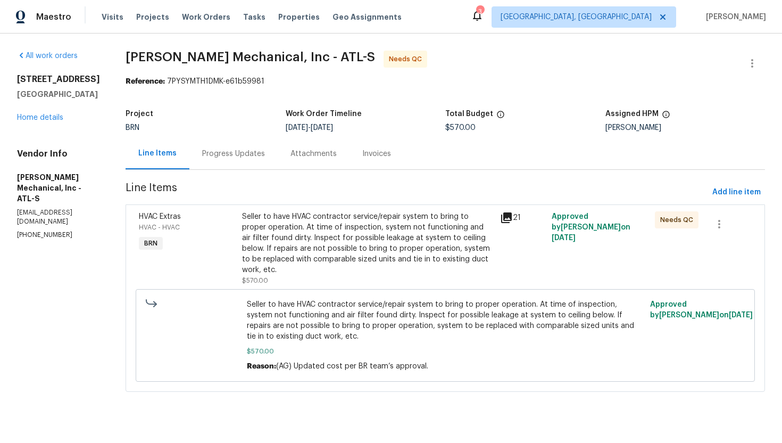
click at [254, 152] on div "Progress Updates" at bounding box center [233, 154] width 63 height 11
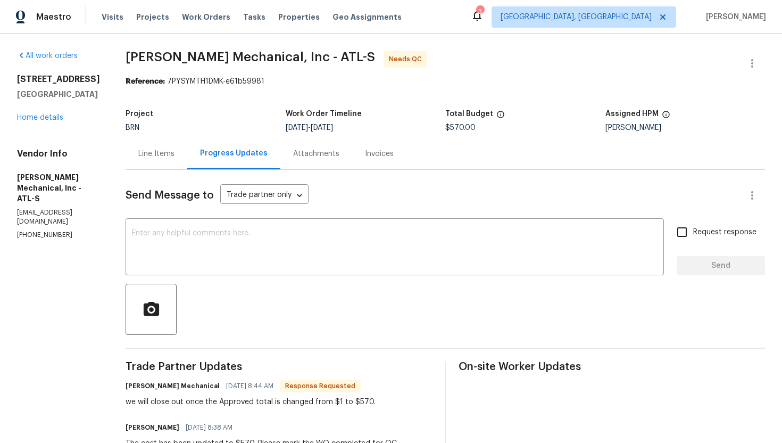
click at [175, 156] on div "Line Items" at bounding box center [156, 154] width 36 height 11
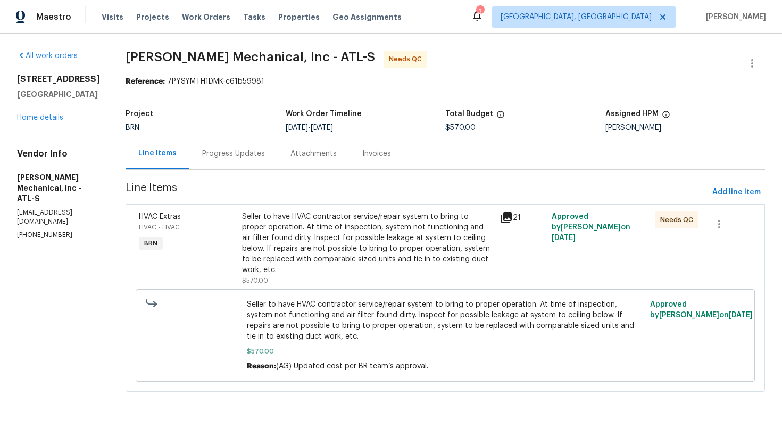
click at [308, 224] on div "Seller to have HVAC contractor service/repair system to bring to proper operati…" at bounding box center [368, 243] width 252 height 64
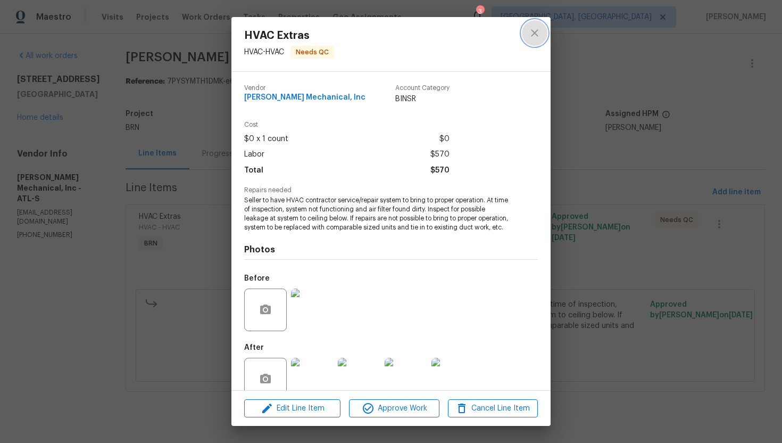
click at [530, 31] on icon "close" at bounding box center [535, 33] width 13 height 13
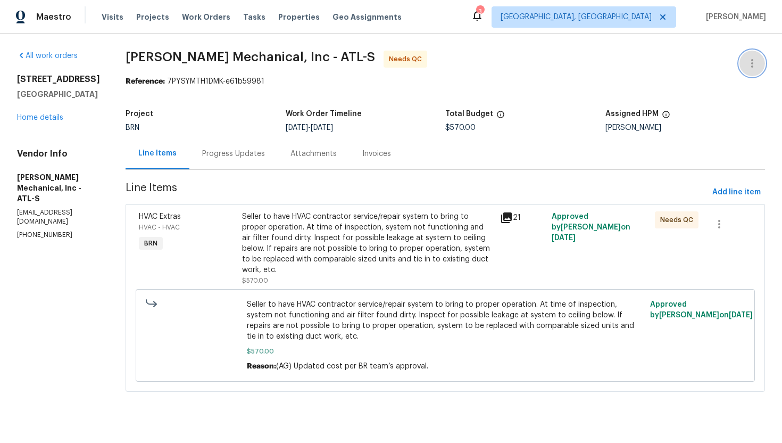
click at [748, 60] on icon "button" at bounding box center [752, 63] width 13 height 13
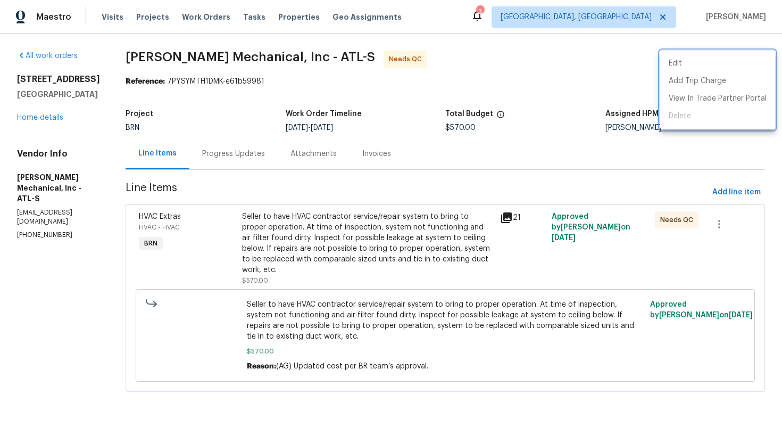
click at [423, 199] on div at bounding box center [391, 221] width 782 height 443
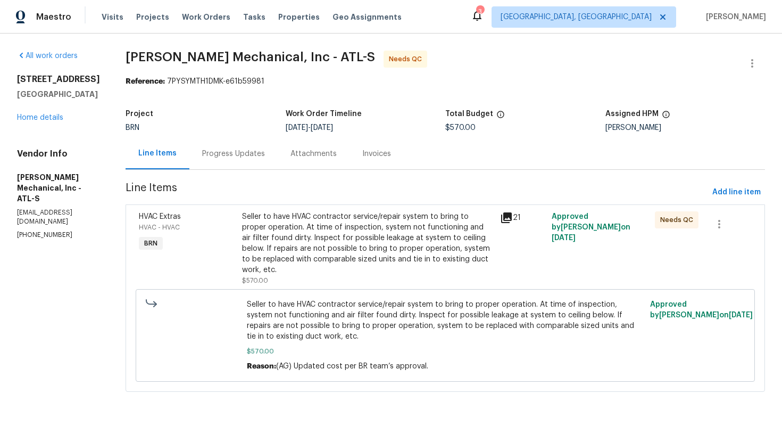
click at [265, 155] on div "Progress Updates" at bounding box center [233, 154] width 63 height 11
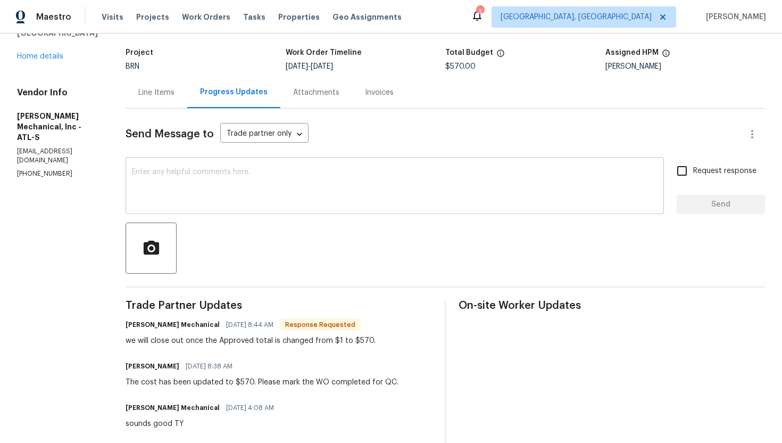
scroll to position [63, 0]
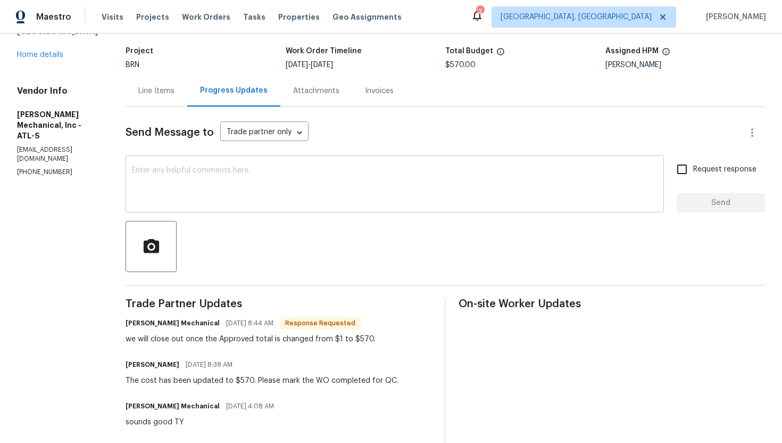
click at [282, 187] on textarea at bounding box center [395, 185] width 526 height 37
drag, startPoint x: 267, startPoint y: 381, endPoint x: 251, endPoint y: 381, distance: 15.4
click at [251, 381] on div "The cost has been updated to $570. Please mark the WO completed for QC." at bounding box center [262, 380] width 273 height 11
copy div "$570"
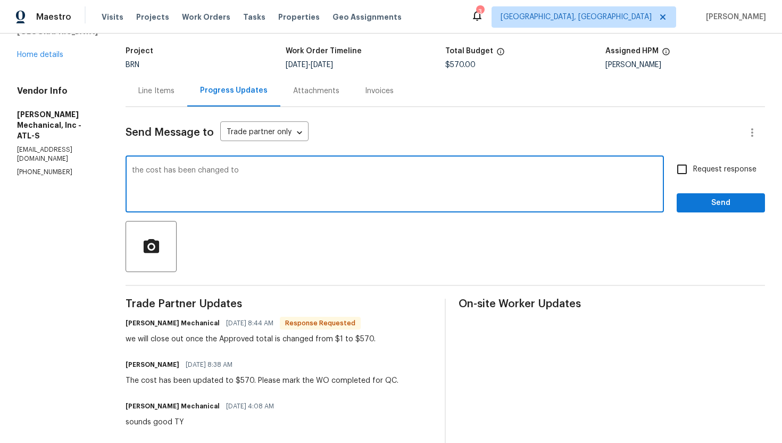
click at [320, 177] on textarea "the cost has been changed to" at bounding box center [395, 185] width 526 height 37
paste textarea "$570"
click at [152, 172] on textarea "the cost has been changed to $570" at bounding box center [395, 185] width 526 height 37
click at [313, 175] on textarea "The cost has been changed to $570" at bounding box center [395, 185] width 526 height 37
type textarea "The cost has been changed to $570 and WO has been approved."
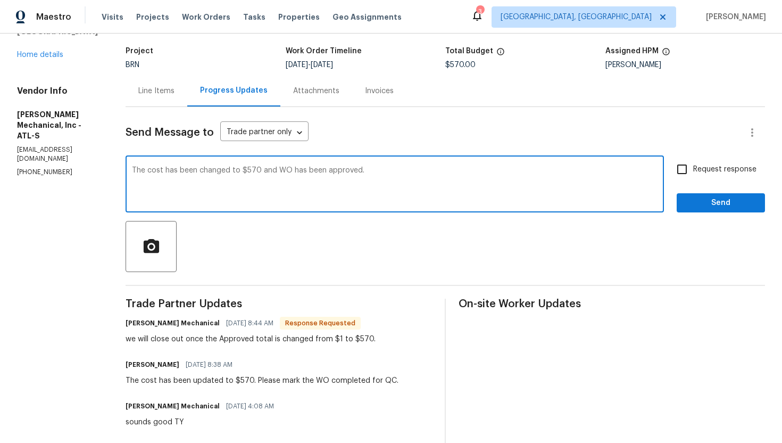
click at [734, 168] on span "Request response" at bounding box center [725, 169] width 63 height 11
click at [694, 168] on input "Request response" at bounding box center [682, 169] width 22 height 22
checkbox input "true"
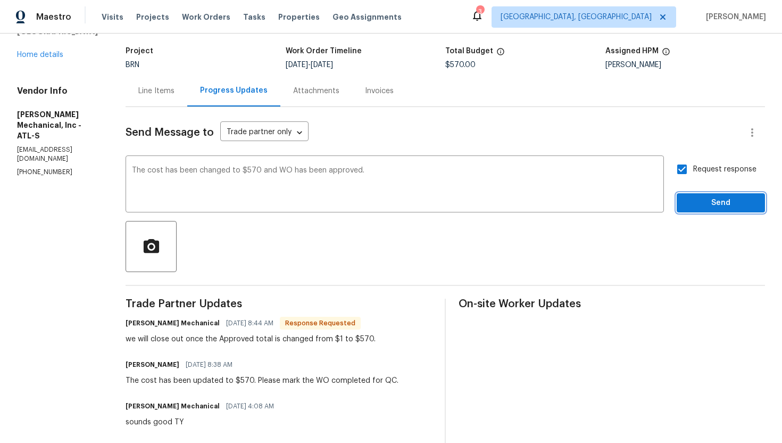
click at [726, 208] on span "Send" at bounding box center [721, 202] width 71 height 13
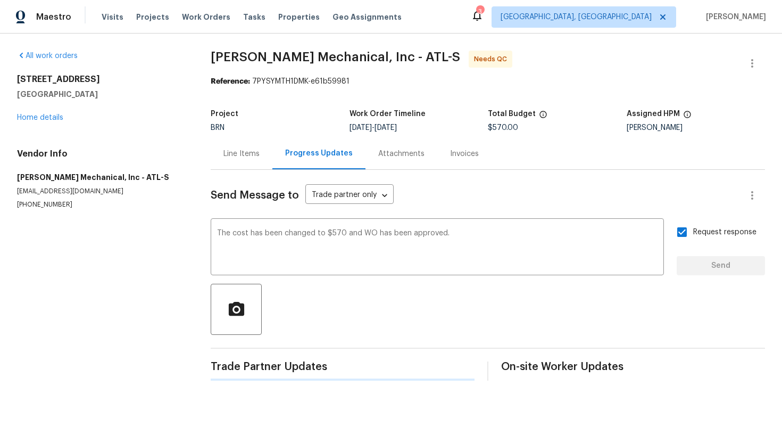
scroll to position [0, 0]
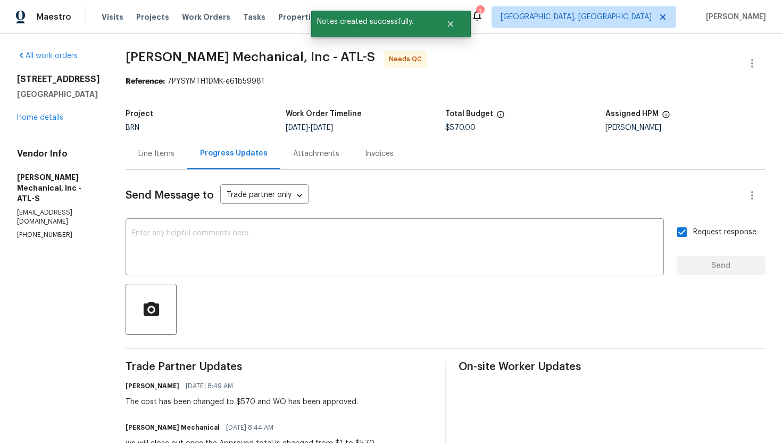
click at [185, 160] on div "Line Items" at bounding box center [157, 153] width 62 height 31
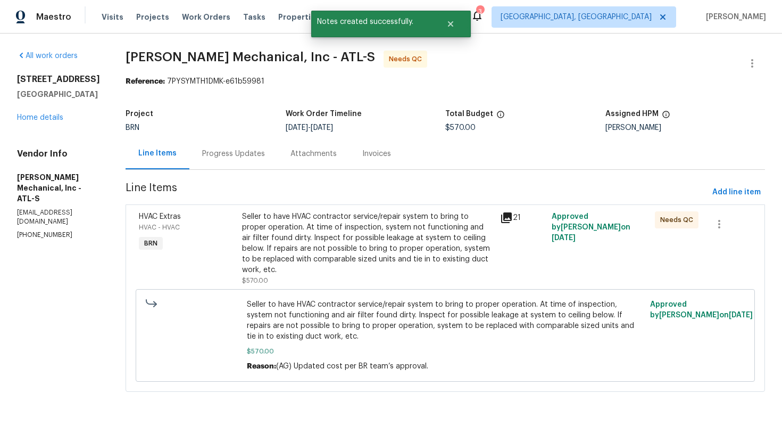
click at [350, 234] on div "Seller to have HVAC contractor service/repair system to bring to proper operati…" at bounding box center [368, 243] width 252 height 64
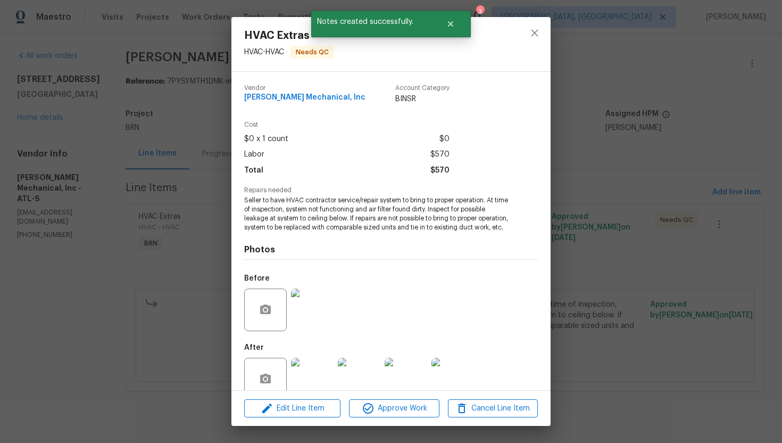
scroll to position [30, 0]
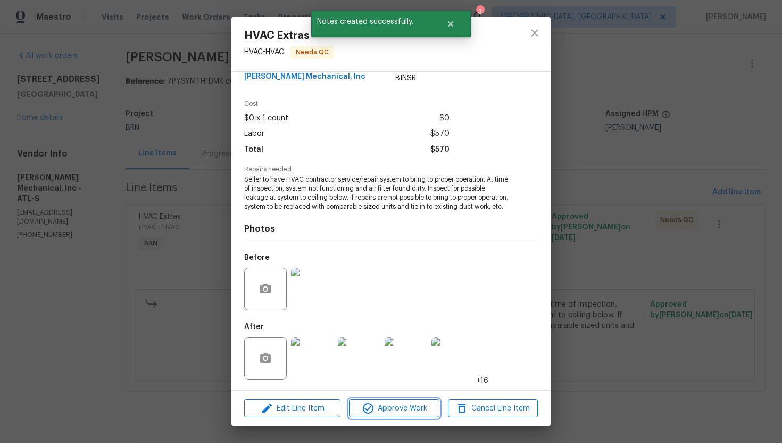
click at [385, 403] on span "Approve Work" at bounding box center [394, 408] width 84 height 13
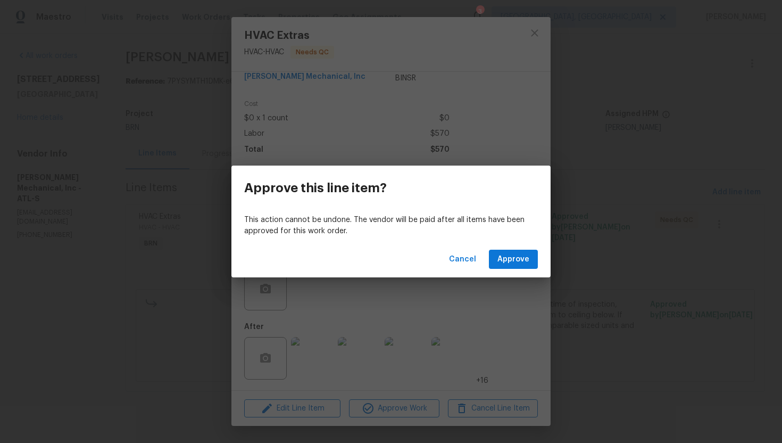
click at [511, 270] on div "Cancel Approve" at bounding box center [391, 259] width 319 height 37
click at [509, 260] on span "Approve" at bounding box center [514, 259] width 32 height 13
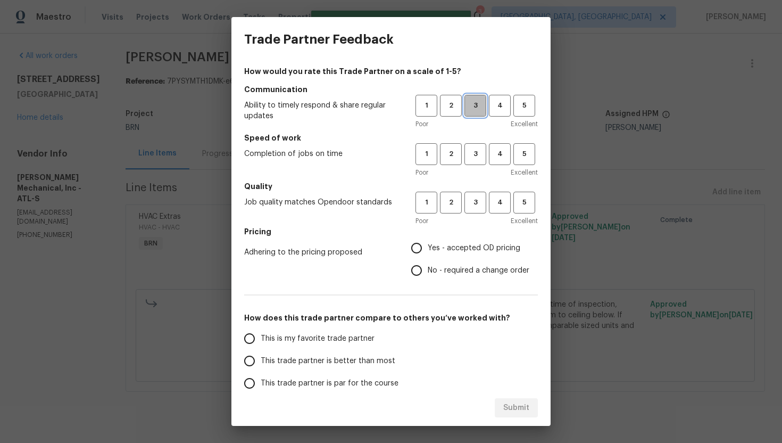
click at [474, 108] on span "3" at bounding box center [476, 106] width 20 height 12
click at [473, 150] on span "3" at bounding box center [476, 154] width 20 height 12
click at [472, 196] on span "3" at bounding box center [476, 202] width 20 height 12
click at [432, 270] on span "No - required a change order" at bounding box center [479, 270] width 102 height 11
click at [428, 270] on input "No - required a change order" at bounding box center [417, 270] width 22 height 22
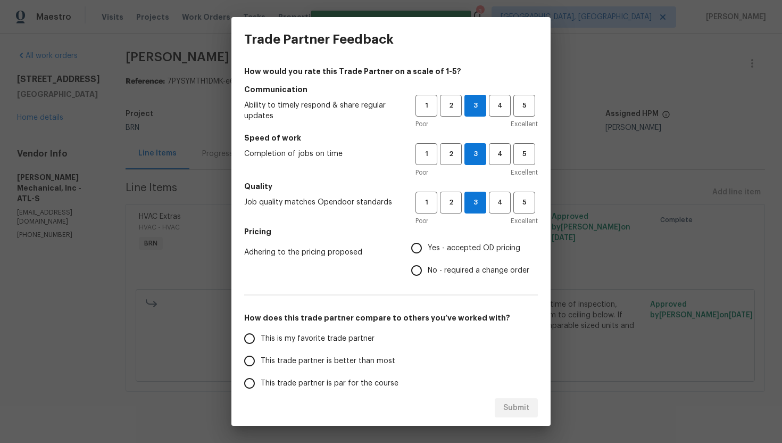
radio input "true"
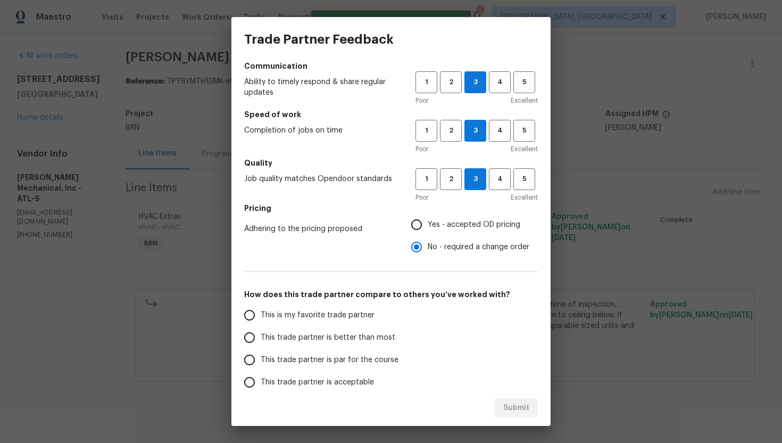
scroll to position [25, 0]
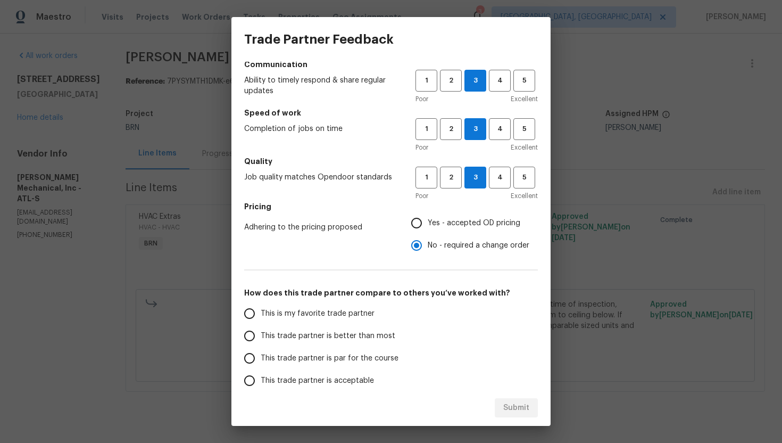
click at [302, 356] on span "This trade partner is par for the course" at bounding box center [330, 358] width 138 height 11
click at [261, 356] on input "This trade partner is par for the course" at bounding box center [249, 358] width 22 height 22
click at [517, 402] on span "Submit" at bounding box center [517, 407] width 26 height 13
radio input "true"
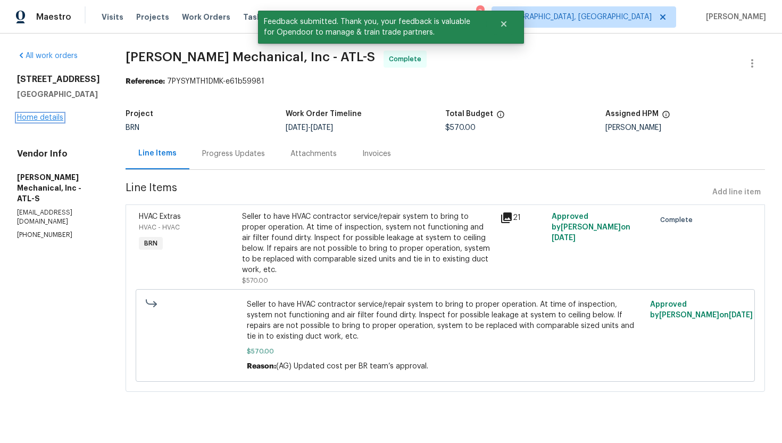
click at [53, 121] on link "Home details" at bounding box center [40, 117] width 46 height 7
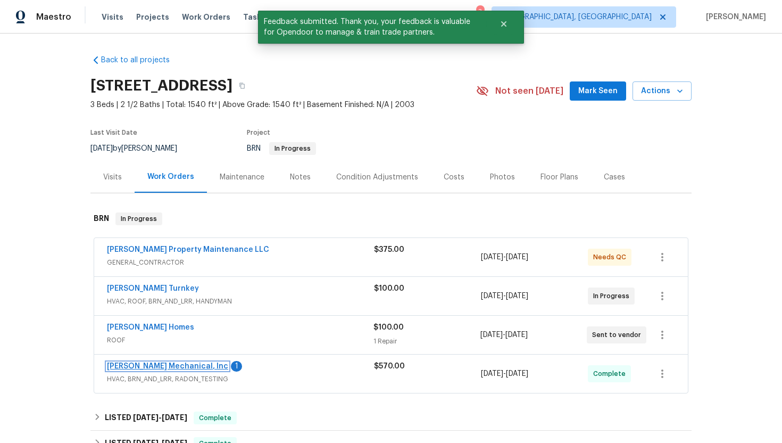
click at [167, 368] on link "JH Martin Mechanical, Inc" at bounding box center [167, 365] width 121 height 7
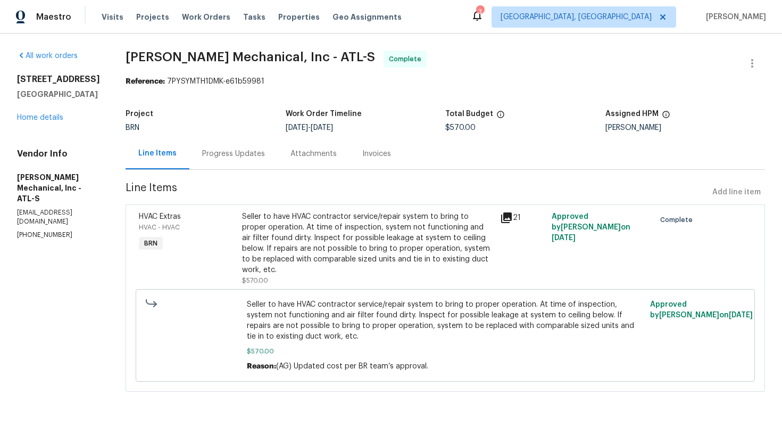
click at [227, 152] on div "Progress Updates" at bounding box center [233, 154] width 63 height 11
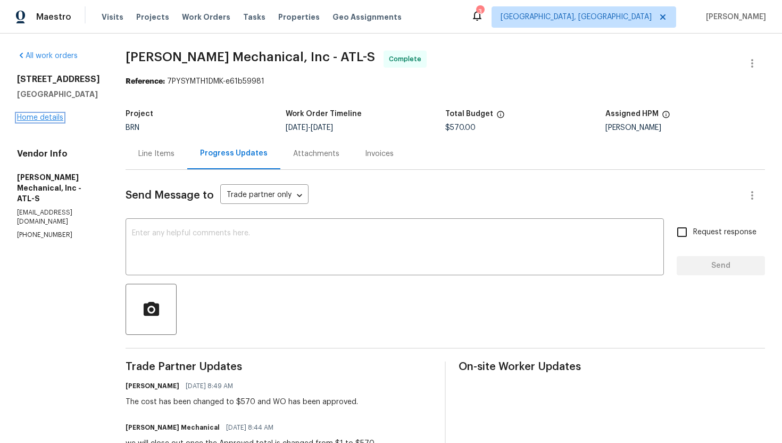
click at [39, 121] on link "Home details" at bounding box center [40, 117] width 46 height 7
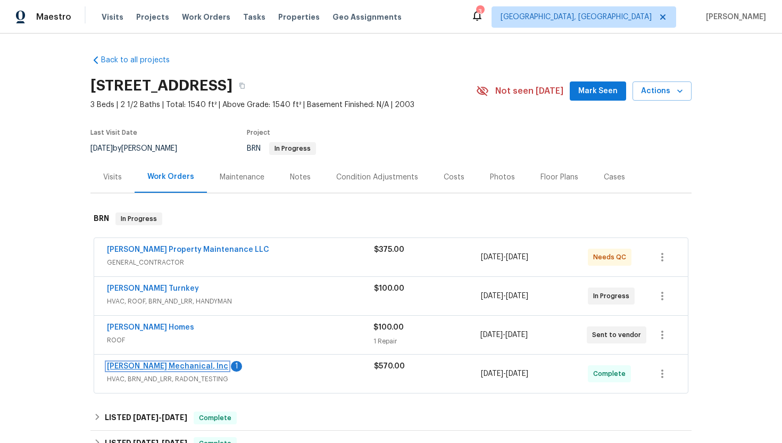
click at [164, 367] on link "[PERSON_NAME] Mechanical, Inc" at bounding box center [167, 365] width 121 height 7
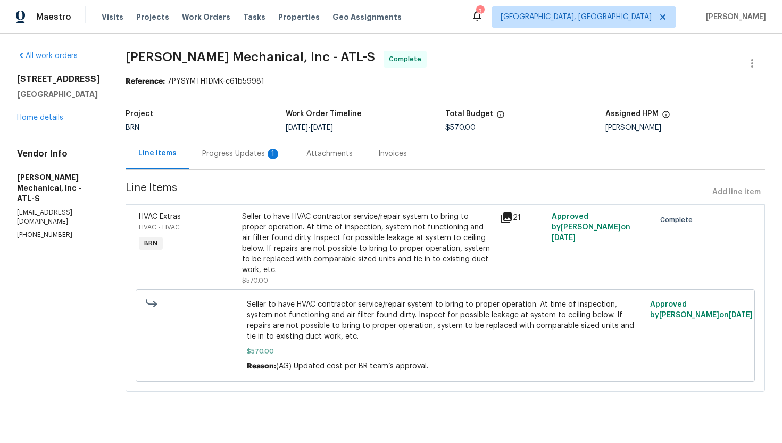
click at [274, 162] on div "Progress Updates 1" at bounding box center [241, 153] width 104 height 31
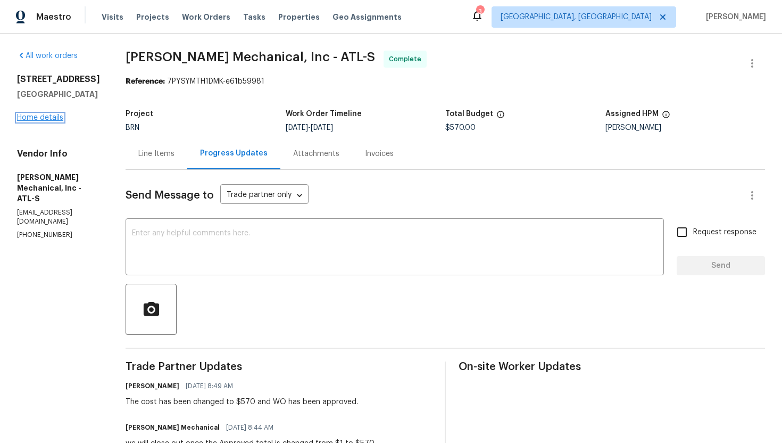
click at [31, 121] on link "Home details" at bounding box center [40, 117] width 46 height 7
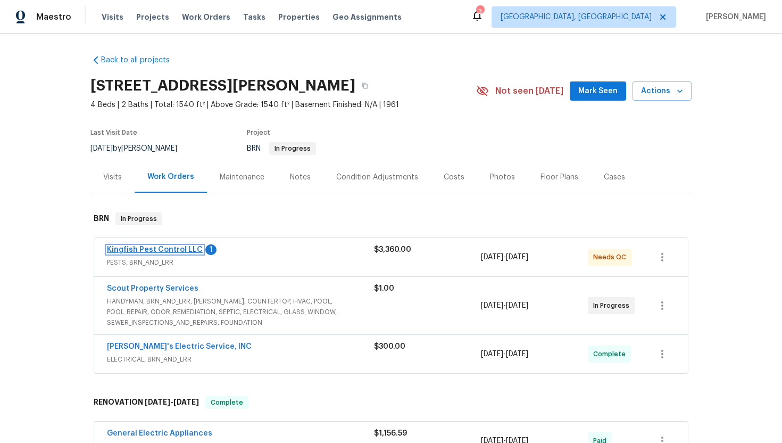
click at [168, 250] on link "Kingfish Pest Control LLC" at bounding box center [155, 249] width 96 height 7
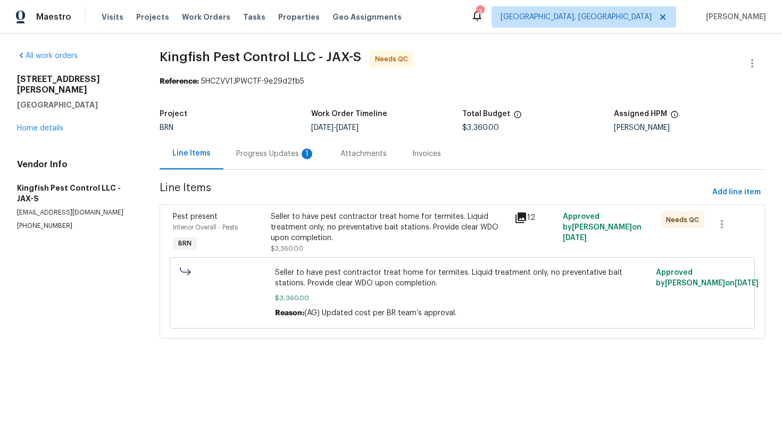
click at [279, 149] on div "Progress Updates 1" at bounding box center [275, 154] width 79 height 11
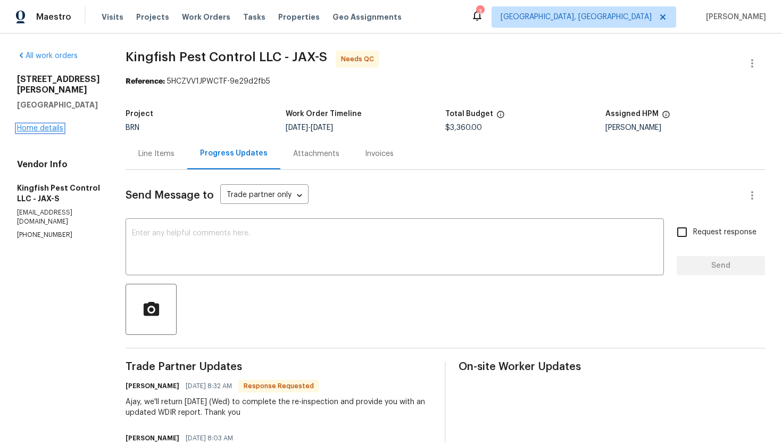
click at [52, 125] on link "Home details" at bounding box center [40, 128] width 46 height 7
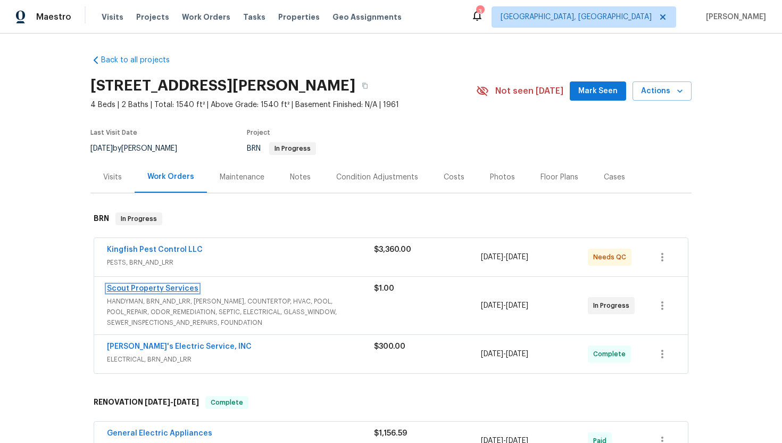
click at [153, 287] on link "Scout Property Services" at bounding box center [153, 288] width 92 height 7
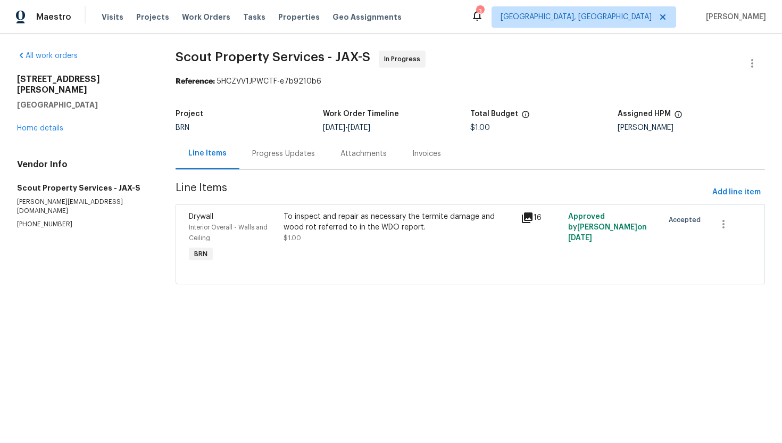
click at [291, 159] on div "Progress Updates" at bounding box center [284, 153] width 88 height 31
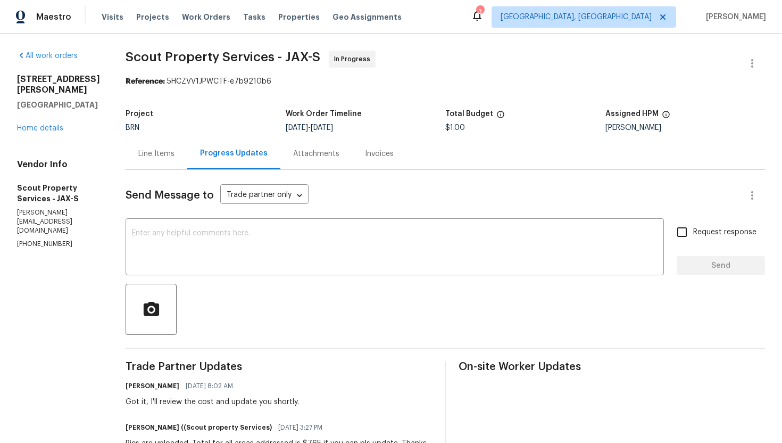
click at [150, 151] on div "Line Items" at bounding box center [156, 154] width 36 height 11
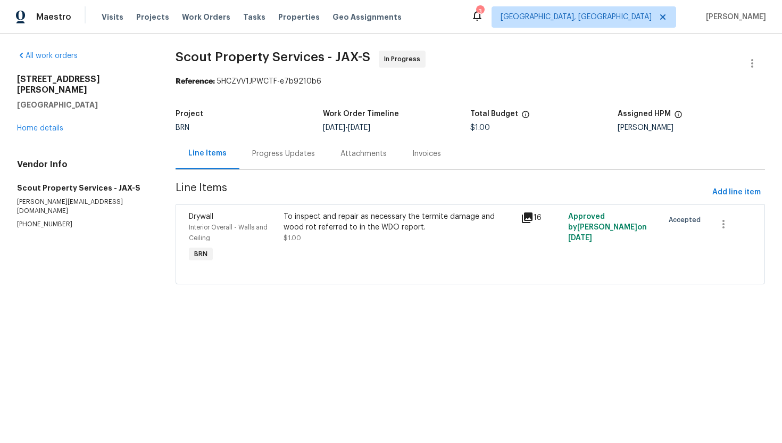
click at [324, 236] on div "To inspect and repair as necessary the termite damage and wood rot referred to …" at bounding box center [399, 227] width 231 height 32
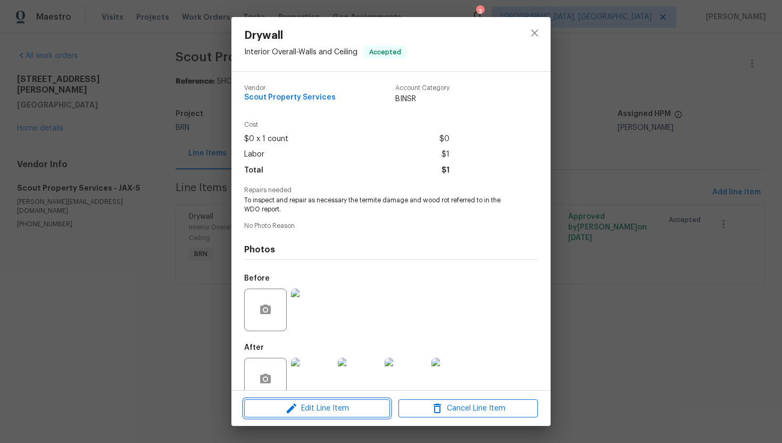
click at [305, 411] on span "Edit Line Item" at bounding box center [317, 408] width 139 height 13
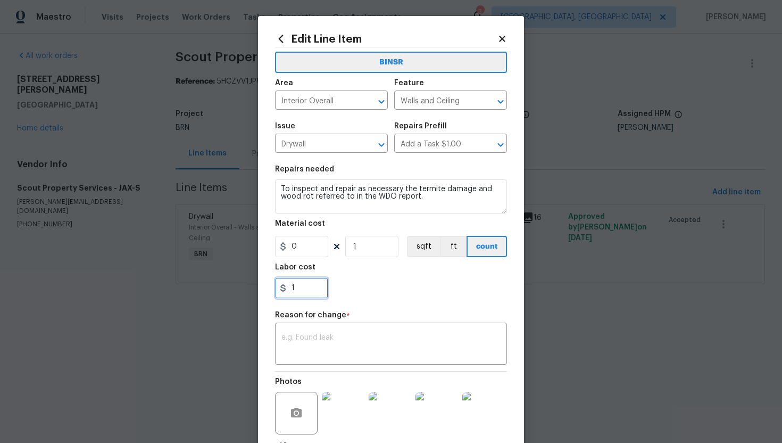
drag, startPoint x: 289, startPoint y: 291, endPoint x: 317, endPoint y: 292, distance: 28.3
click at [317, 292] on input "1" at bounding box center [301, 287] width 53 height 21
type input "765"
click at [321, 332] on div "x ​" at bounding box center [391, 344] width 232 height 39
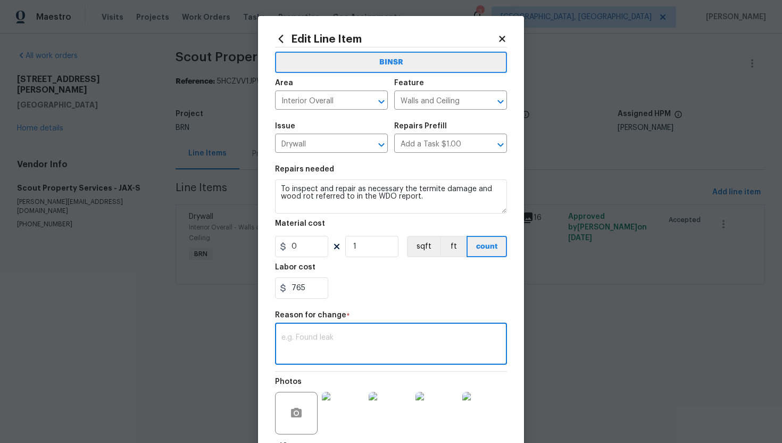
paste textarea "(AG) Updated cost per BR team’s approval."
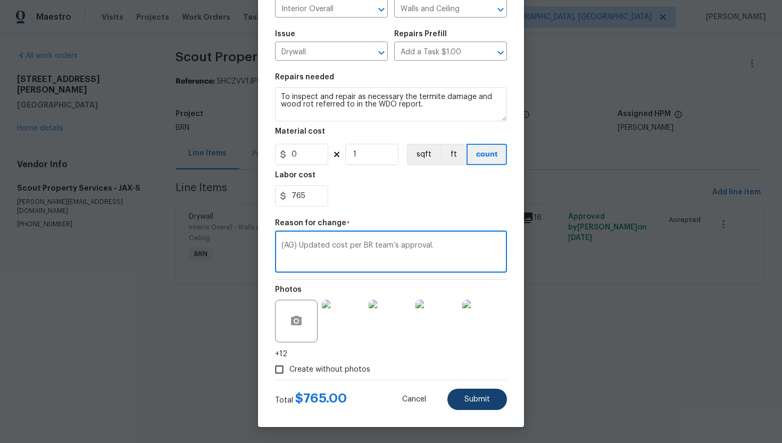
type textarea "(AG) Updated cost per BR team’s approval."
click at [475, 398] on span "Submit" at bounding box center [478, 399] width 26 height 8
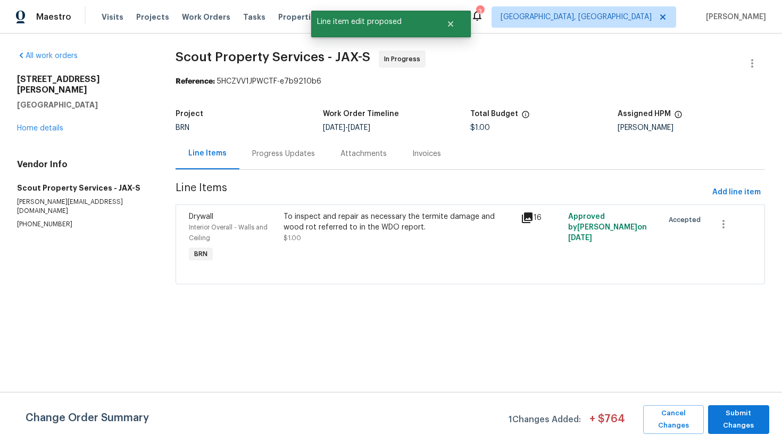
scroll to position [0, 0]
click at [745, 413] on span "Submit Changes" at bounding box center [739, 419] width 51 height 24
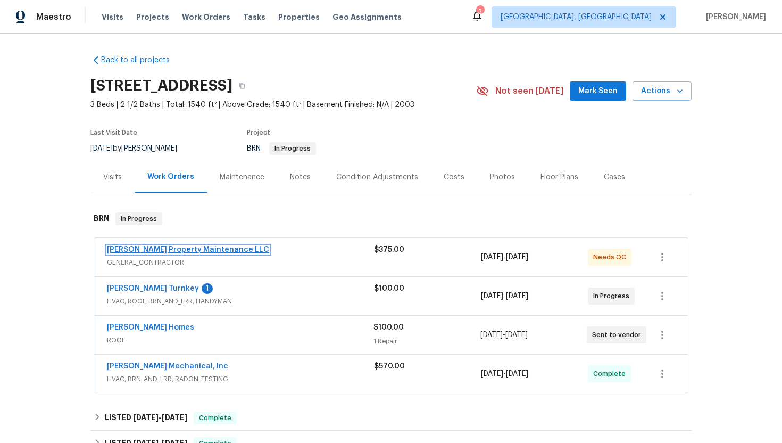
click at [153, 248] on link "[PERSON_NAME] Property Maintenance LLC" at bounding box center [188, 249] width 162 height 7
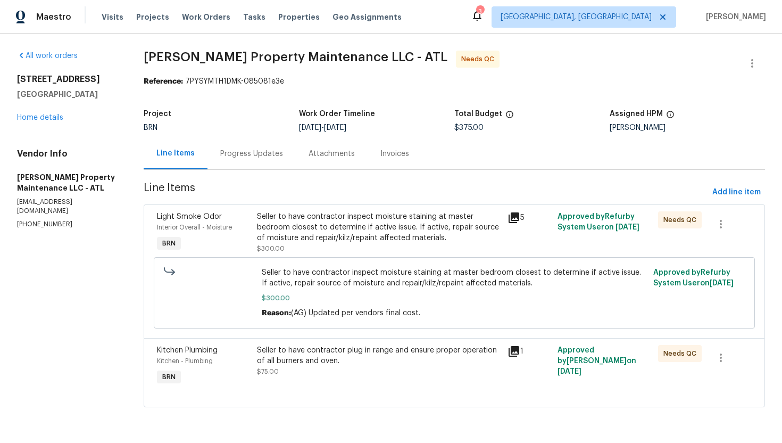
click at [250, 156] on div "Progress Updates" at bounding box center [251, 154] width 63 height 11
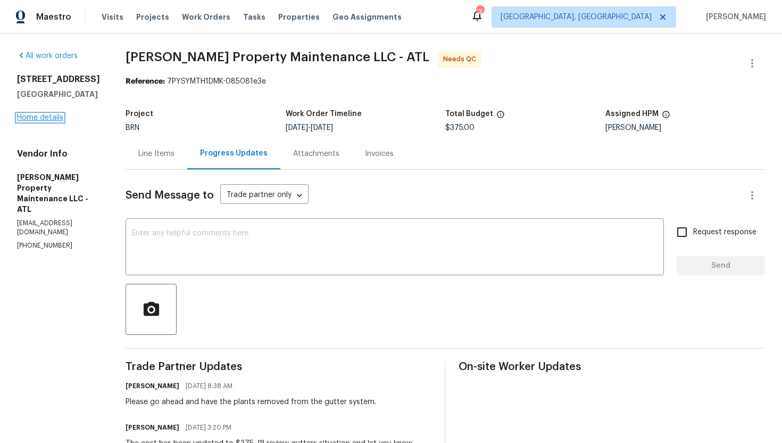
click at [53, 121] on link "Home details" at bounding box center [40, 117] width 46 height 7
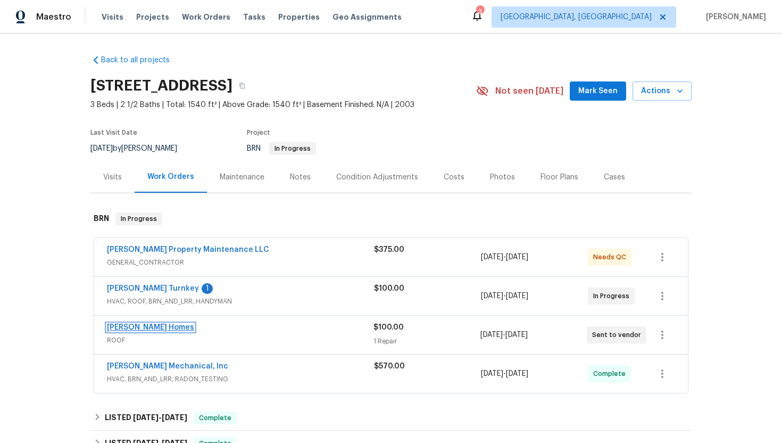
click at [146, 325] on link "[PERSON_NAME] Homes" at bounding box center [150, 327] width 87 height 7
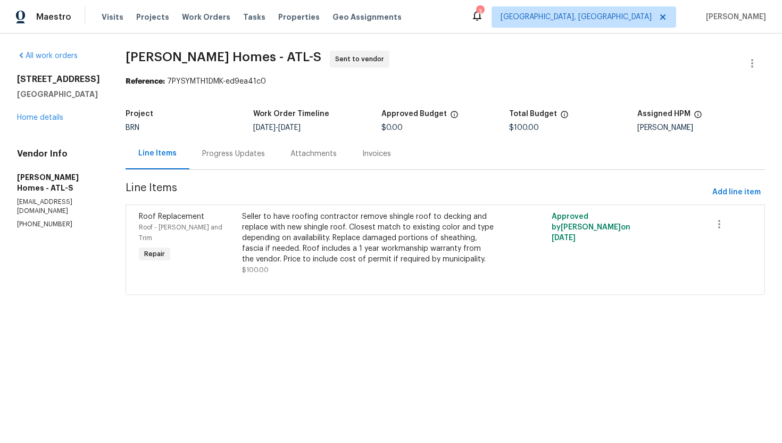
click at [360, 250] on div "Seller to have roofing contractor remove shingle roof to decking and replace wi…" at bounding box center [368, 237] width 252 height 53
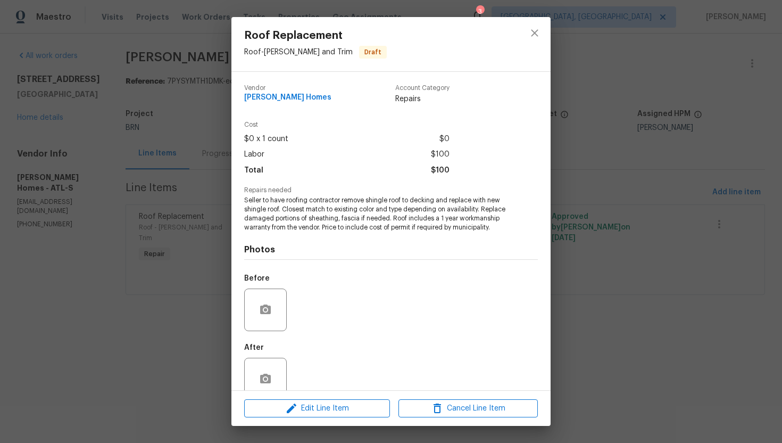
click at [329, 222] on span "Seller to have roofing contractor remove shingle roof to decking and replace wi…" at bounding box center [376, 214] width 265 height 36
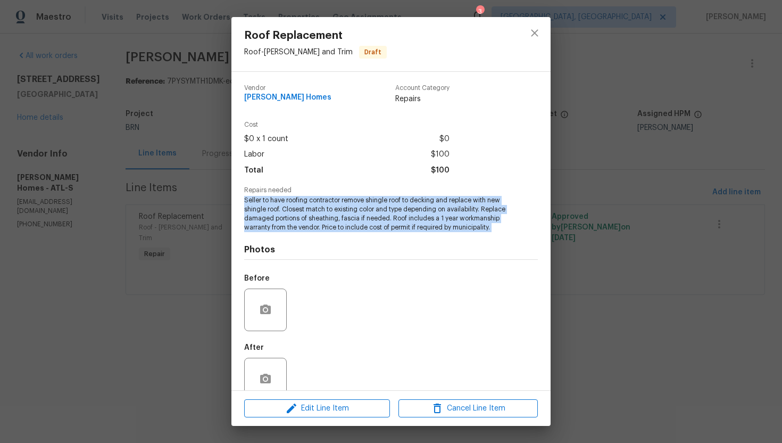
copy span "Seller to have roofing contractor remove shingle roof to decking and replace wi…"
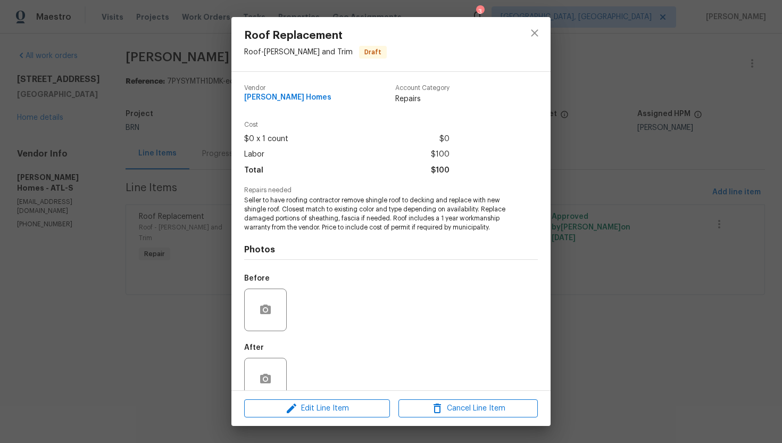
click at [97, 182] on div "Roof Replacement Roof - [PERSON_NAME] and Trim Draft Vendor [PERSON_NAME] Homes…" at bounding box center [391, 221] width 782 height 443
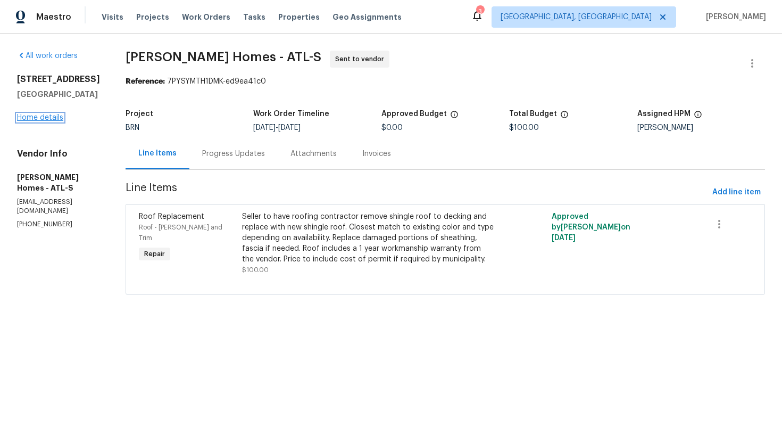
click at [47, 121] on link "Home details" at bounding box center [40, 117] width 46 height 7
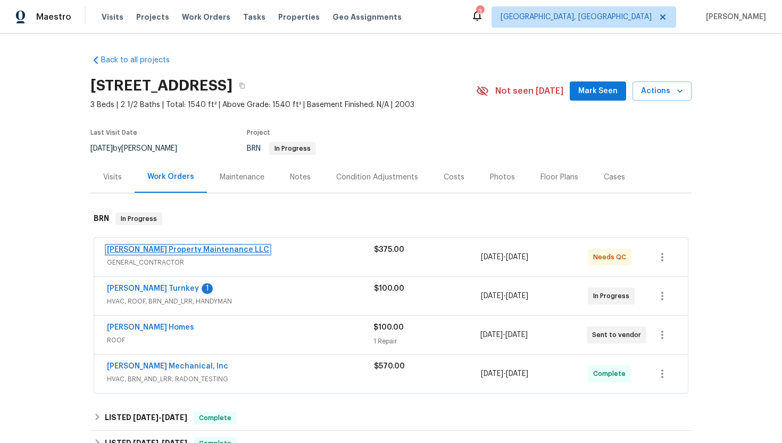
click at [162, 249] on link "[PERSON_NAME] Property Maintenance LLC" at bounding box center [188, 249] width 162 height 7
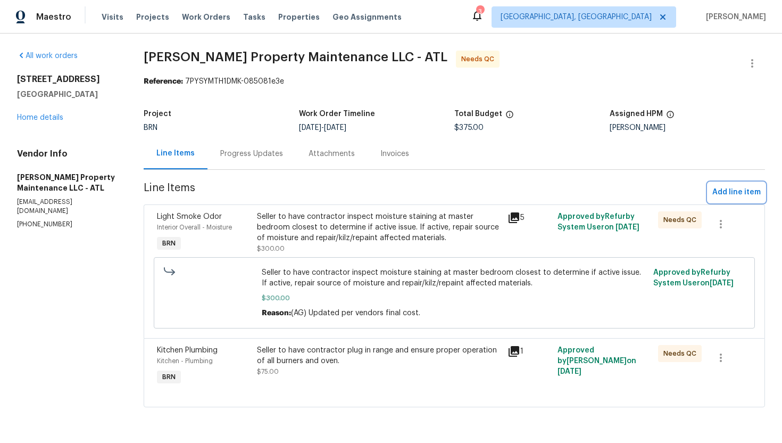
click at [750, 188] on span "Add line item" at bounding box center [737, 192] width 48 height 13
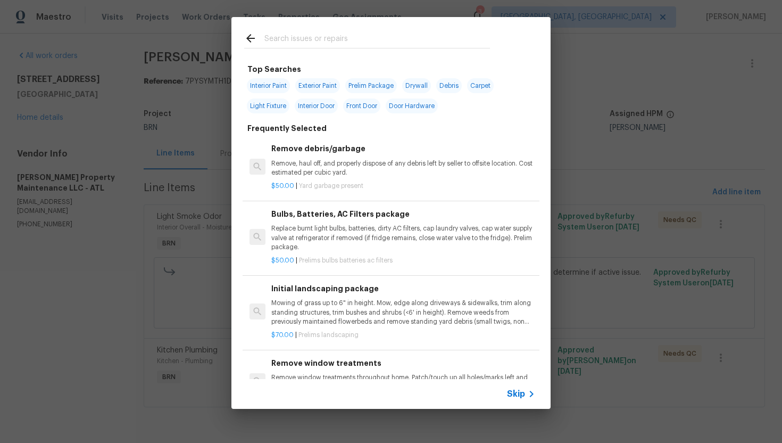
click at [518, 395] on span "Skip" at bounding box center [516, 394] width 18 height 11
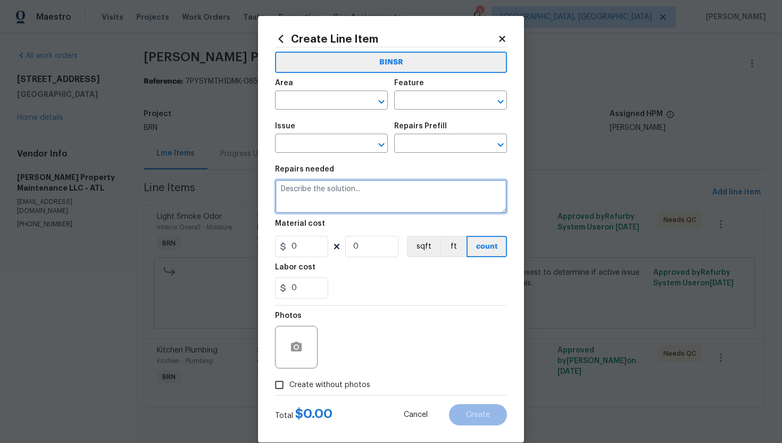
click at [423, 209] on textarea at bounding box center [391, 196] width 232 height 34
paste textarea "Seller to have roofing contractor remove shingle roof to decking and replace wi…"
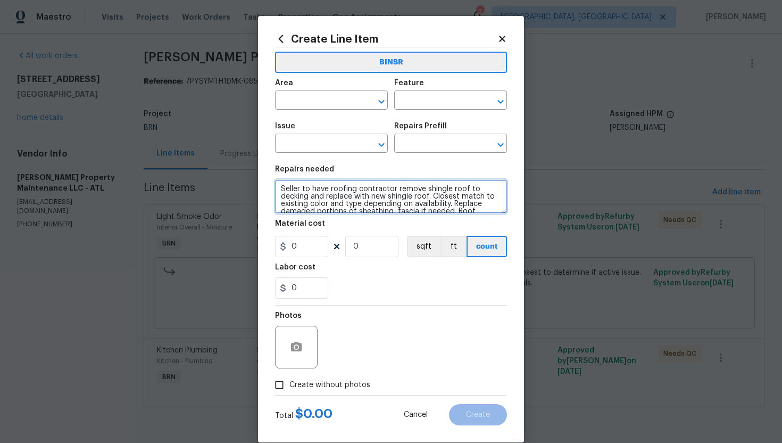
type textarea "Seller to have roofing contractor remove shingle roof to decking and replace wi…"
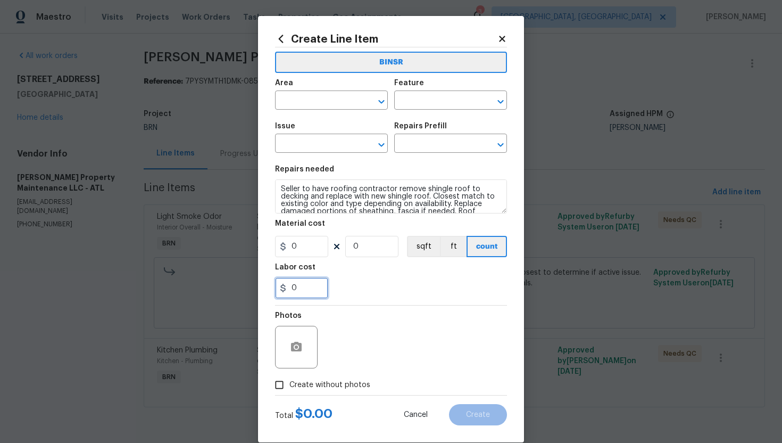
click at [292, 288] on input "0" at bounding box center [301, 287] width 53 height 21
type input "100"
click at [382, 301] on section "Repairs needed Seller to have roofing contractor remove shingle roof to decking…" at bounding box center [391, 232] width 232 height 146
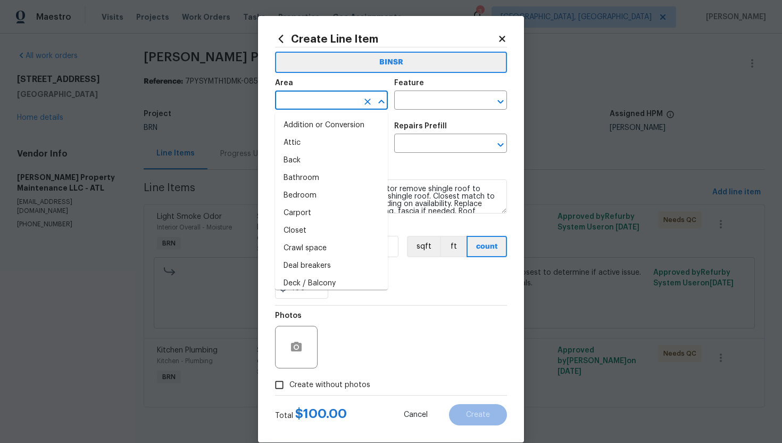
click at [325, 101] on input "text" at bounding box center [316, 101] width 83 height 17
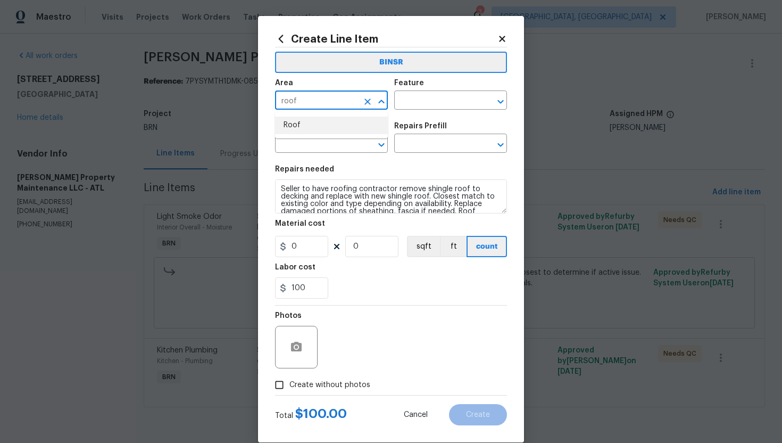
click at [334, 127] on li "Roof" at bounding box center [331, 126] width 113 height 18
type input "Roof"
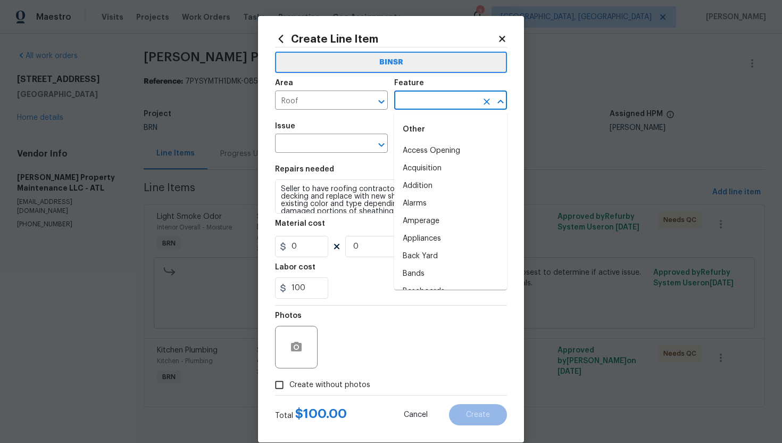
click at [413, 102] on input "text" at bounding box center [435, 101] width 83 height 17
type input "e"
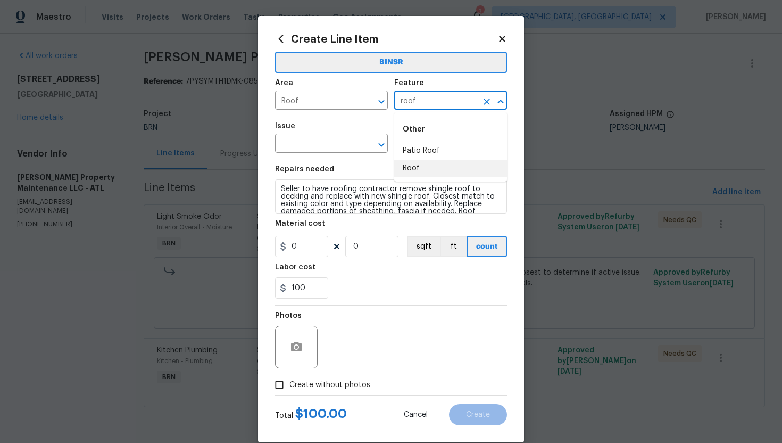
click at [421, 163] on li "Roof" at bounding box center [450, 169] width 113 height 18
type input "Roof"
click at [315, 146] on input "text" at bounding box center [316, 144] width 83 height 17
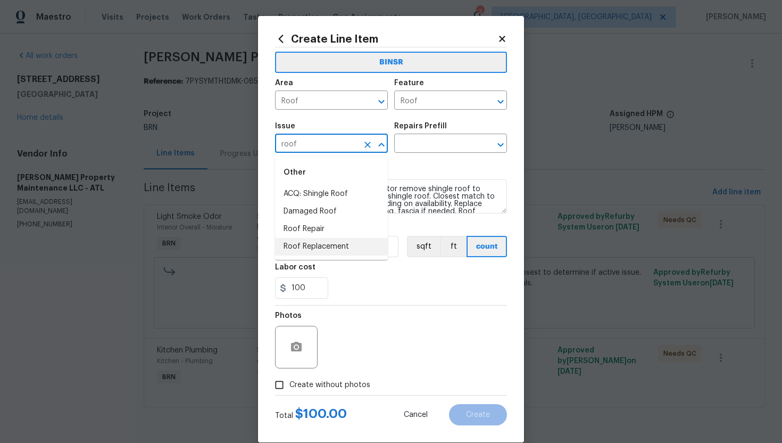
click at [324, 240] on li "Roof Replacement" at bounding box center [331, 247] width 113 height 18
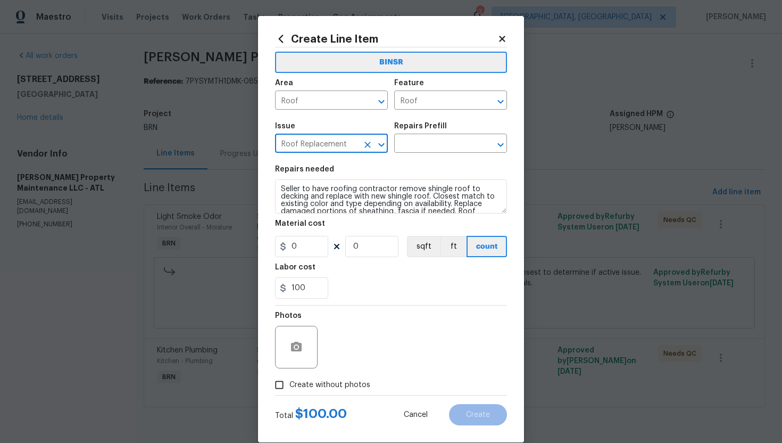
type input "Roof Replacement"
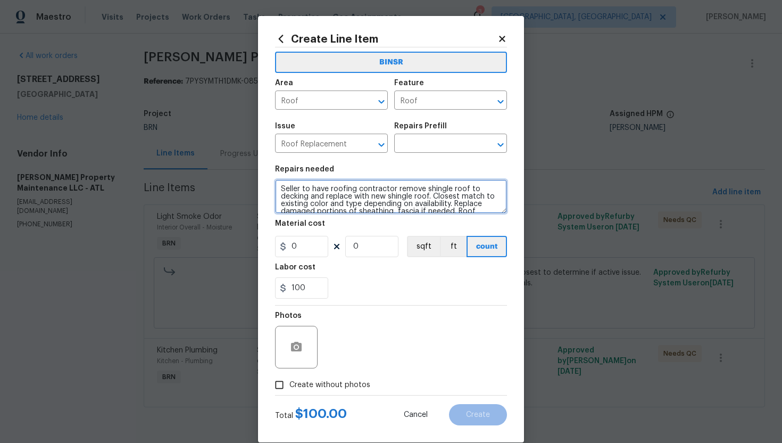
scroll to position [30, 0]
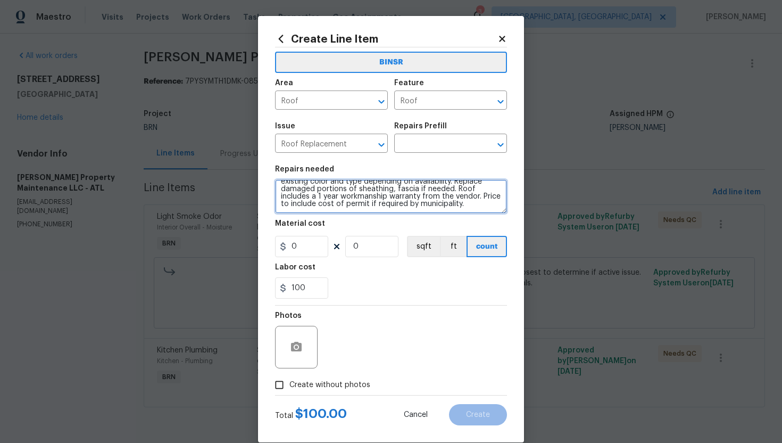
drag, startPoint x: 280, startPoint y: 188, endPoint x: 340, endPoint y: 230, distance: 73.0
click at [340, 230] on section "Repairs needed Seller to have roofing contractor remove shingle roof to decking…" at bounding box center [391, 232] width 232 height 146
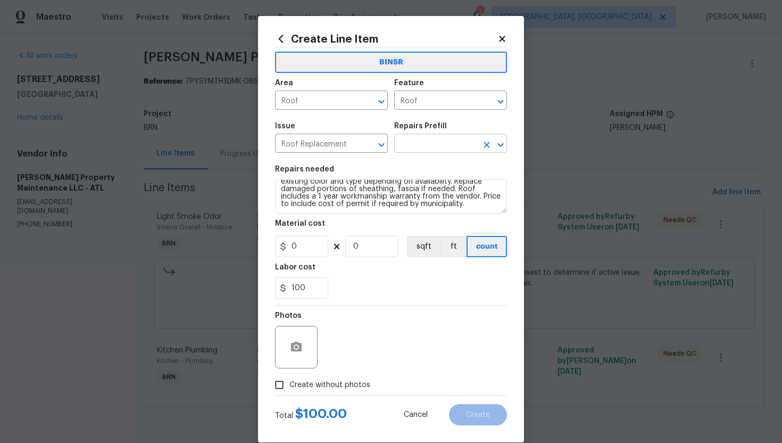
click at [433, 139] on input "text" at bounding box center [435, 144] width 83 height 17
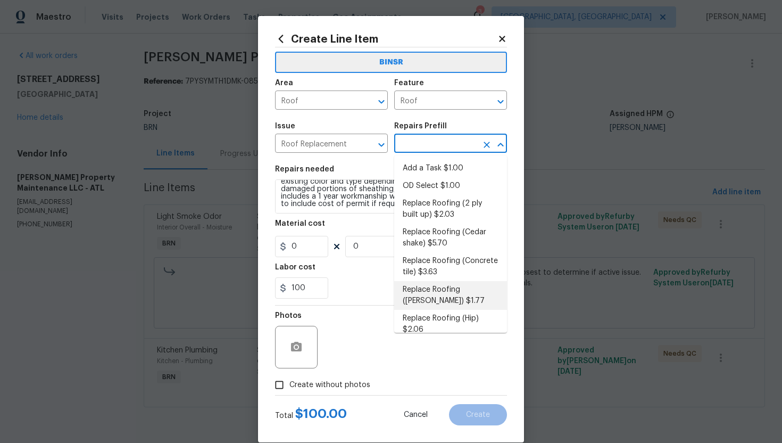
click at [434, 285] on li "Replace Roofing (Gable) $1.77" at bounding box center [450, 295] width 113 height 29
type input "Eaves and Trim"
type input "Replace Roofing (Gable) $1.77"
type textarea "Gable Roof: Remove the existing roof covering, prep the substrate and install n…"
type input "1.77"
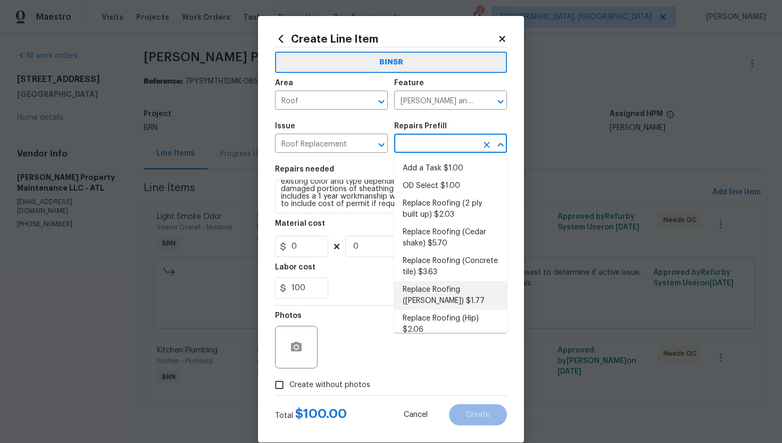
type input "1"
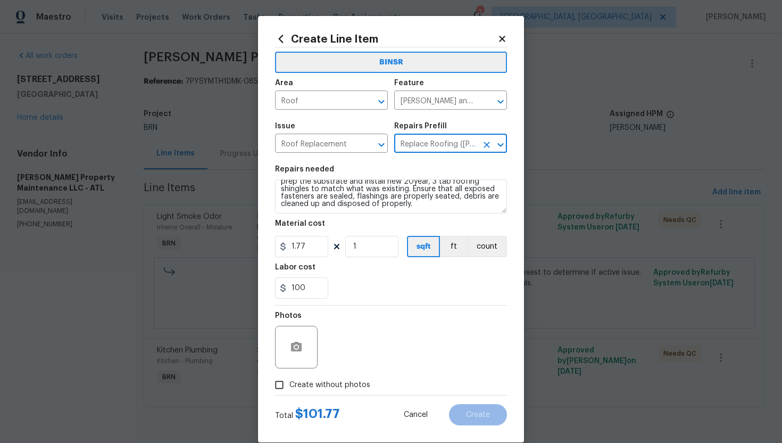
scroll to position [0, 0]
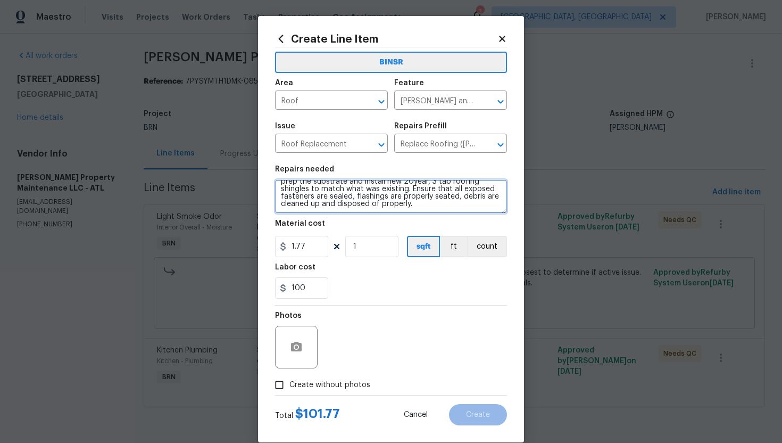
drag, startPoint x: 280, startPoint y: 191, endPoint x: 349, endPoint y: 221, distance: 75.3
click at [349, 221] on section "Repairs needed Gable Roof: Remove the existing roof covering, prep the substrat…" at bounding box center [391, 232] width 232 height 146
paste textarea "Seller to have roofing contractor remove shingle roof to decking and replace wi…"
type textarea "Seller to have roofing contractor remove shingle roof to decking and replace wi…"
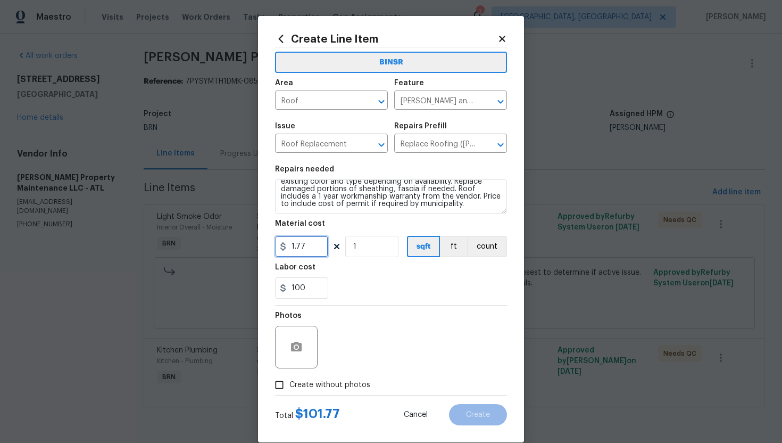
drag, startPoint x: 311, startPoint y: 245, endPoint x: 278, endPoint y: 246, distance: 33.0
click at [278, 246] on input "1.77" at bounding box center [301, 246] width 53 height 21
type input "0"
click at [496, 246] on button "count" at bounding box center [487, 246] width 40 height 21
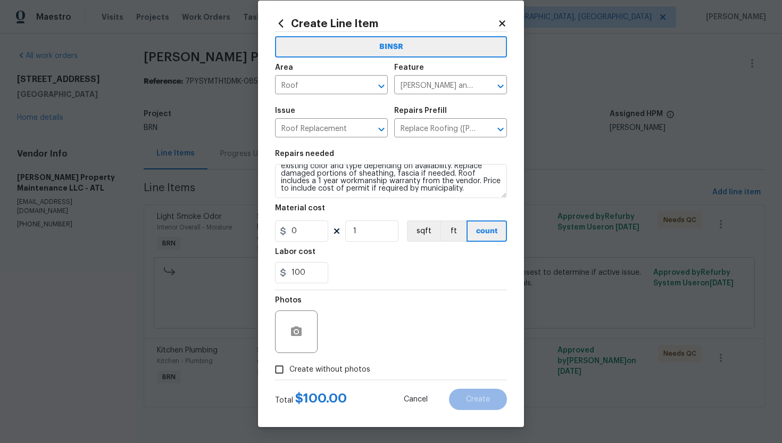
click at [347, 370] on span "Create without photos" at bounding box center [330, 369] width 81 height 11
click at [290, 370] on input "Create without photos" at bounding box center [279, 369] width 20 height 20
checkbox input "true"
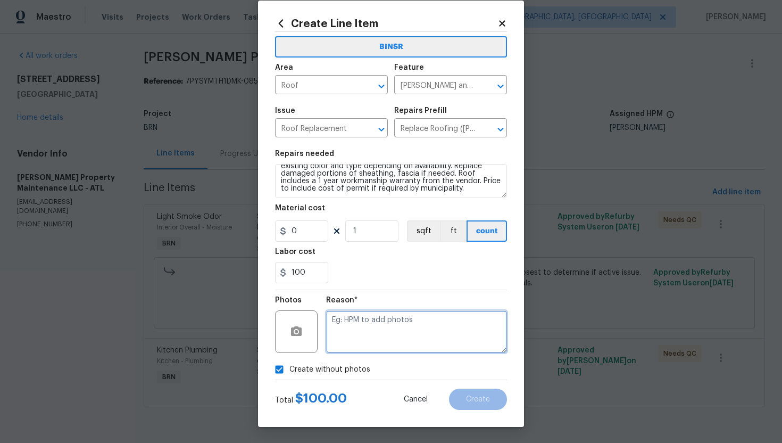
click at [381, 340] on textarea at bounding box center [416, 331] width 181 height 43
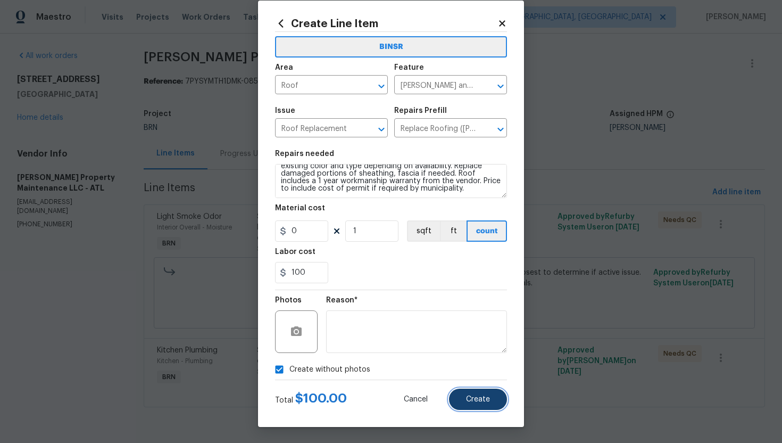
click at [481, 401] on span "Create" at bounding box center [478, 399] width 24 height 8
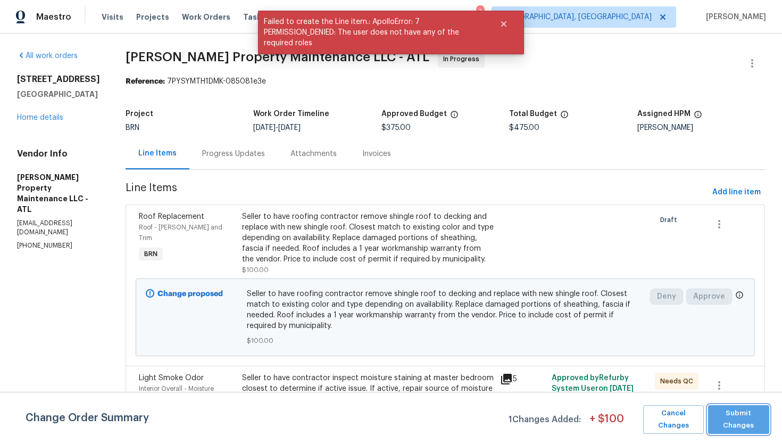
click at [732, 418] on span "Submit Changes" at bounding box center [739, 419] width 51 height 24
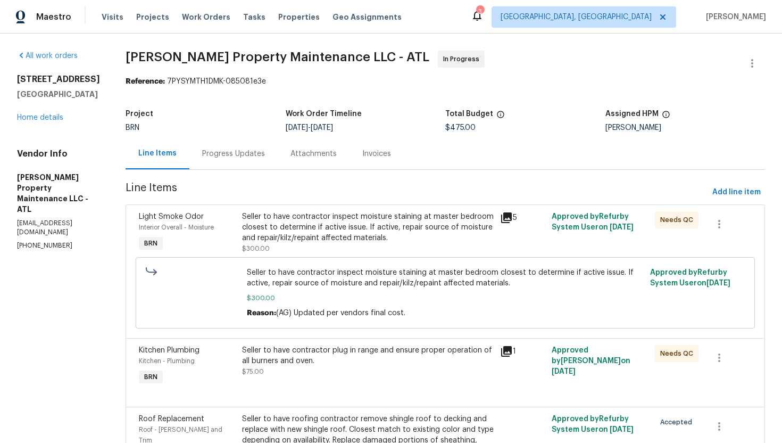
click at [236, 158] on div "Progress Updates" at bounding box center [233, 154] width 63 height 11
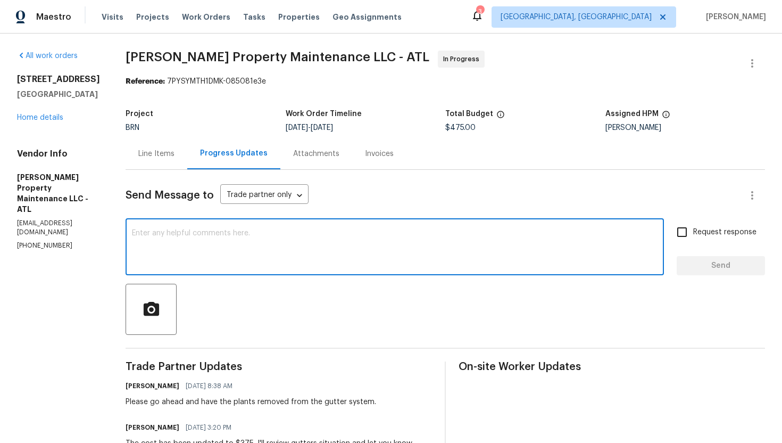
click at [308, 233] on textarea at bounding box center [395, 247] width 526 height 37
drag, startPoint x: 285, startPoint y: 233, endPoint x: 265, endPoint y: 234, distance: 20.3
click at [265, 234] on textarea "I have sent you the roof work, please check and provide an estimate" at bounding box center [395, 247] width 526 height 37
click at [378, 233] on textarea "I have sent you the roof work, please inspect and provide an estimate" at bounding box center [395, 247] width 526 height 37
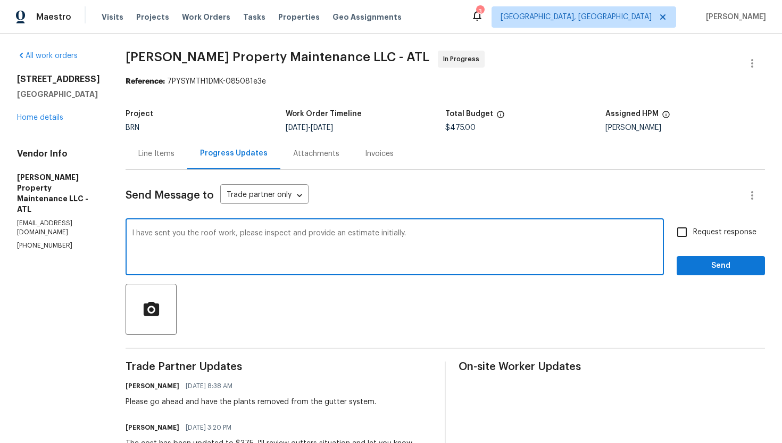
type textarea "I have sent you the roof work, please inspect and provide an estimate initially."
click at [681, 242] on input "Request response" at bounding box center [682, 232] width 22 height 22
checkbox input "true"
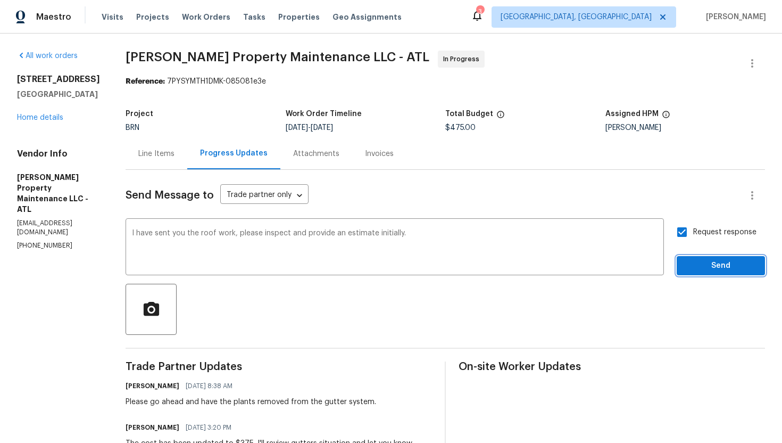
click at [697, 261] on span "Send" at bounding box center [721, 265] width 71 height 13
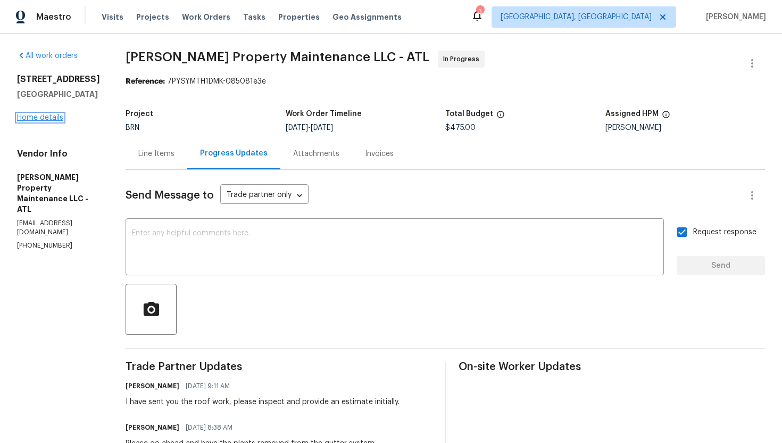
click at [53, 121] on link "Home details" at bounding box center [40, 117] width 46 height 7
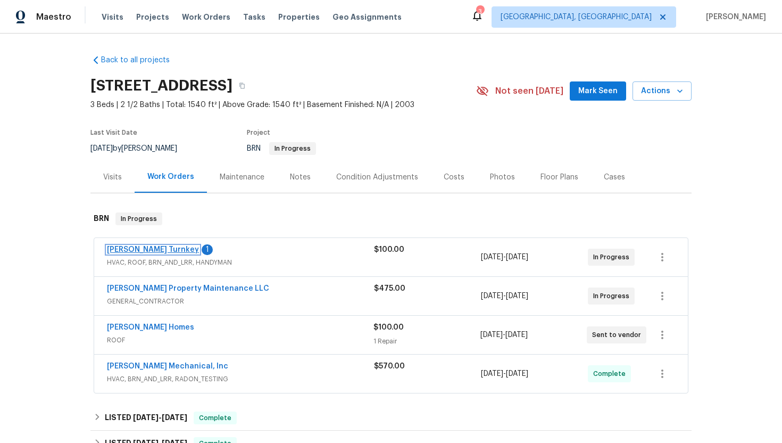
click at [151, 249] on link "[PERSON_NAME] Turnkey" at bounding box center [153, 249] width 92 height 7
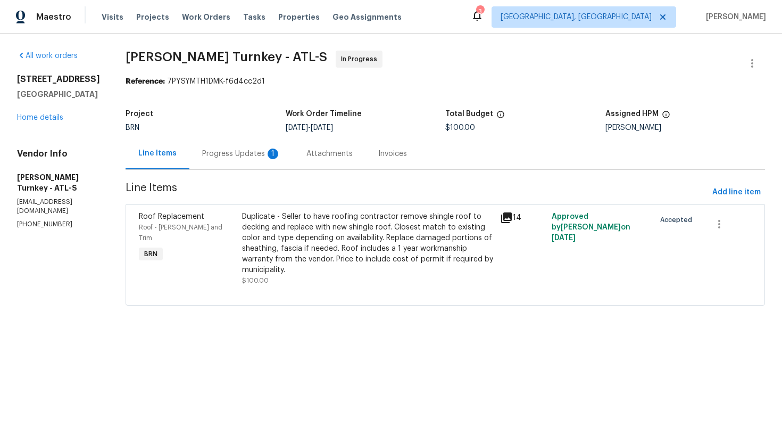
click at [268, 158] on div "1" at bounding box center [273, 154] width 11 height 11
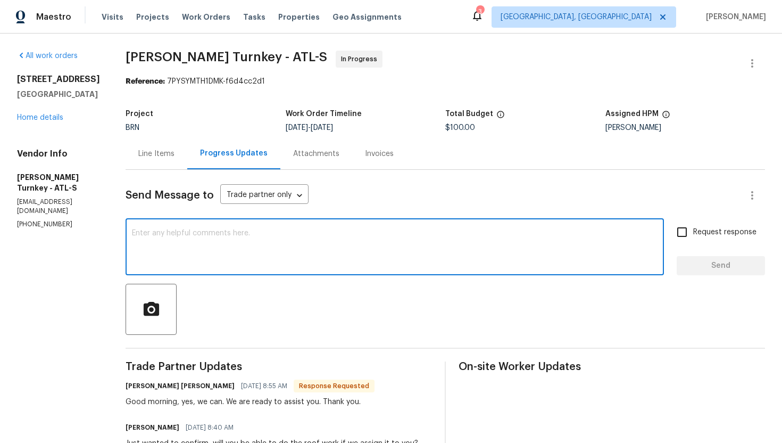
click at [270, 237] on textarea at bounding box center [395, 247] width 526 height 37
type textarea "Got it, I'll review the cost and let you know soon."
click at [706, 230] on span "Request response" at bounding box center [725, 232] width 63 height 11
click at [694, 230] on input "Request response" at bounding box center [682, 232] width 22 height 22
checkbox input "true"
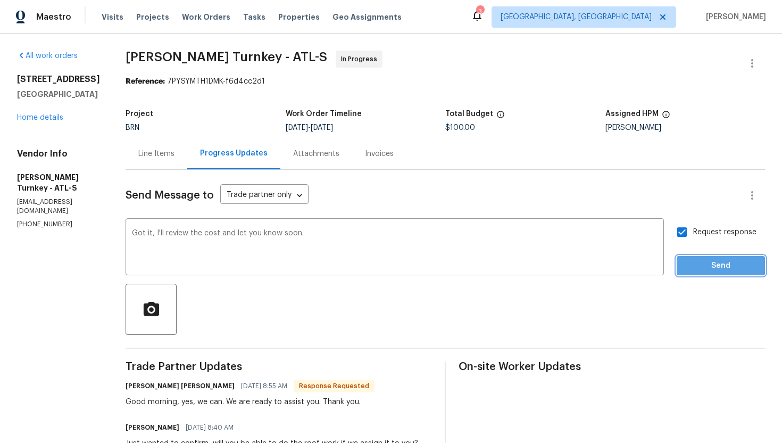
click at [703, 263] on span "Send" at bounding box center [721, 265] width 71 height 13
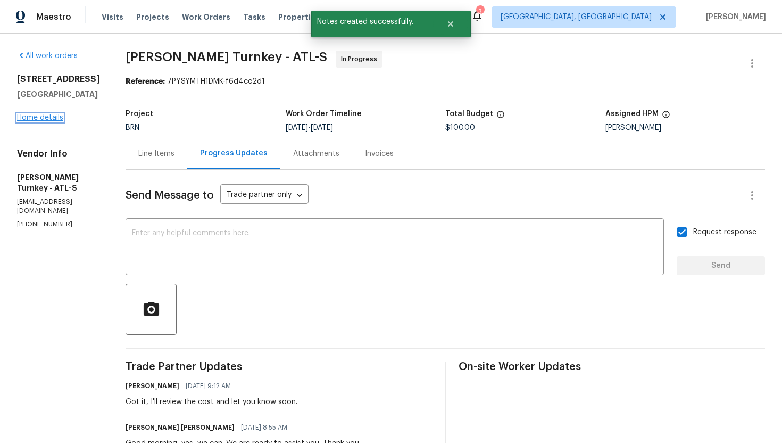
click at [46, 121] on link "Home details" at bounding box center [40, 117] width 46 height 7
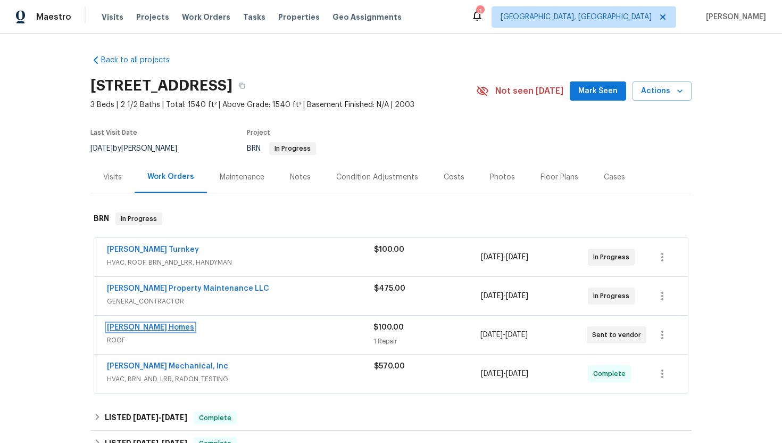
click at [153, 328] on link "Therrien Homes" at bounding box center [150, 327] width 87 height 7
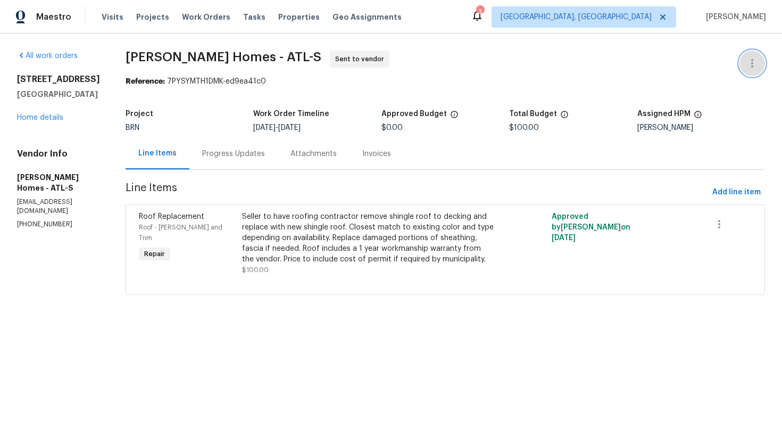
click at [749, 61] on icon "button" at bounding box center [752, 63] width 13 height 13
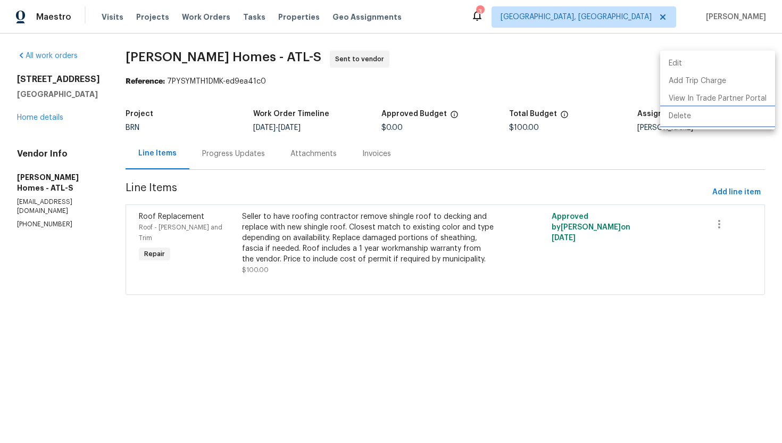
click at [730, 109] on li "Delete" at bounding box center [718, 117] width 115 height 18
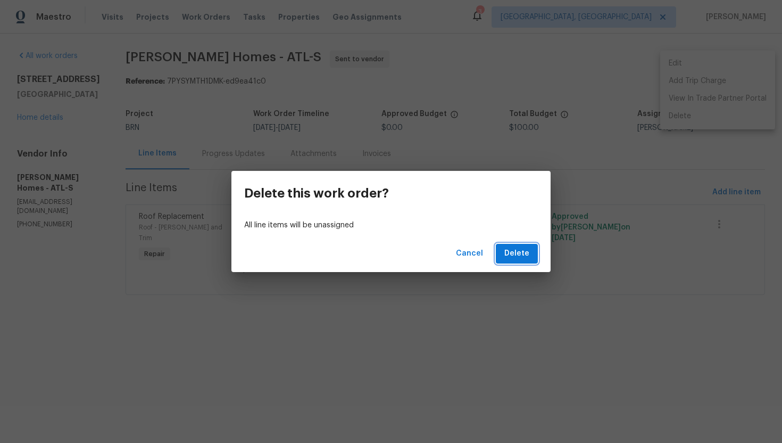
click at [525, 251] on span "Delete" at bounding box center [517, 253] width 25 height 13
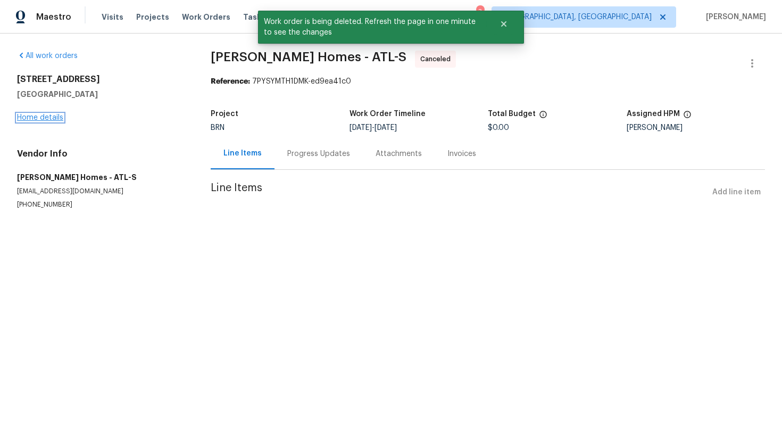
click at [35, 114] on link "Home details" at bounding box center [40, 117] width 46 height 7
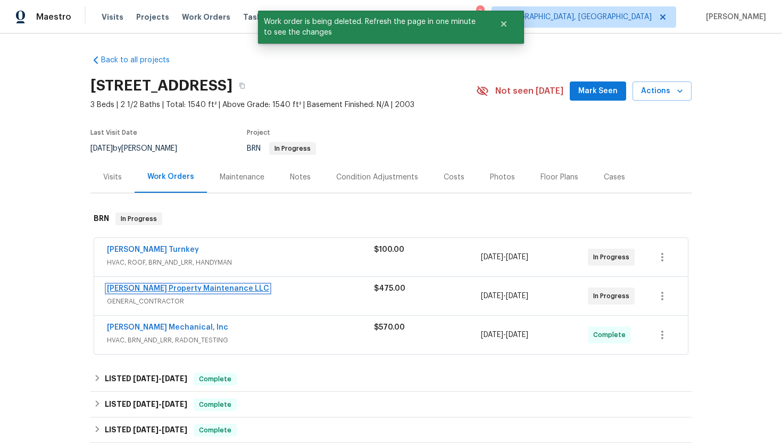
click at [193, 286] on link "[PERSON_NAME] Property Maintenance LLC" at bounding box center [188, 288] width 162 height 7
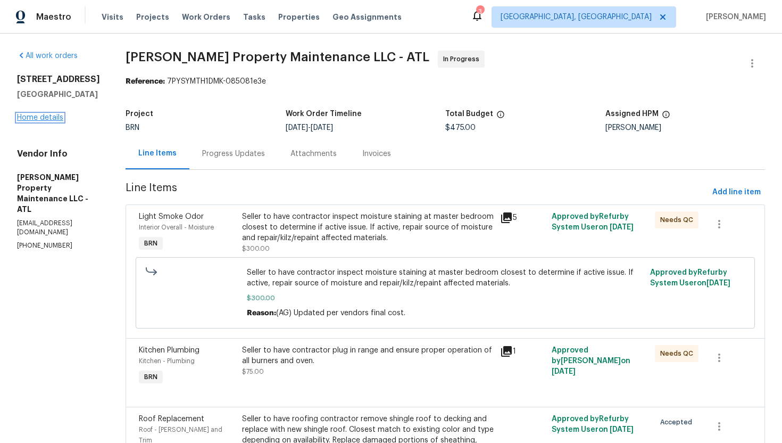
click at [50, 121] on link "Home details" at bounding box center [40, 117] width 46 height 7
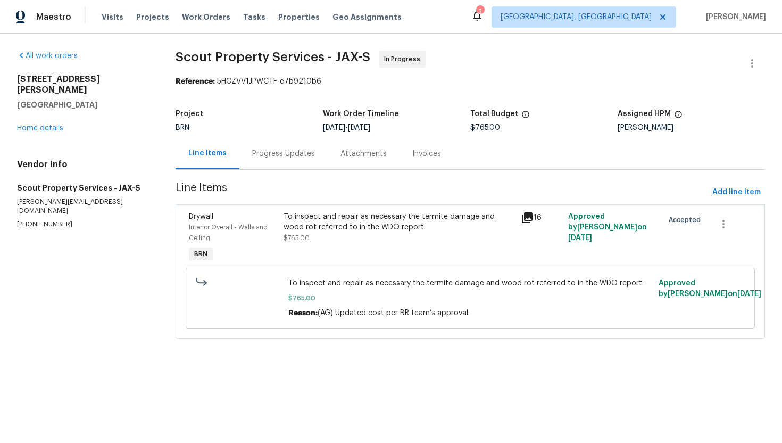
click at [298, 153] on div "Progress Updates" at bounding box center [283, 154] width 63 height 11
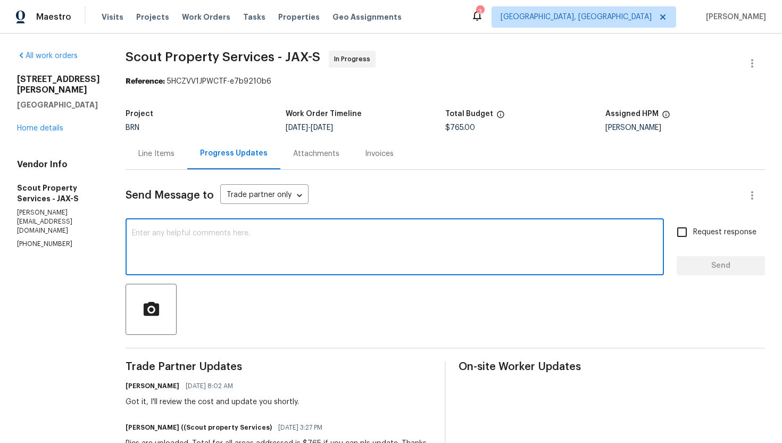
click at [256, 244] on textarea at bounding box center [395, 247] width 526 height 37
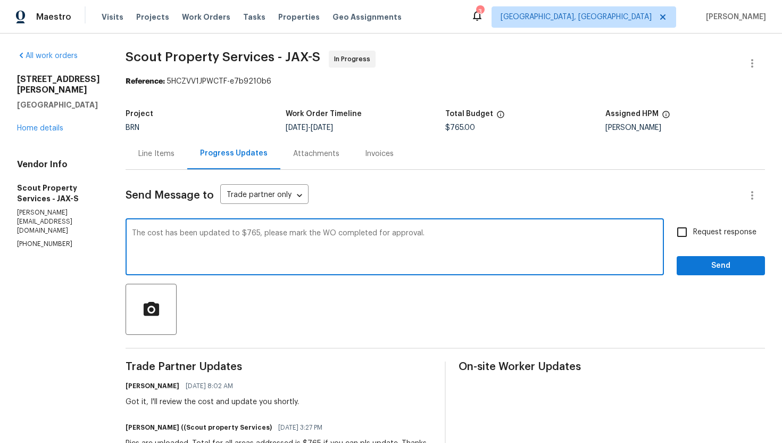
type textarea "The cost has been updated to $765, please mark the WO completed for approval."
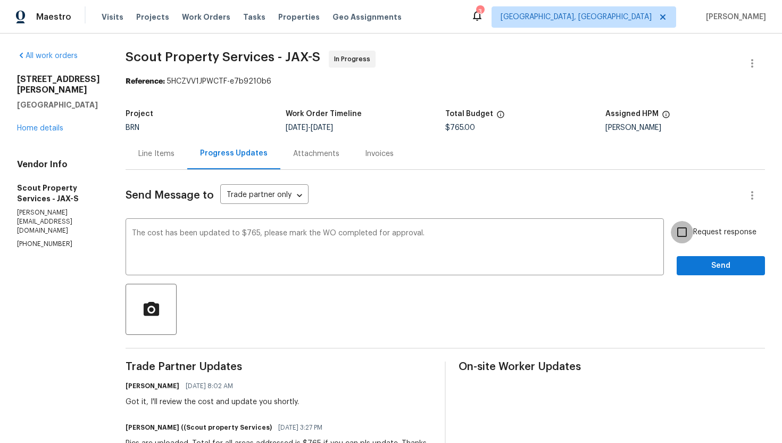
click at [686, 243] on input "Request response" at bounding box center [682, 232] width 22 height 22
checkbox input "true"
click at [699, 271] on span "Send" at bounding box center [721, 265] width 71 height 13
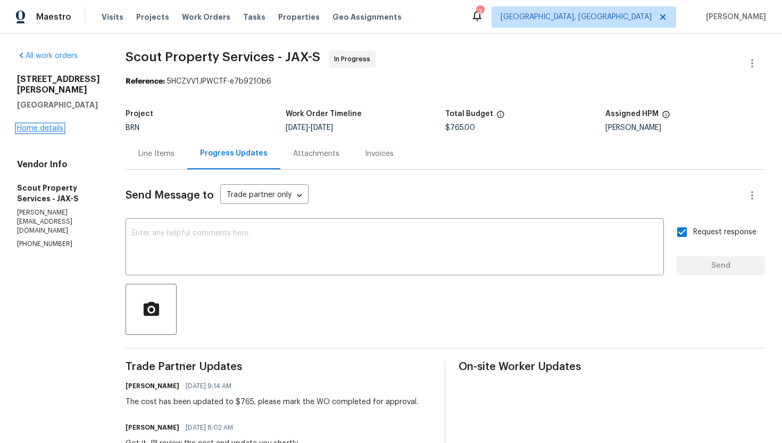
click at [48, 132] on link "Home details" at bounding box center [40, 128] width 46 height 7
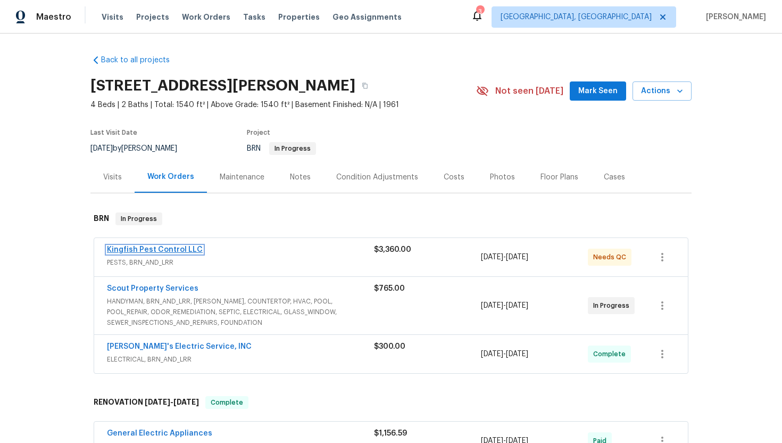
click at [179, 249] on link "Kingfish Pest Control LLC" at bounding box center [155, 249] width 96 height 7
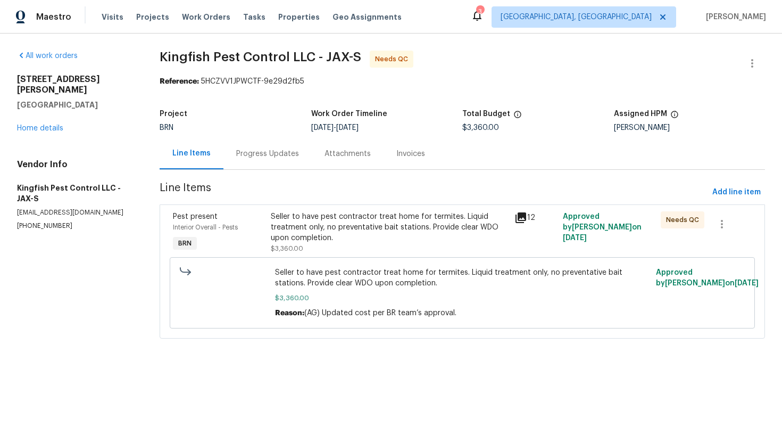
click at [273, 156] on div "Progress Updates" at bounding box center [267, 154] width 63 height 11
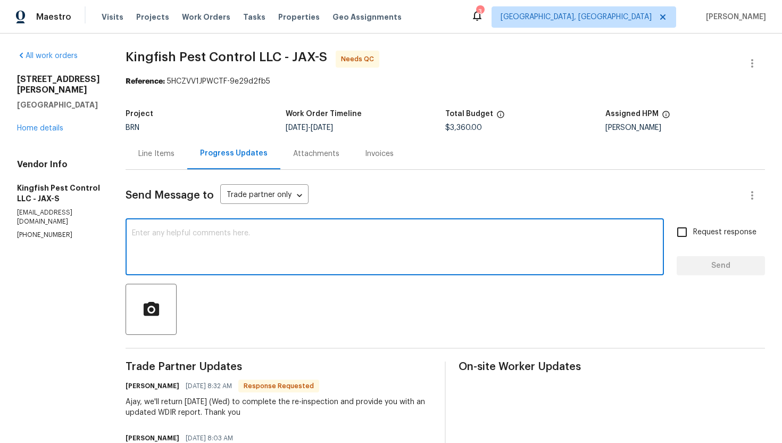
click at [313, 250] on textarea at bounding box center [395, 247] width 526 height 37
type textarea "Sure, got it."
click at [733, 235] on span "Request response" at bounding box center [725, 232] width 63 height 11
click at [694, 235] on input "Request response" at bounding box center [682, 232] width 22 height 22
checkbox input "true"
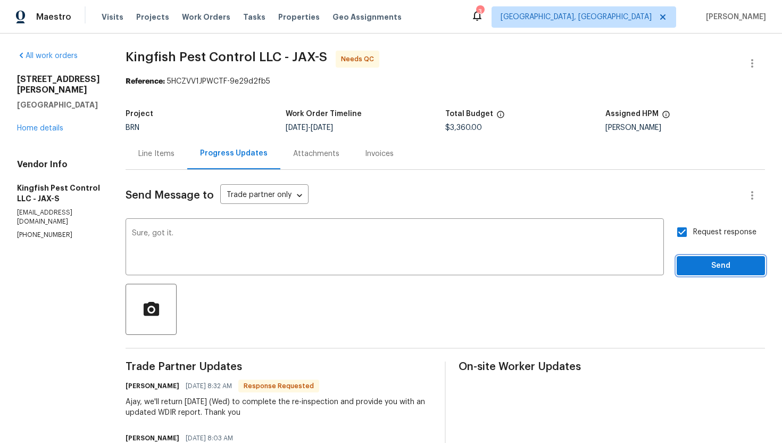
click at [732, 265] on span "Send" at bounding box center [721, 265] width 71 height 13
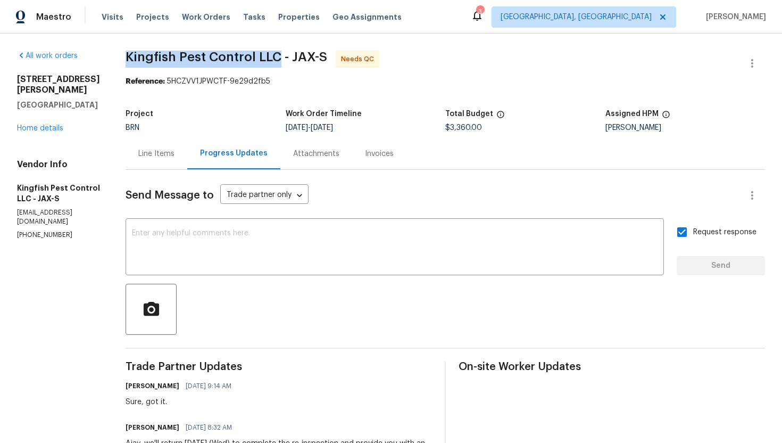
drag, startPoint x: 121, startPoint y: 53, endPoint x: 275, endPoint y: 53, distance: 153.3
copy span "Kingfish Pest Control LLC"
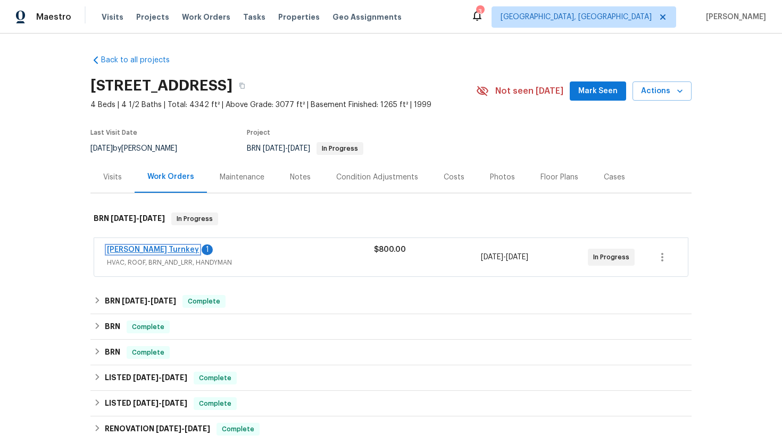
click at [130, 246] on link "[PERSON_NAME] Turnkey" at bounding box center [153, 249] width 92 height 7
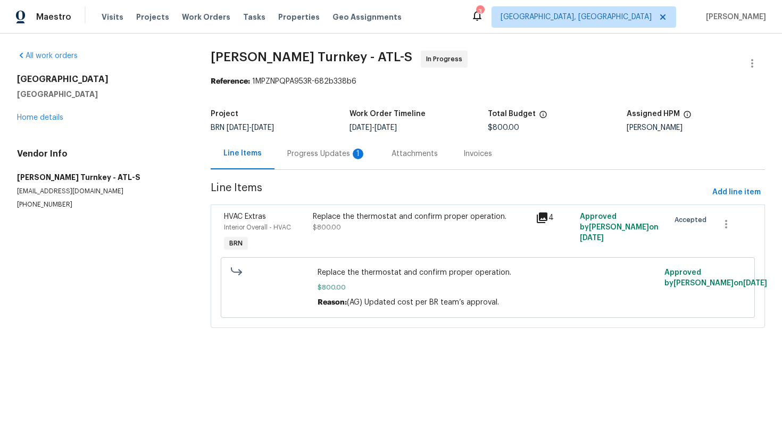
click at [306, 157] on div "Progress Updates 1" at bounding box center [326, 154] width 79 height 11
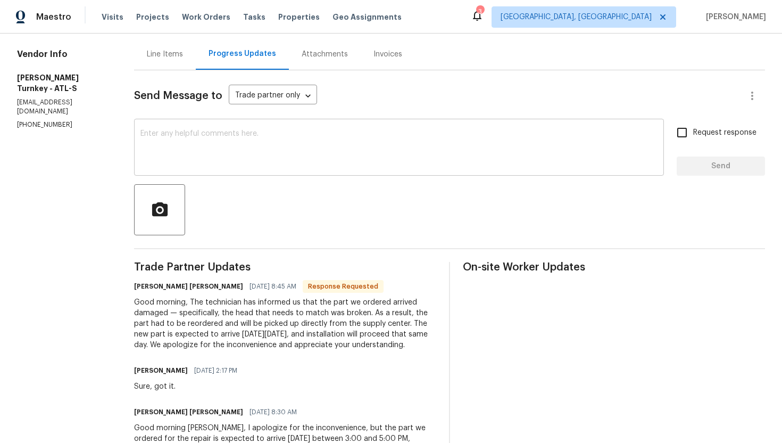
scroll to position [101, 0]
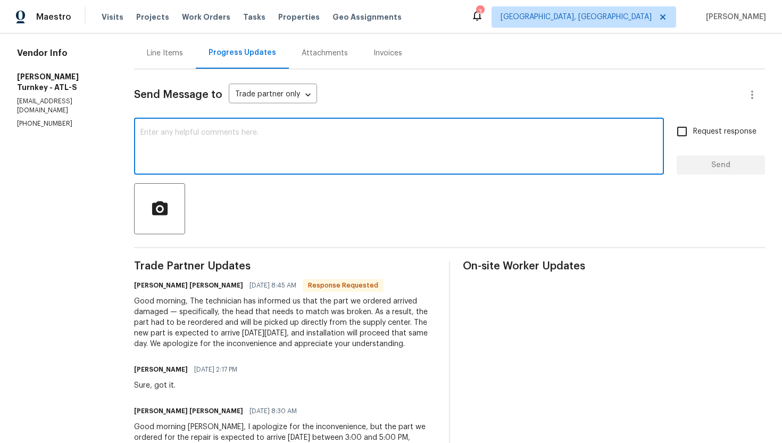
click at [287, 164] on textarea at bounding box center [399, 147] width 517 height 37
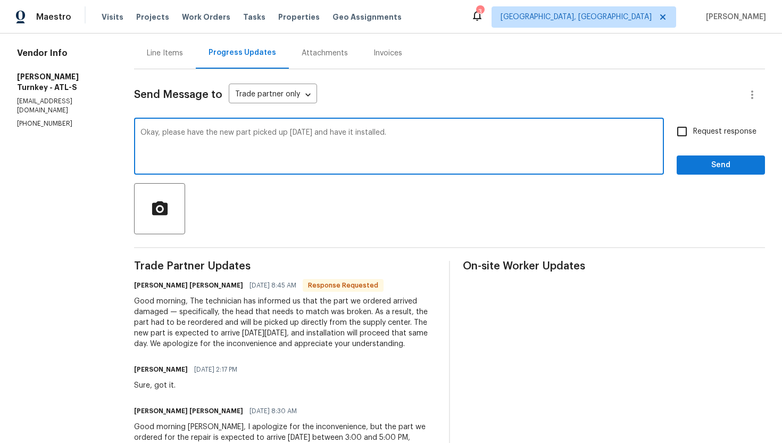
type textarea "Okay, please have the new part picked up [DATE] and have it installed."
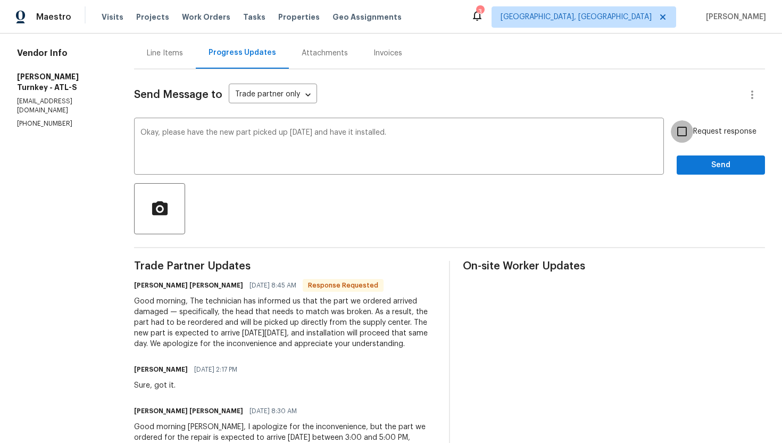
click at [693, 132] on input "Request response" at bounding box center [682, 131] width 22 height 22
checkbox input "true"
click at [703, 160] on span "Send" at bounding box center [721, 165] width 71 height 13
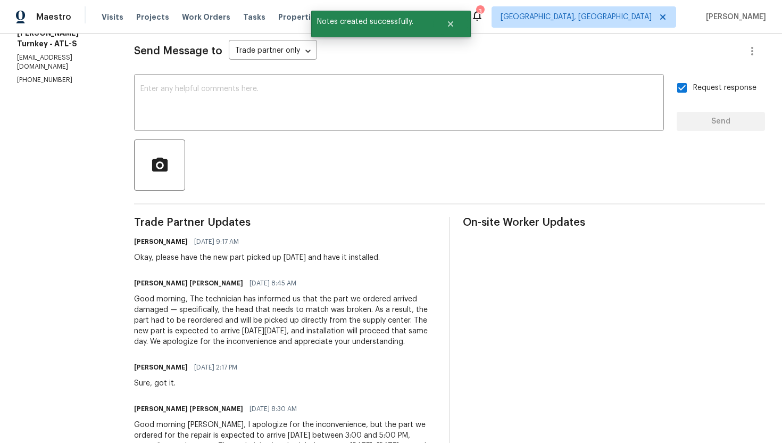
scroll to position [149, 0]
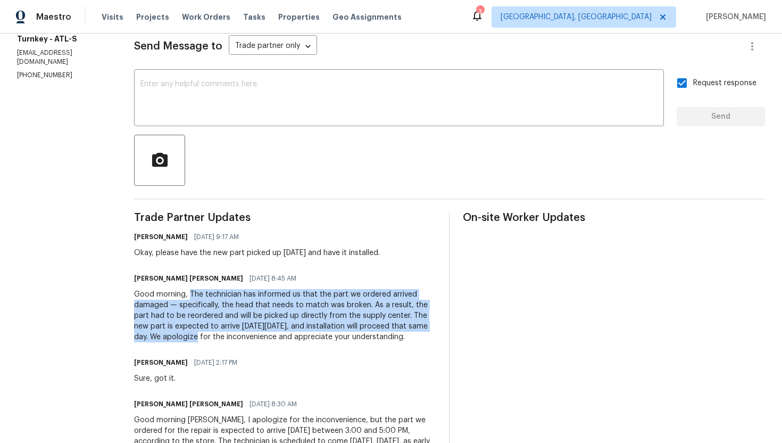
drag, startPoint x: 168, startPoint y: 295, endPoint x: 394, endPoint y: 324, distance: 227.5
click at [394, 324] on div "Good morning, The technician has informed us that the part we ordered arrived d…" at bounding box center [285, 315] width 302 height 53
copy div "The technician has informed us that the part we ordered arrived damaged — speci…"
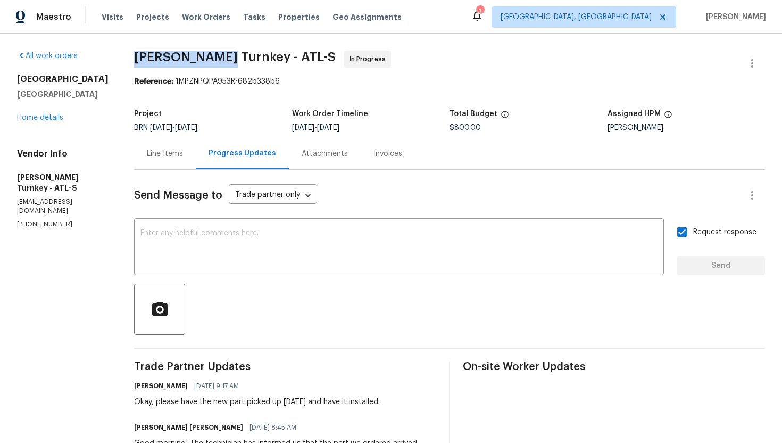
drag, startPoint x: 112, startPoint y: 56, endPoint x: 196, endPoint y: 57, distance: 83.6
copy span "[PERSON_NAME] Turnkey"
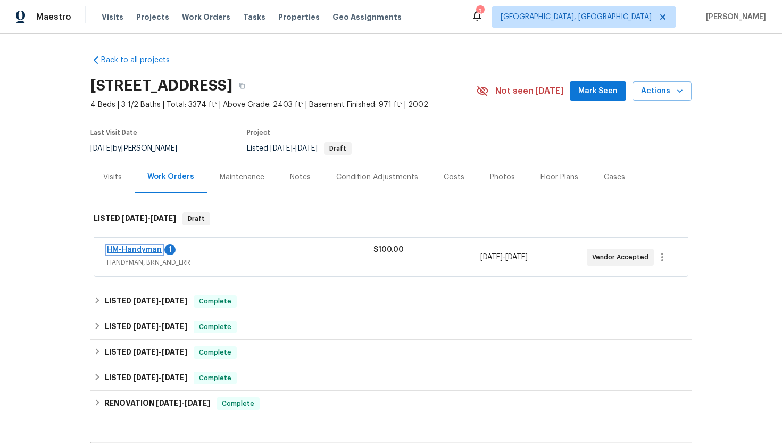
click at [135, 249] on link "HM-Handyman" at bounding box center [134, 249] width 55 height 7
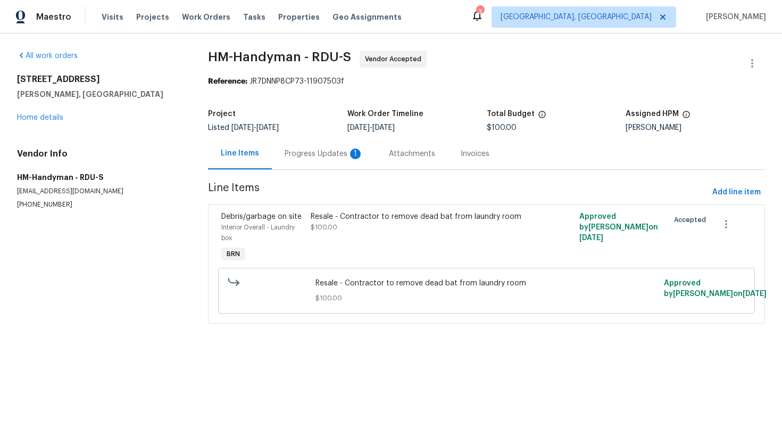
click at [319, 158] on div "Progress Updates 1" at bounding box center [324, 154] width 79 height 11
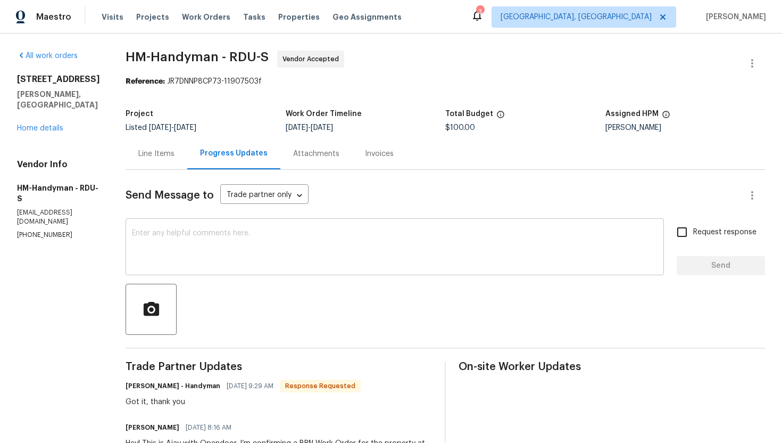
click at [407, 252] on textarea at bounding box center [395, 247] width 526 height 37
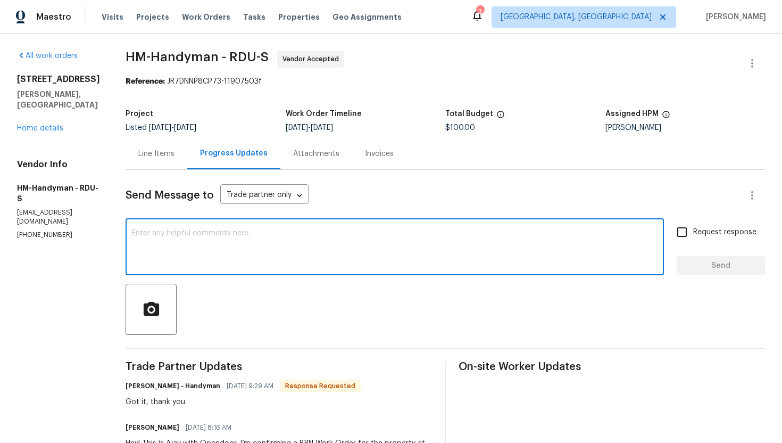
paste textarea "Thank you for accepting the WO! Could you please provide me with the scheduled …"
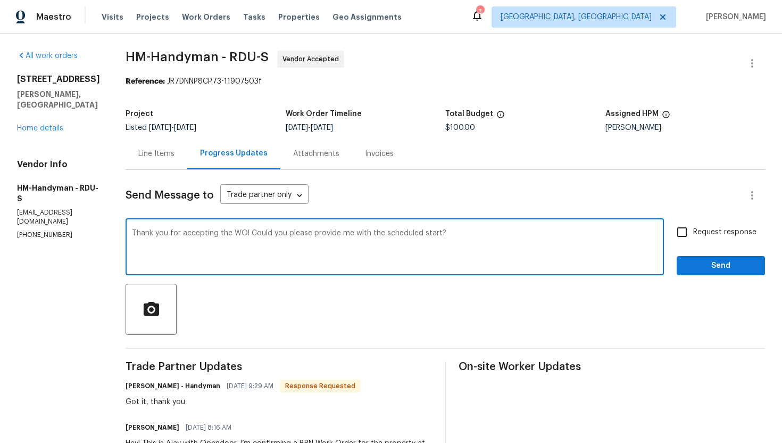
type textarea "Thank you for accepting the WO! Could you please provide me with the scheduled …"
click at [713, 227] on span "Request response" at bounding box center [725, 232] width 63 height 11
click at [694, 227] on input "Request response" at bounding box center [682, 232] width 22 height 22
checkbox input "true"
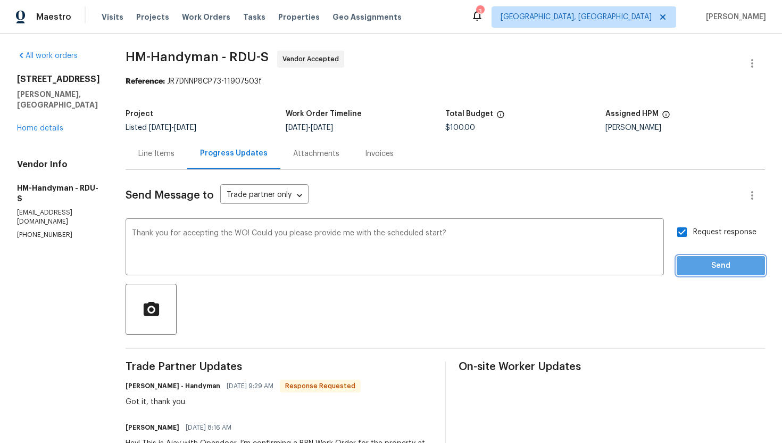
click at [713, 258] on button "Send" at bounding box center [721, 266] width 88 height 20
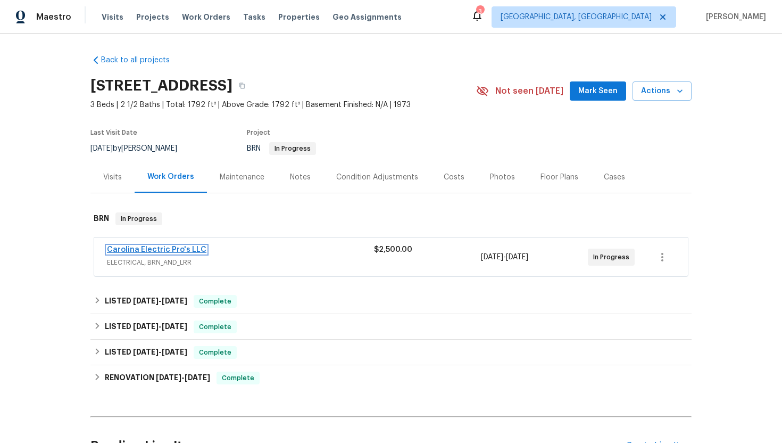
click at [182, 249] on link "Carolina Electric Pro's LLC" at bounding box center [157, 249] width 100 height 7
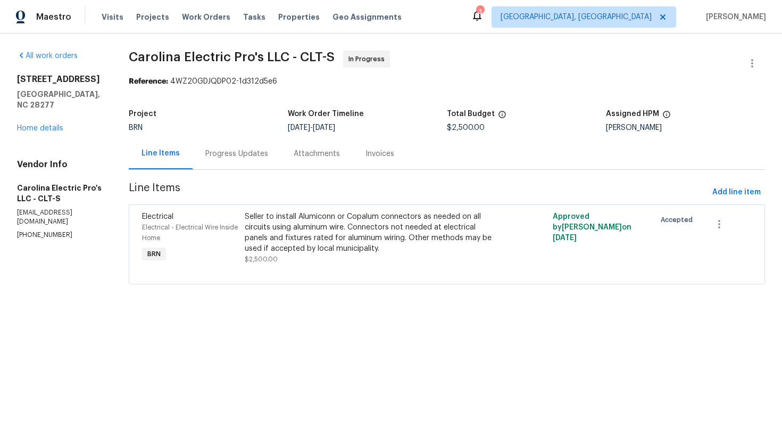
click at [253, 160] on div "Progress Updates" at bounding box center [237, 153] width 88 height 31
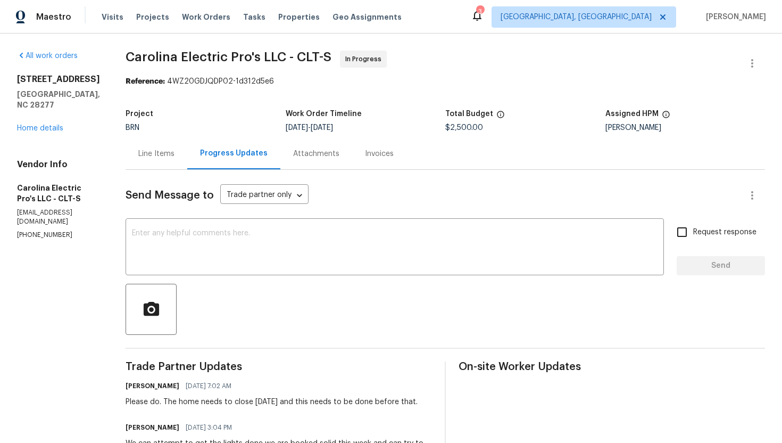
click at [179, 147] on div "Line Items" at bounding box center [157, 153] width 62 height 31
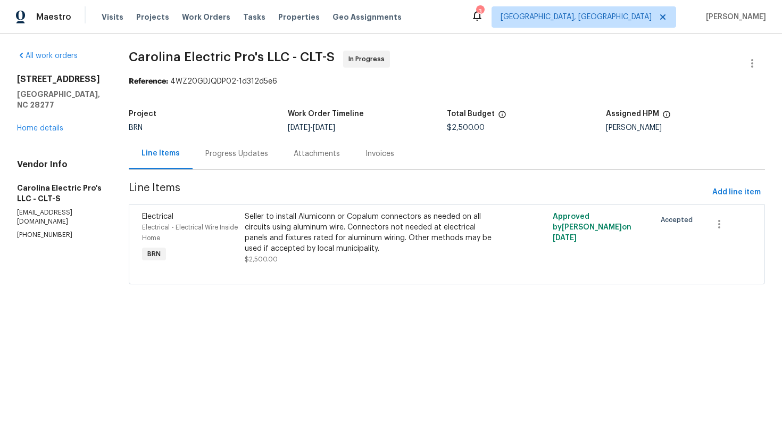
click at [242, 158] on div "Progress Updates" at bounding box center [236, 154] width 63 height 11
